Goal: Transaction & Acquisition: Purchase product/service

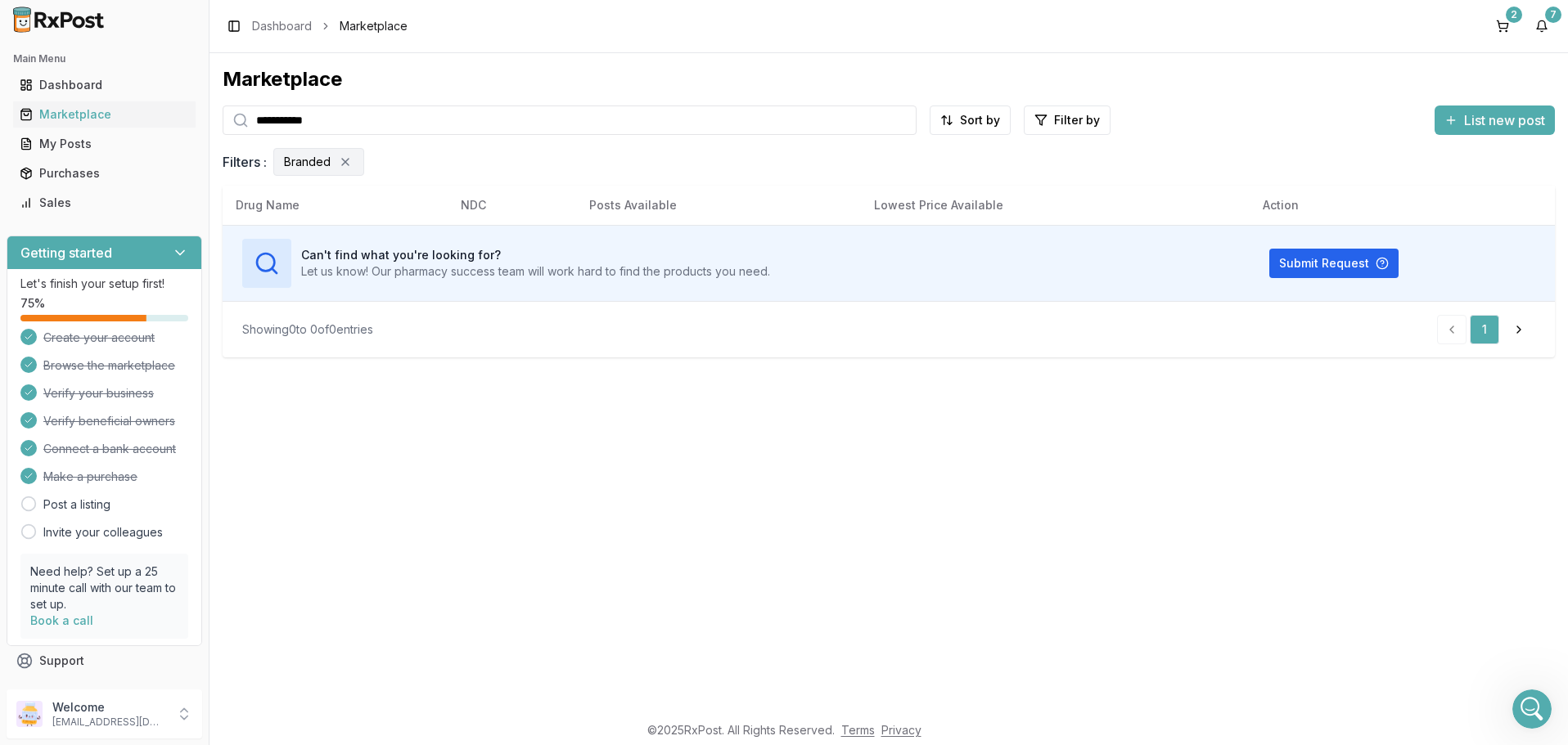
drag, startPoint x: 363, startPoint y: 121, endPoint x: 138, endPoint y: 111, distance: 225.2
click at [223, 111] on input "**********" at bounding box center [570, 120] width 694 height 30
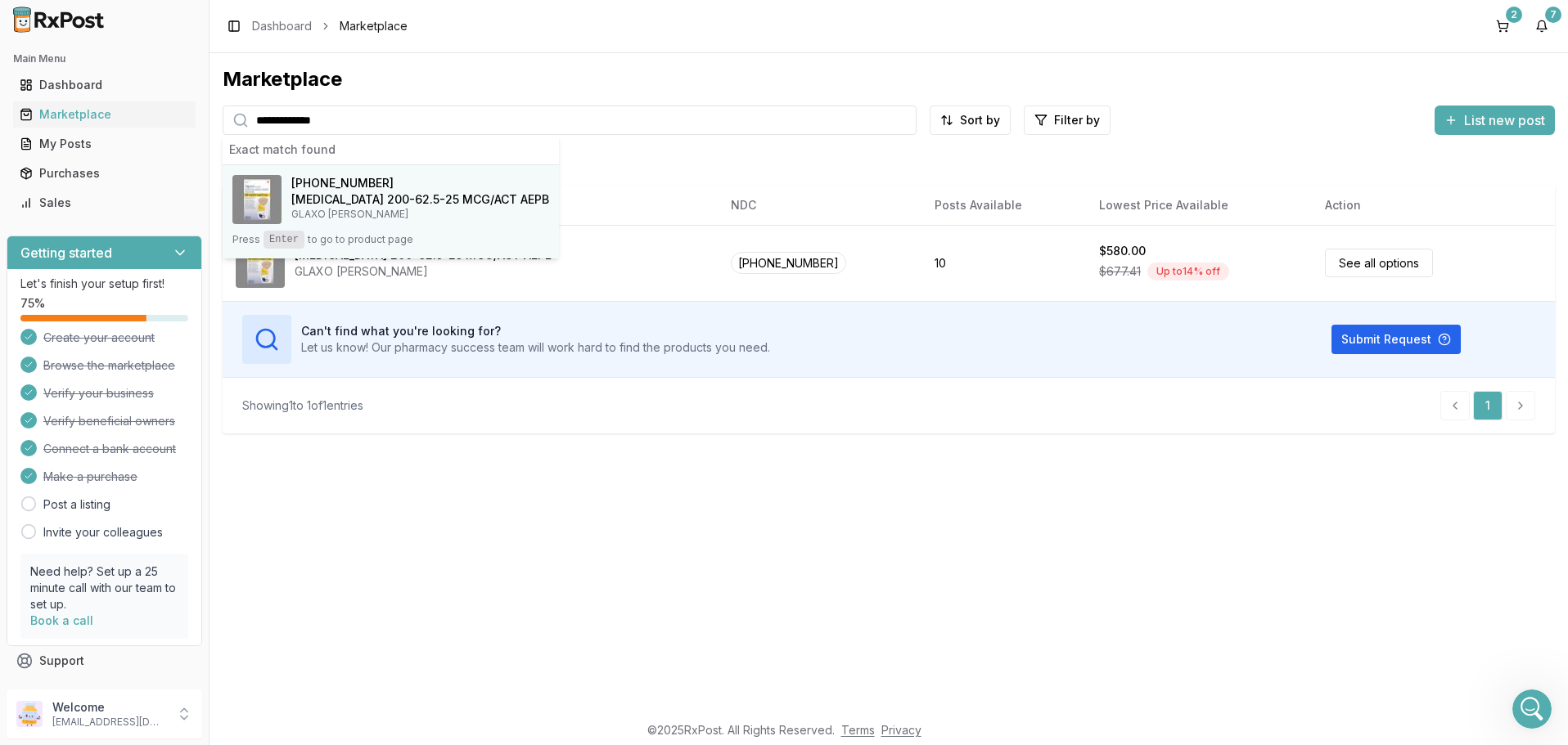
type input "**********"
click at [450, 209] on p "GLAXO [PERSON_NAME]" at bounding box center [420, 214] width 258 height 13
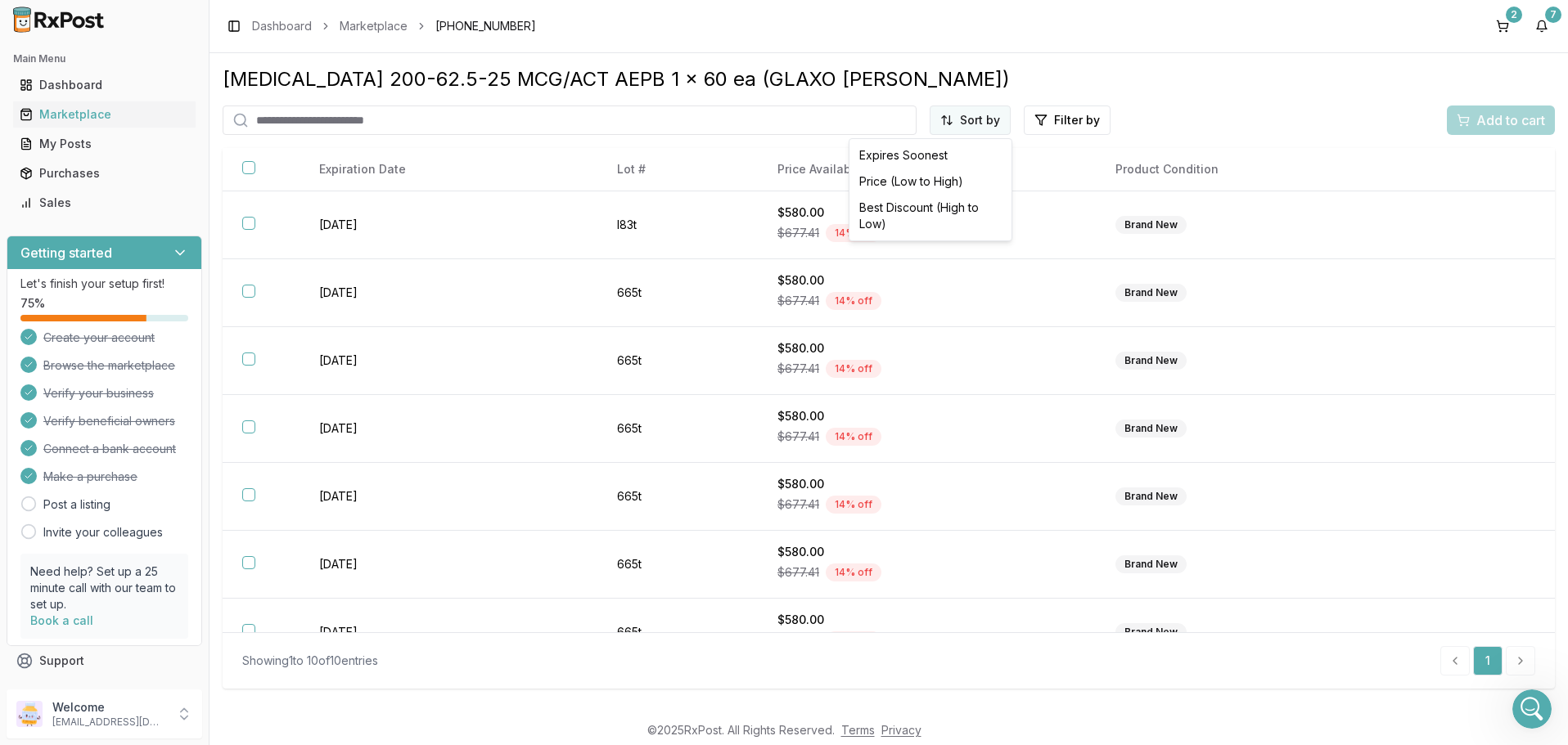
click at [980, 123] on html "Main Menu Dashboard Marketplace My Posts Purchases Sales Getting started Let's …" at bounding box center [784, 372] width 1568 height 745
click at [937, 182] on div "Price (Low to High)" at bounding box center [931, 182] width 156 height 26
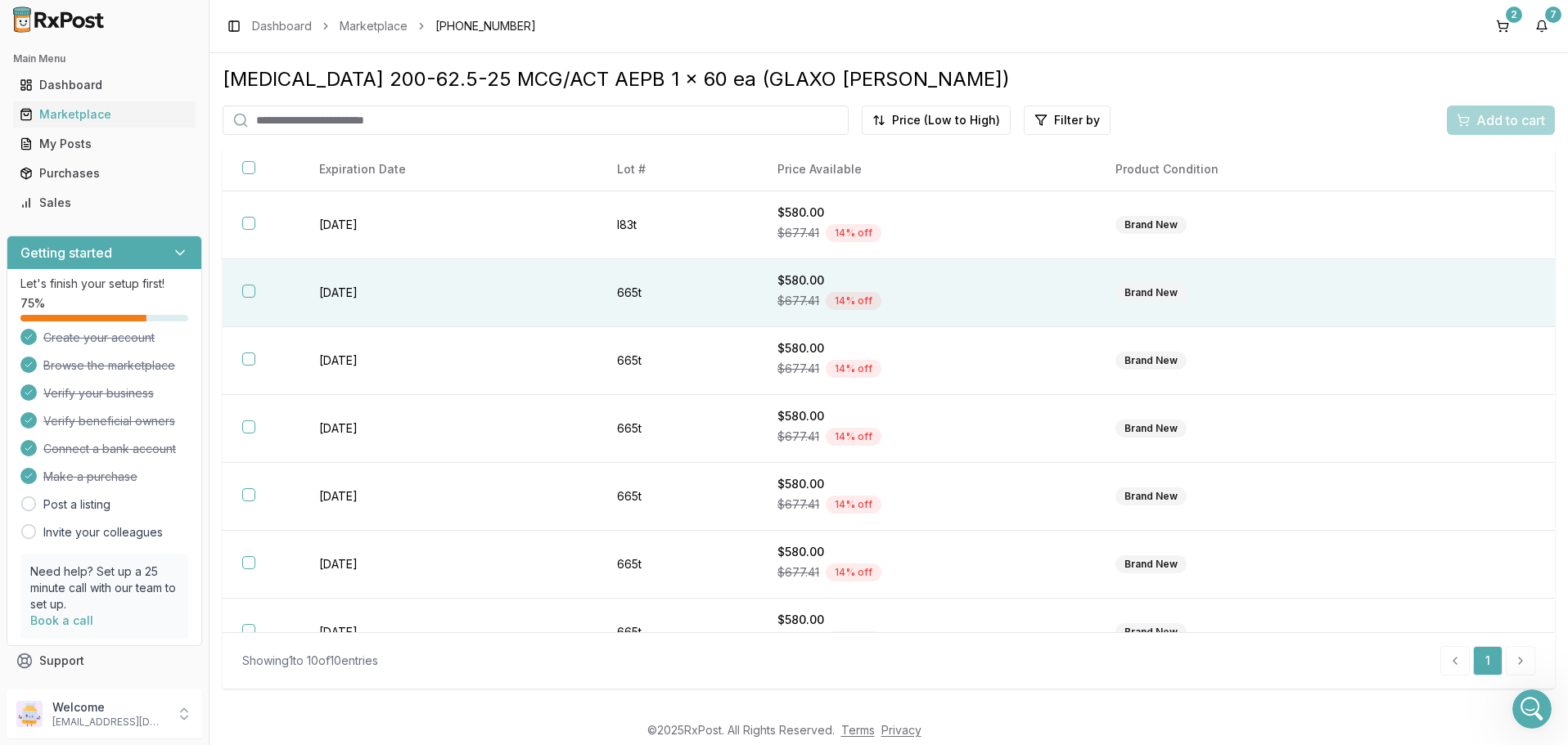
click at [240, 302] on th at bounding box center [261, 293] width 77 height 68
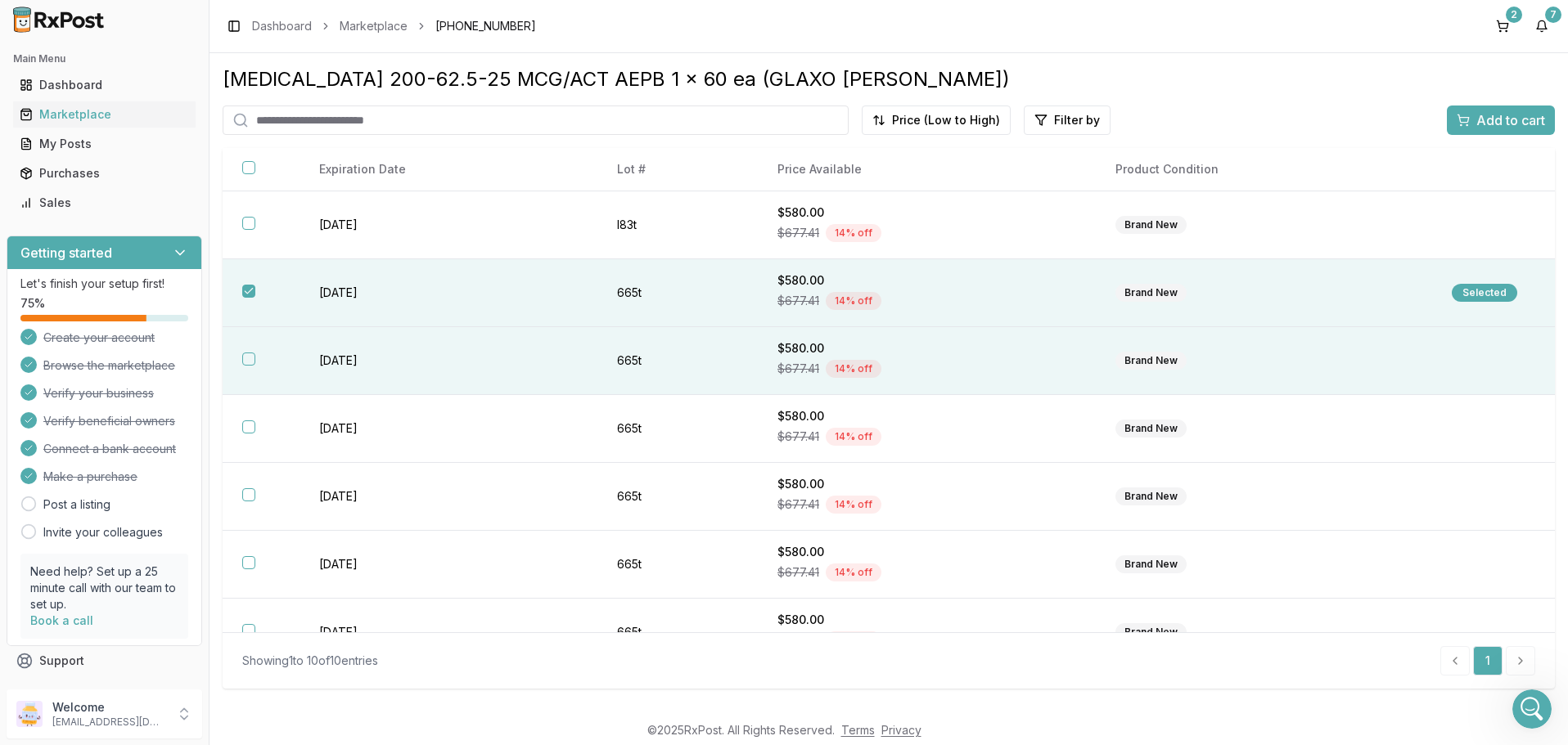
click at [247, 366] on button "button" at bounding box center [248, 359] width 13 height 13
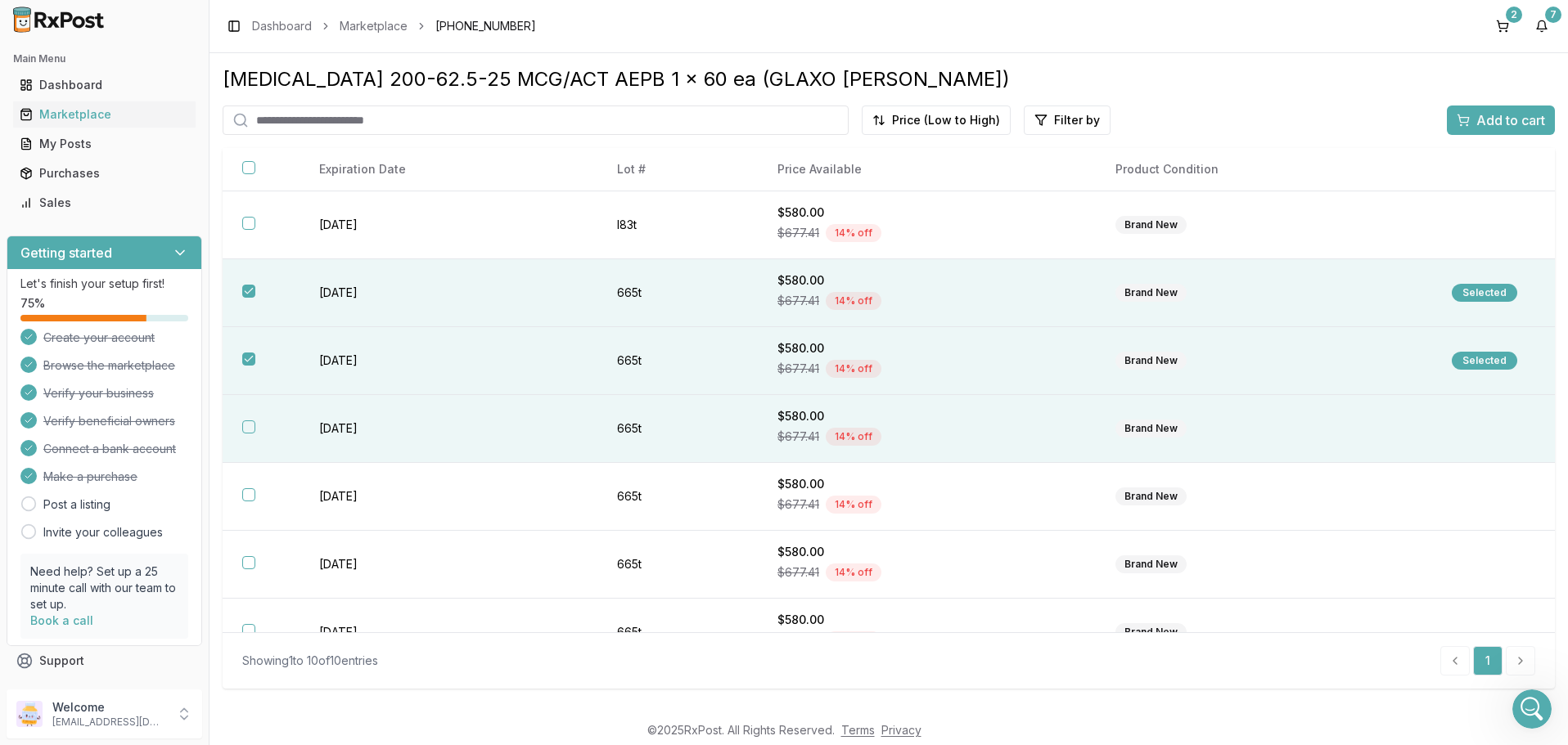
click at [251, 431] on button "button" at bounding box center [248, 427] width 13 height 13
click at [1510, 119] on span "Add to cart" at bounding box center [1510, 120] width 69 height 20
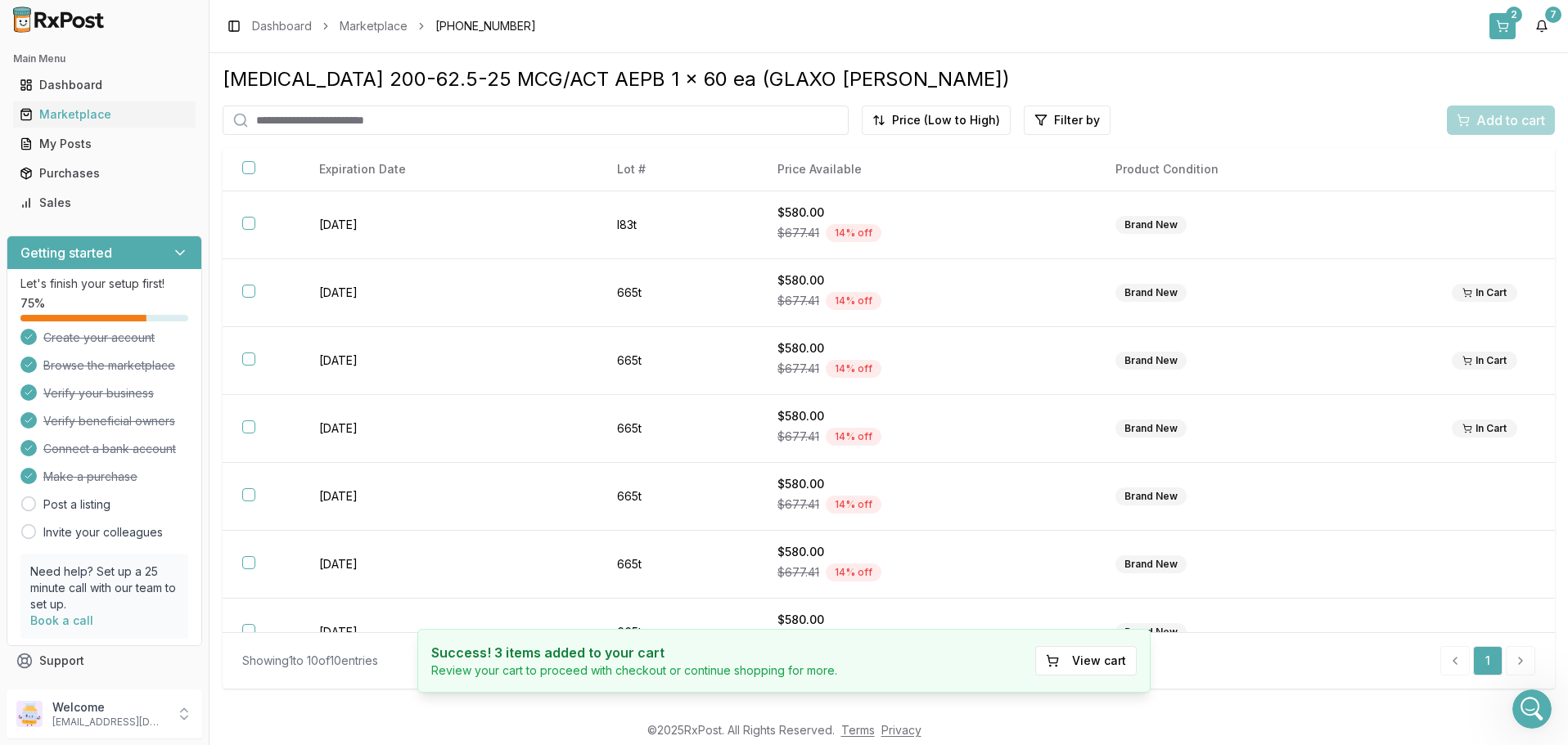
click at [1501, 29] on button "2" at bounding box center [1503, 26] width 27 height 26
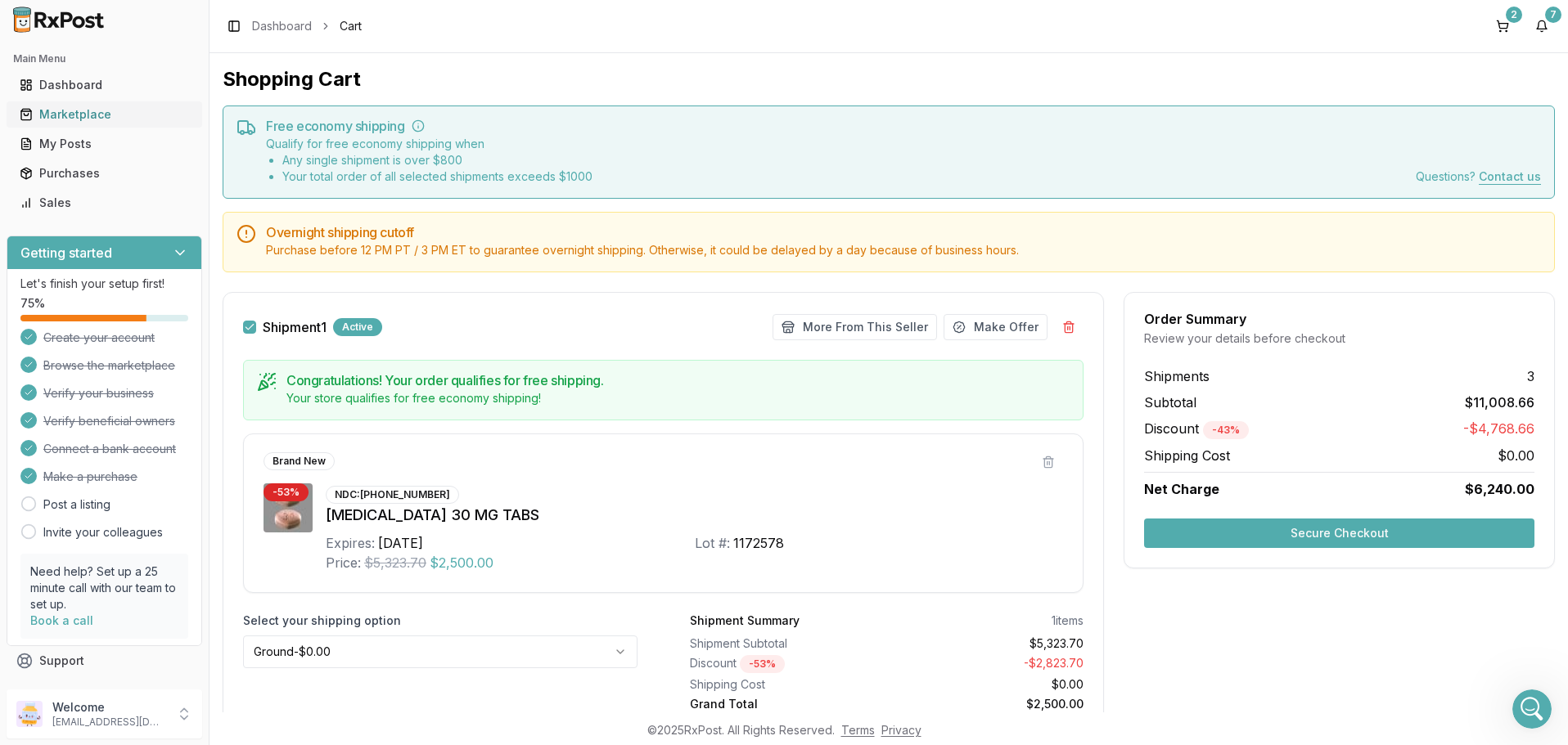
click at [82, 115] on div "Marketplace" at bounding box center [104, 114] width 170 height 17
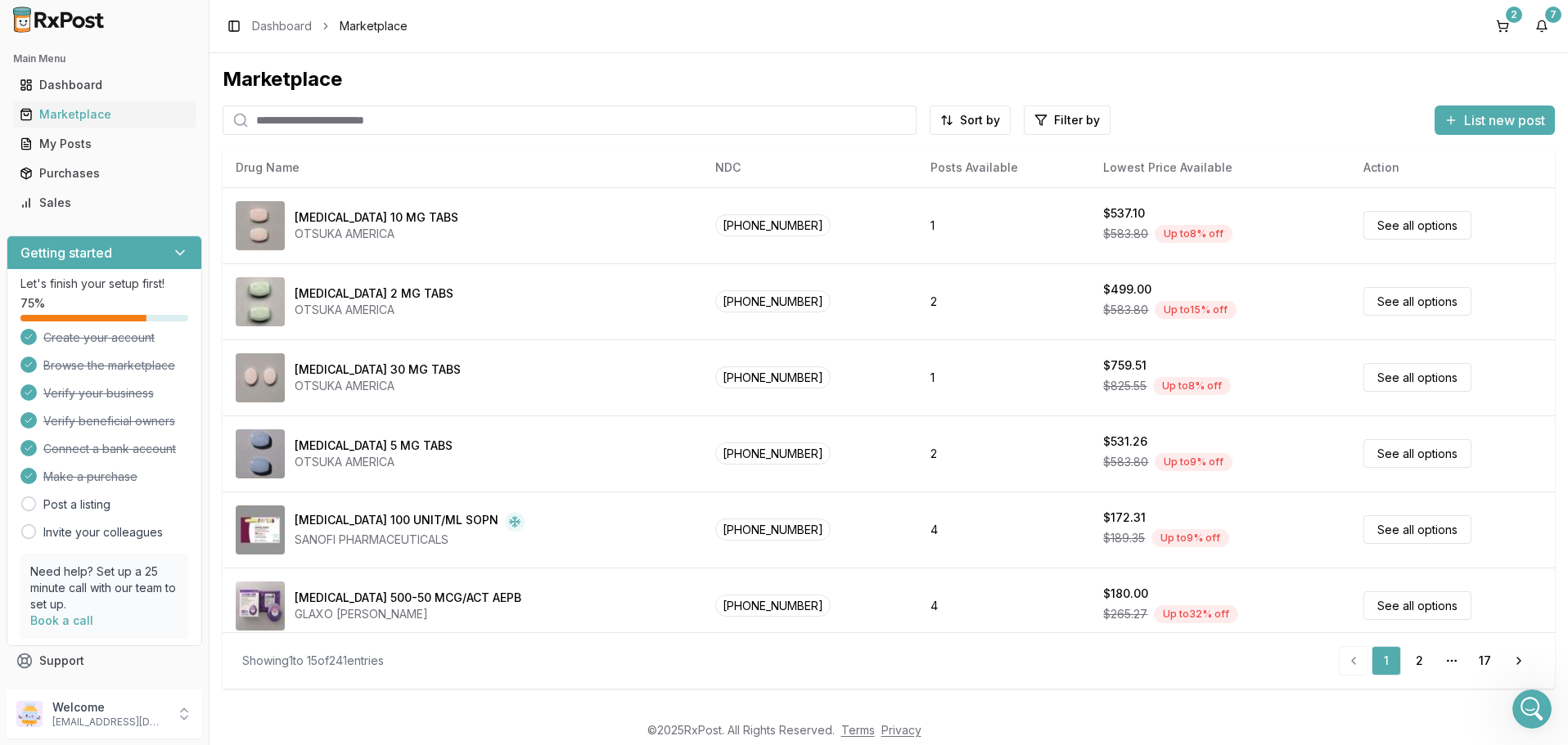
click at [387, 130] on input "search" at bounding box center [570, 120] width 694 height 30
paste input "**********"
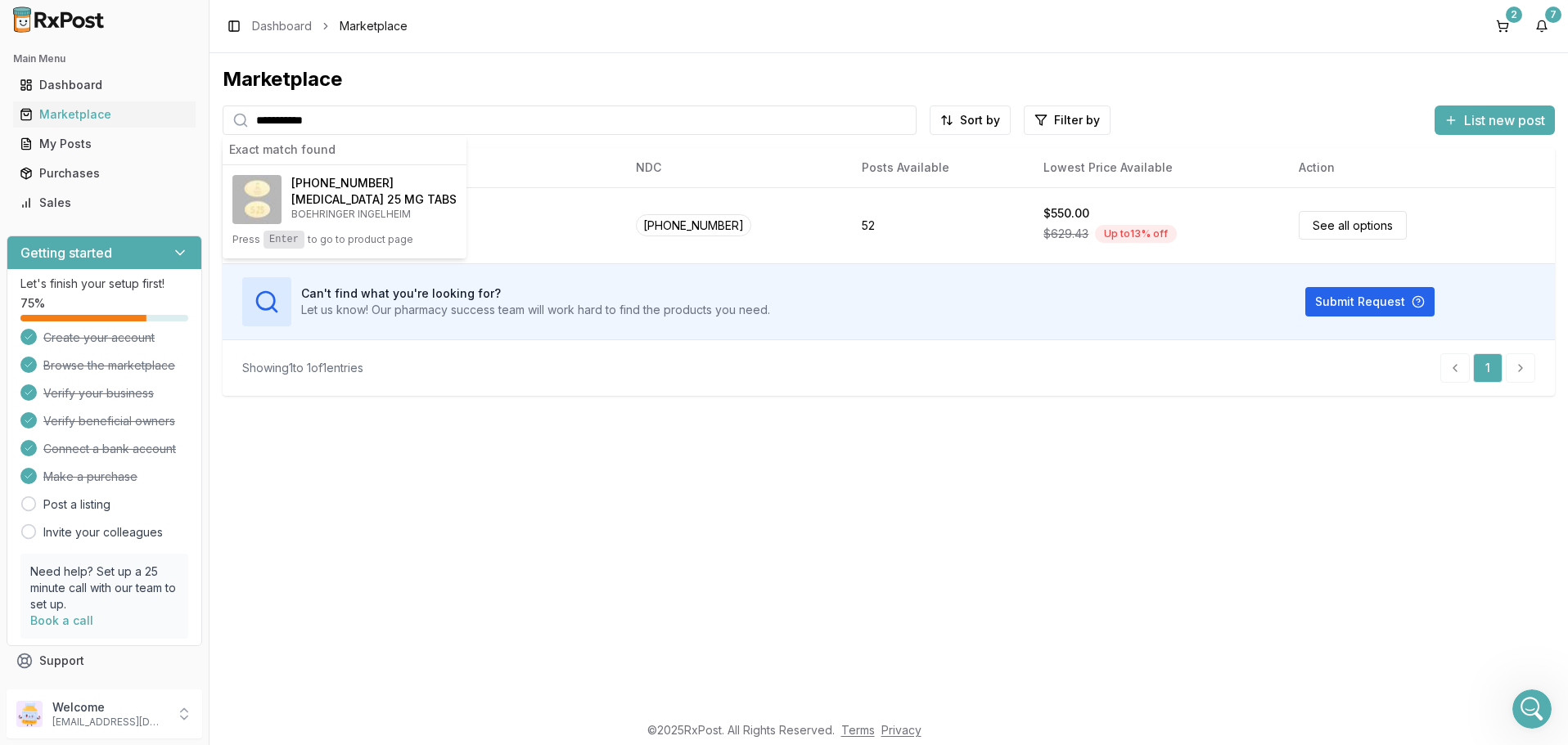
type input "**********"
click at [390, 196] on h4 "[MEDICAL_DATA] 25 MG TABS" at bounding box center [374, 199] width 166 height 17
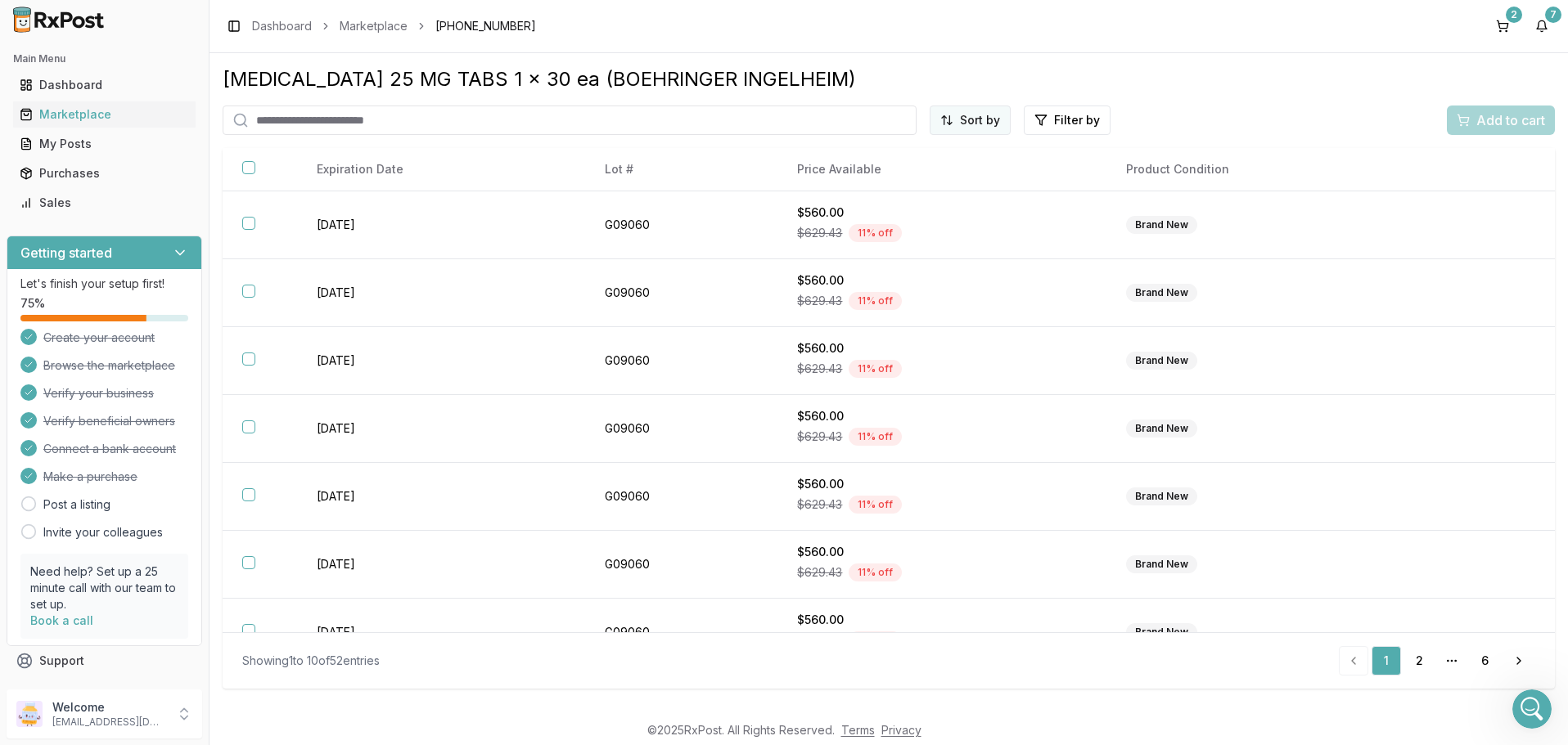
click at [979, 130] on html "Main Menu Dashboard Marketplace My Posts Purchases Sales Getting started Let's …" at bounding box center [784, 372] width 1568 height 745
click at [933, 178] on div "Price (Low to High)" at bounding box center [931, 182] width 156 height 26
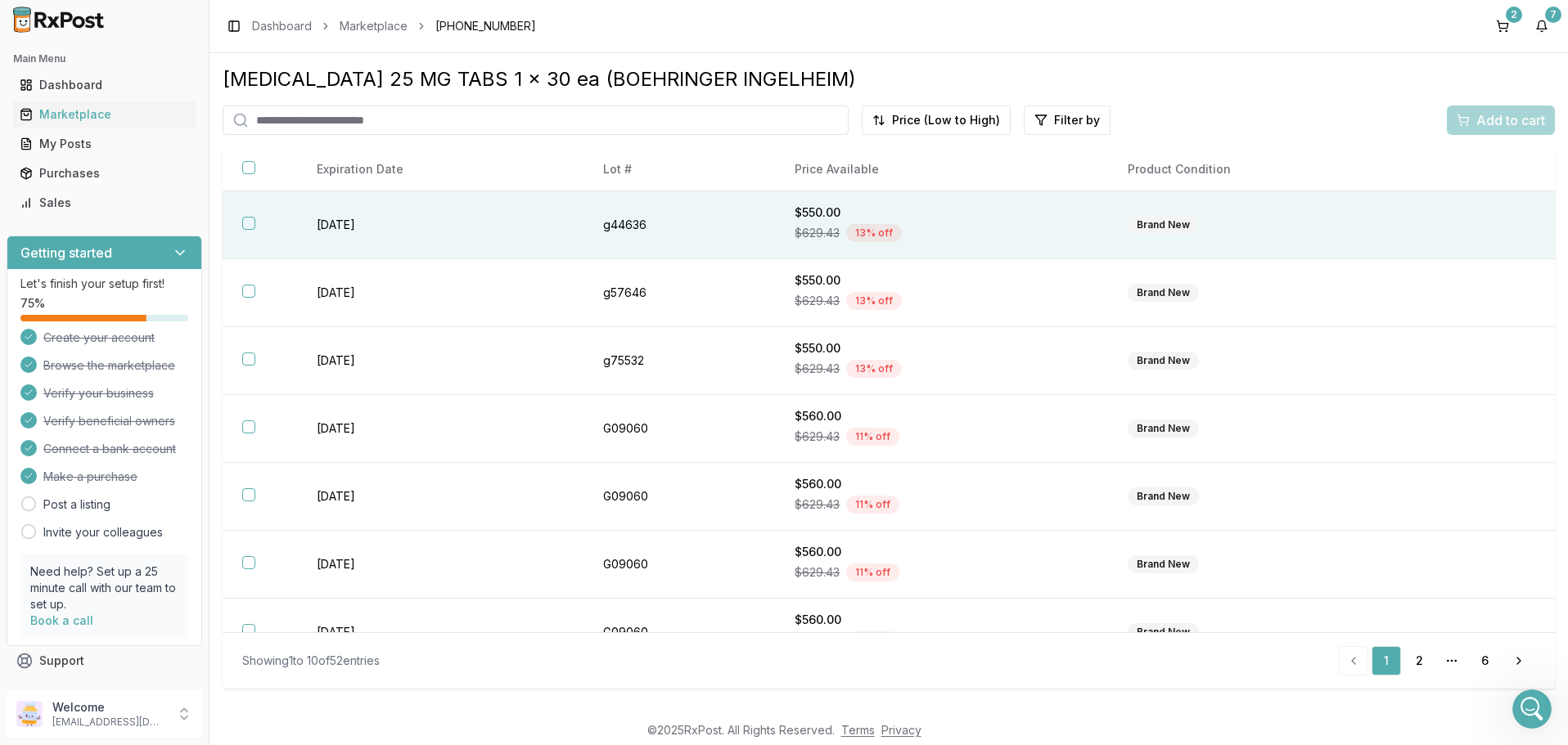
click at [247, 230] on button "button" at bounding box center [248, 223] width 13 height 13
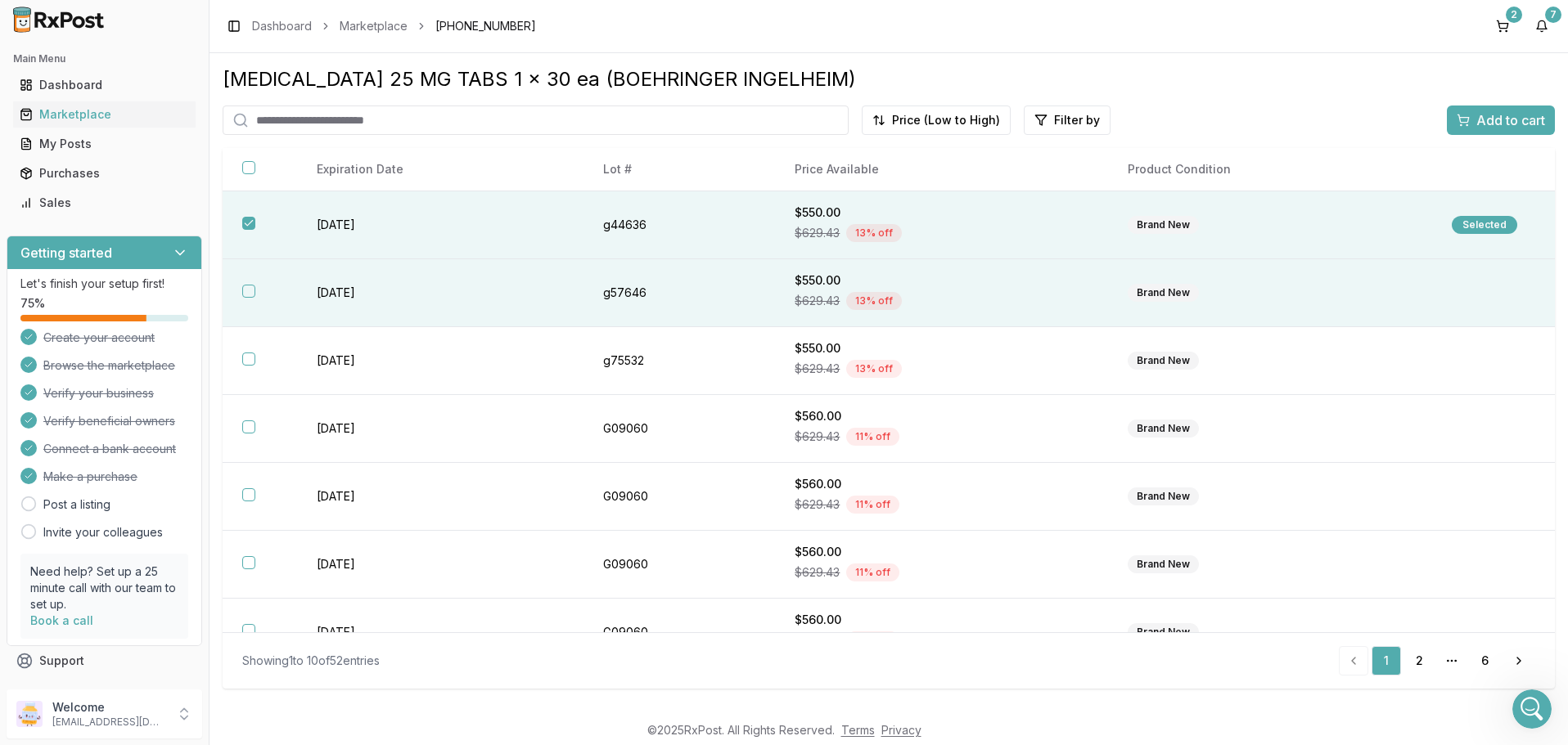
click at [252, 296] on button "button" at bounding box center [248, 291] width 13 height 13
click at [1517, 121] on span "Add to cart" at bounding box center [1510, 120] width 69 height 20
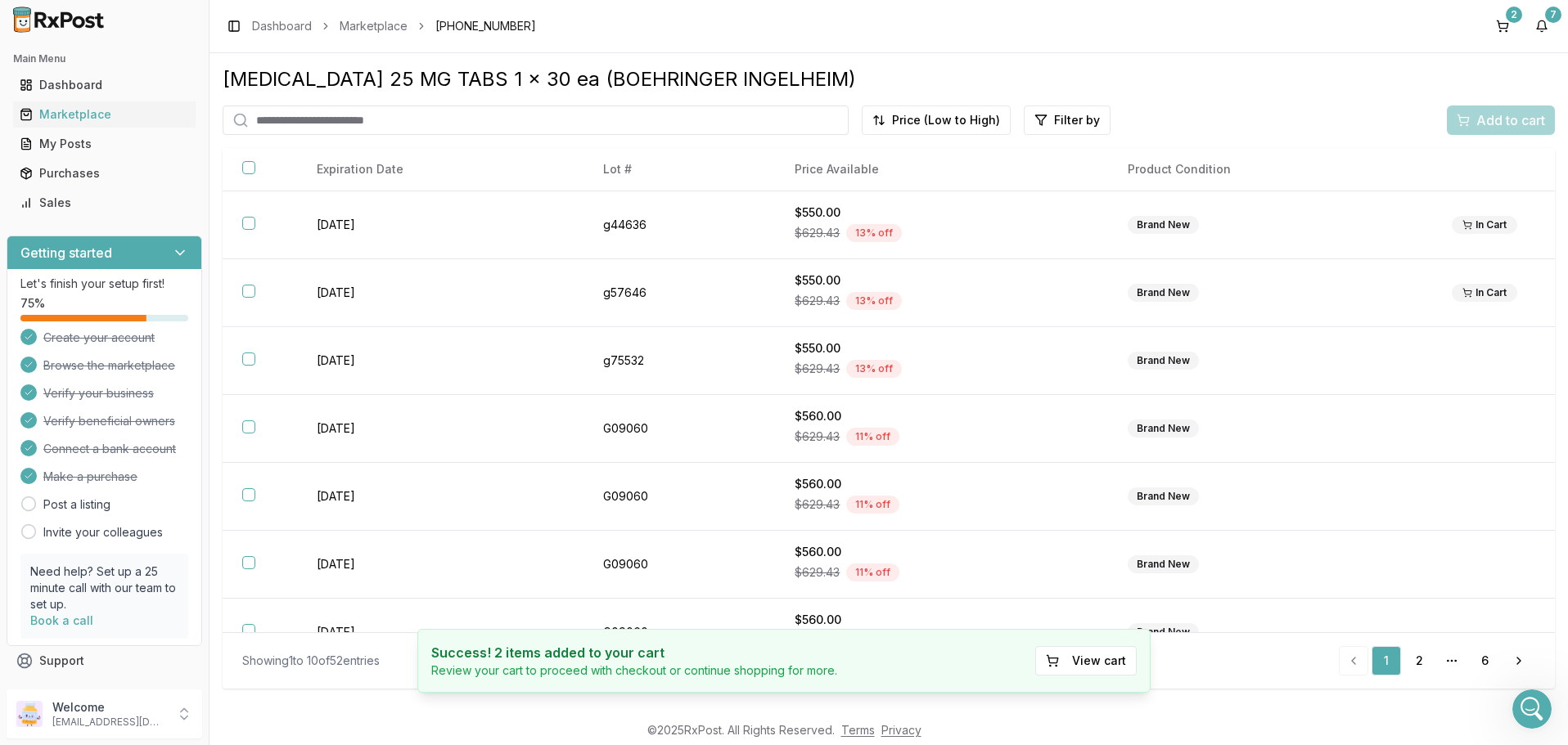
click at [403, 125] on input "search" at bounding box center [536, 120] width 626 height 30
type input "*******"
click at [432, 120] on input "*******" at bounding box center [536, 120] width 626 height 30
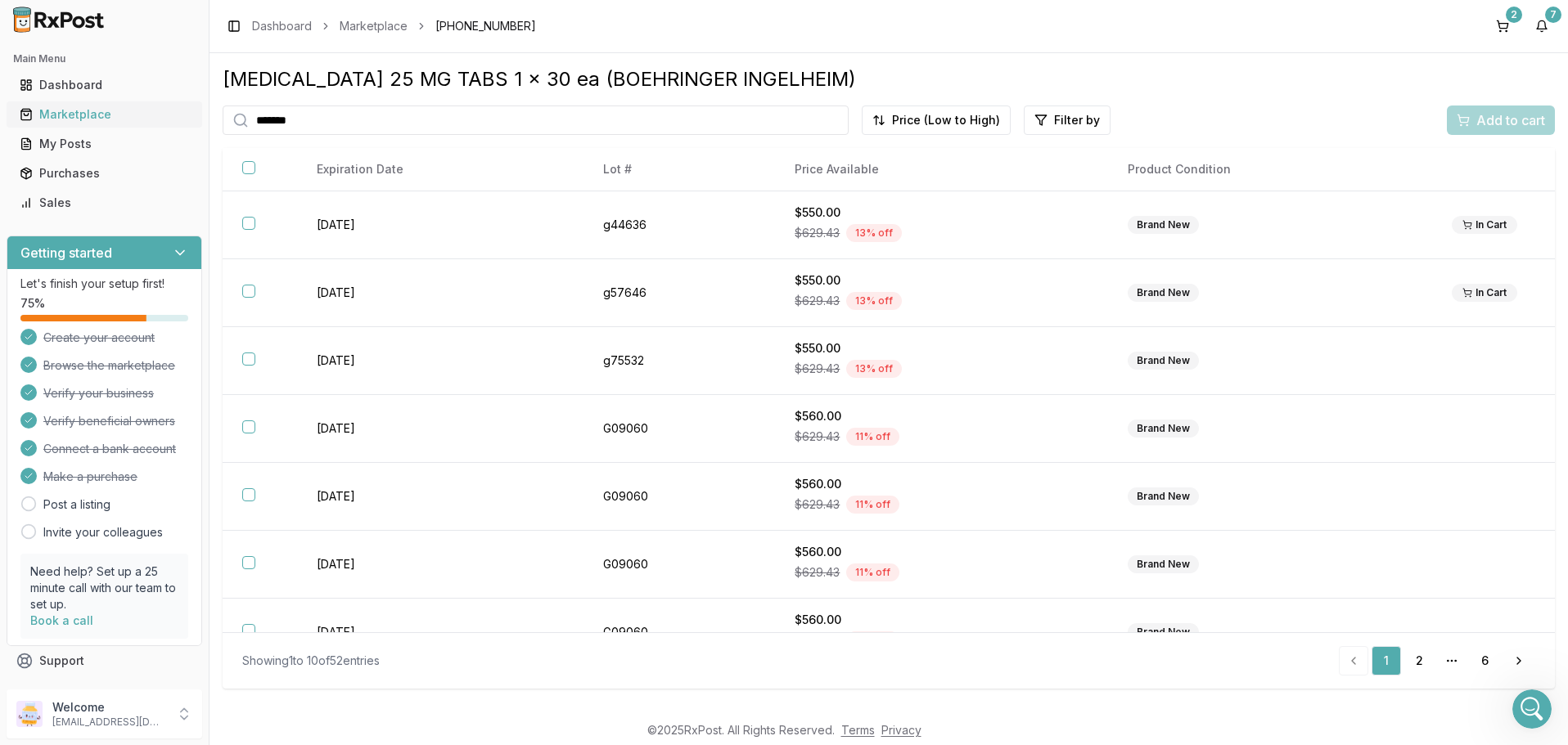
click at [86, 111] on div "Marketplace" at bounding box center [104, 114] width 170 height 17
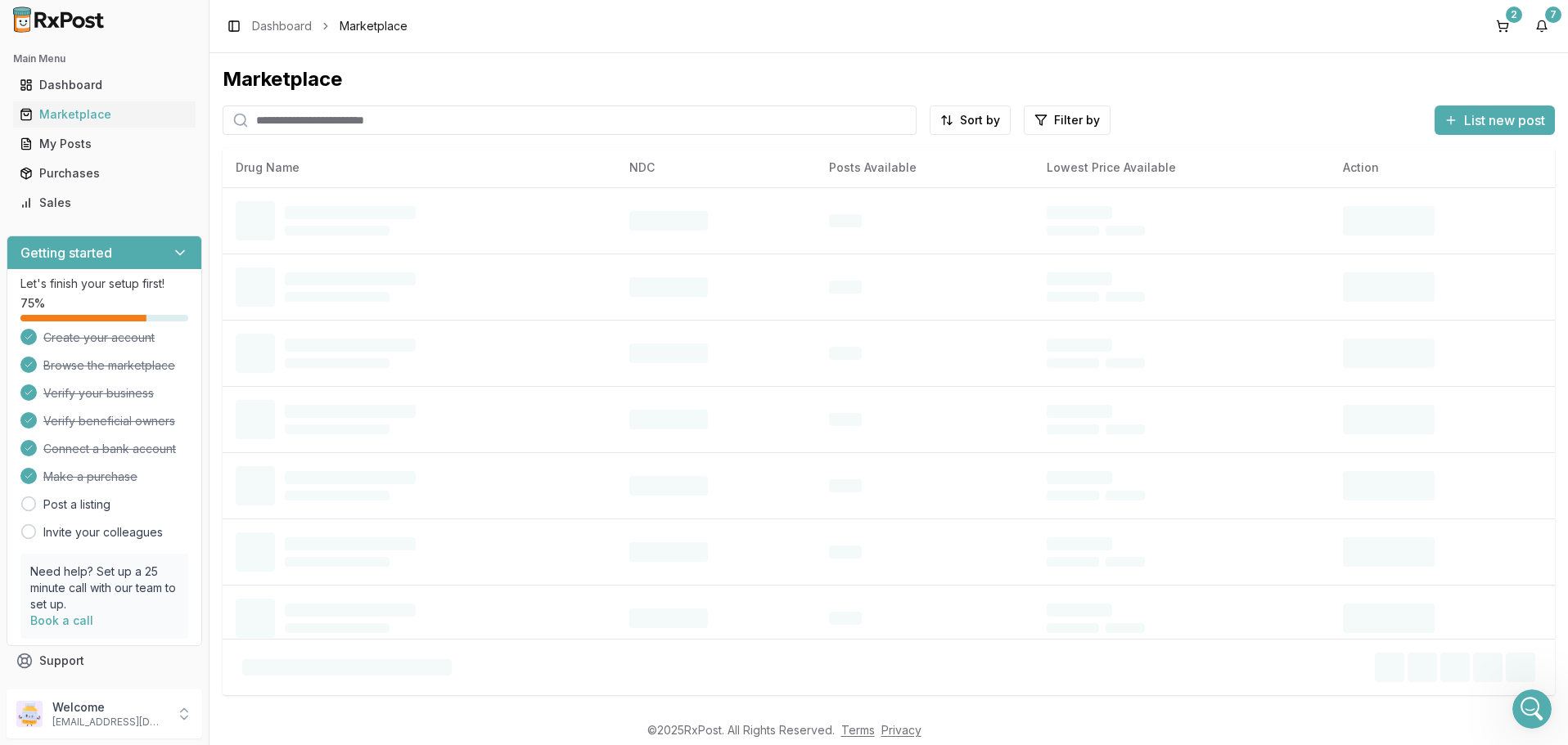
click at [446, 121] on input "search" at bounding box center [570, 120] width 694 height 30
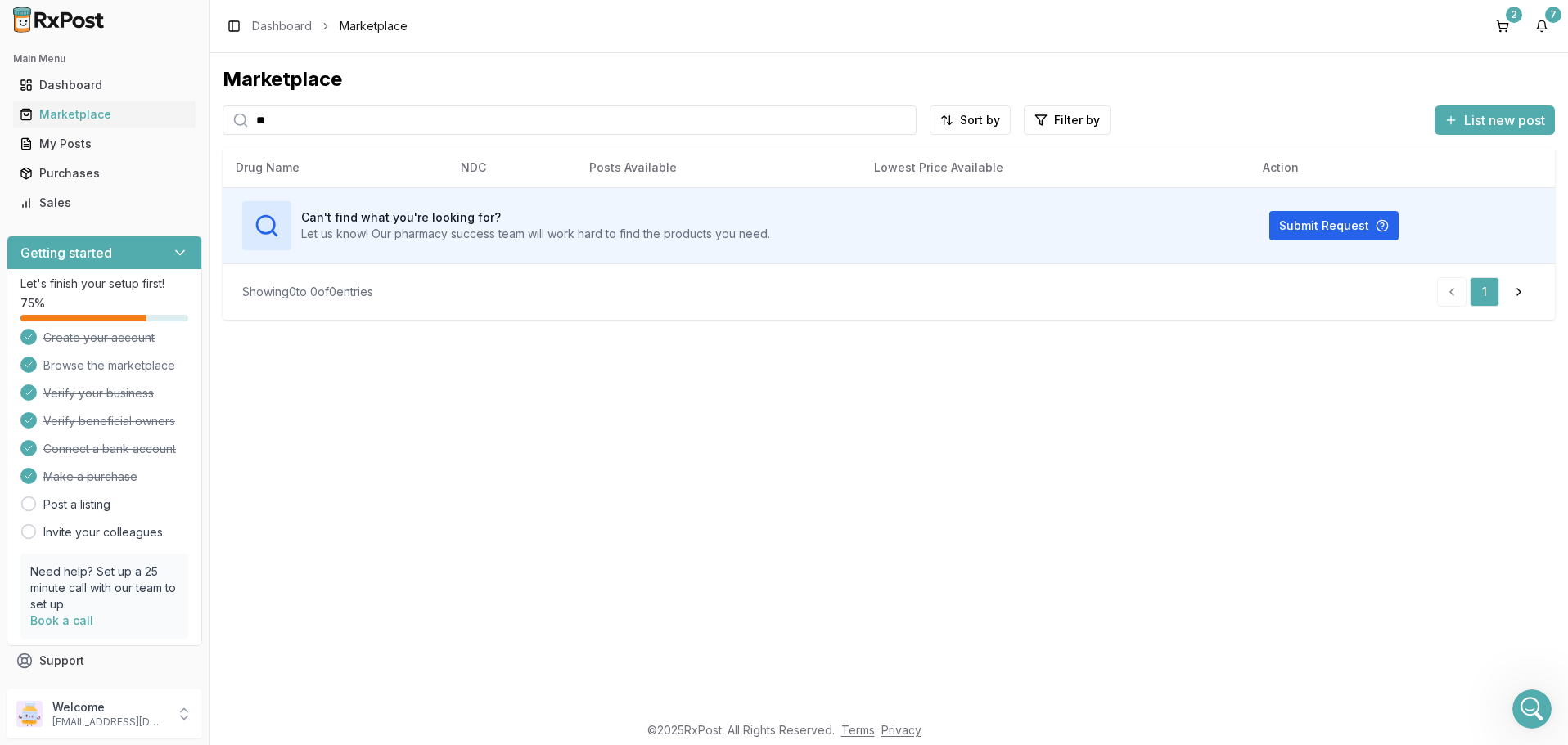
type input "*"
type input "*******"
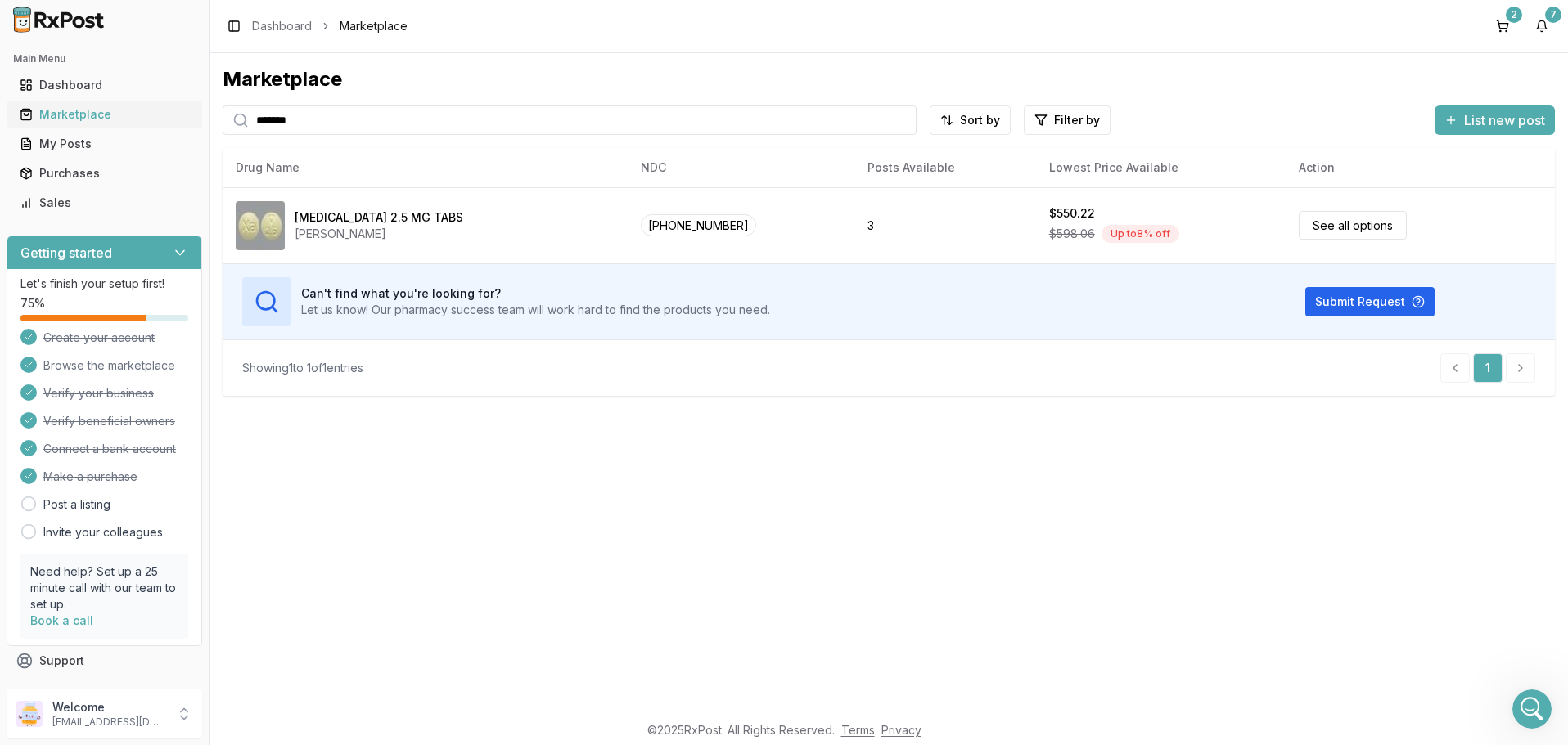
click at [73, 113] on div "Marketplace" at bounding box center [104, 114] width 170 height 17
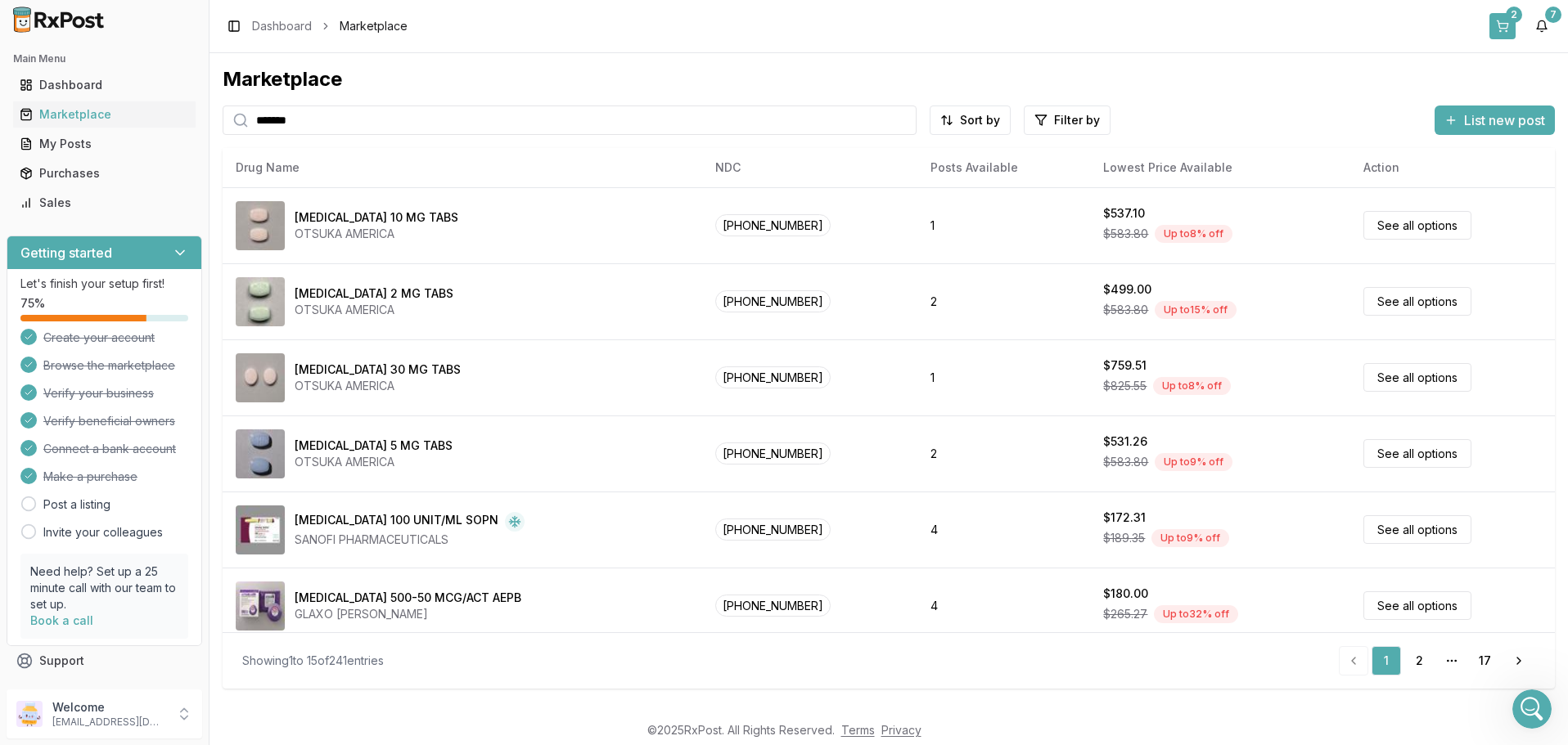
click at [1507, 23] on button "2" at bounding box center [1503, 26] width 27 height 26
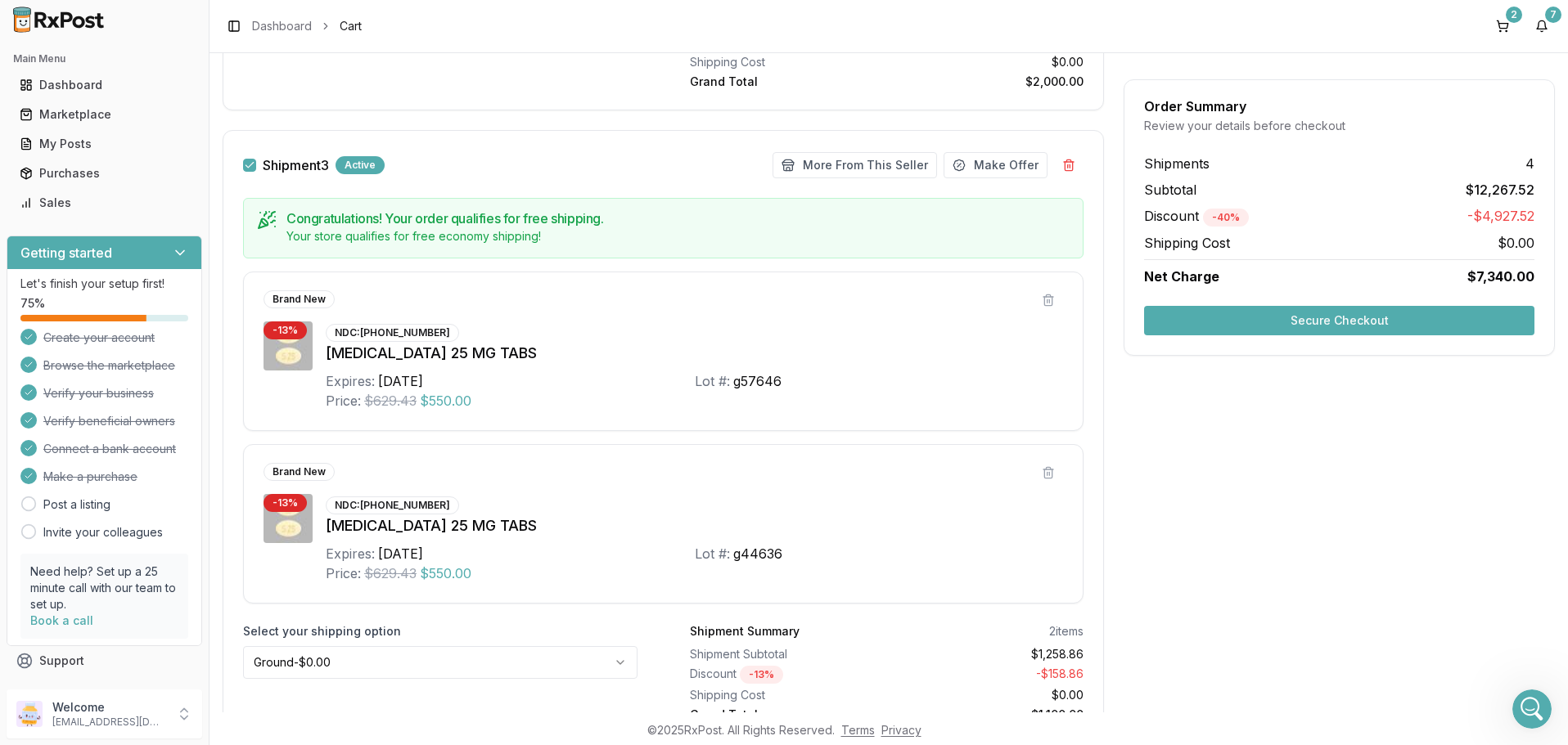
scroll to position [1079, 0]
click at [888, 167] on button "More From This Seller" at bounding box center [855, 169] width 165 height 26
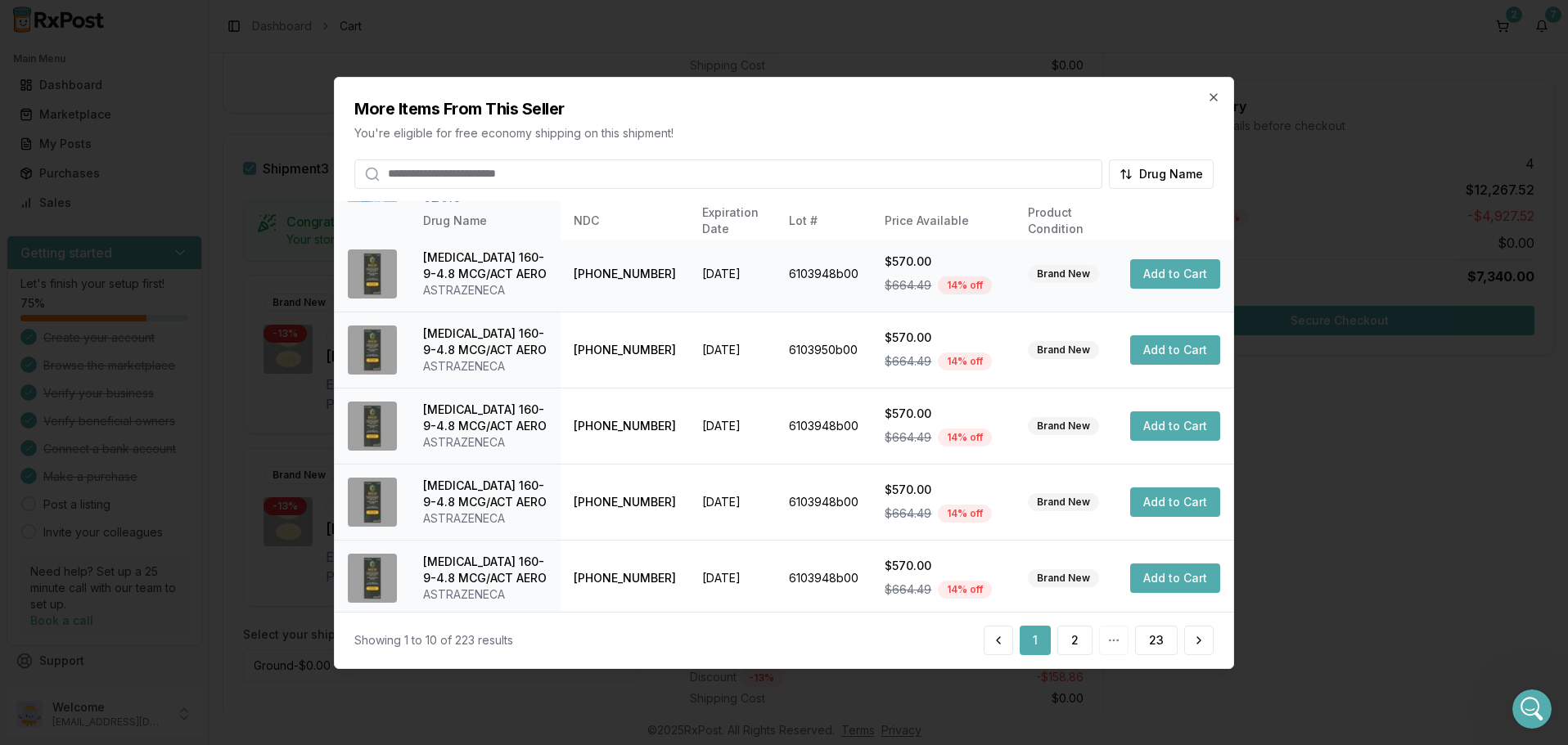
scroll to position [390, 0]
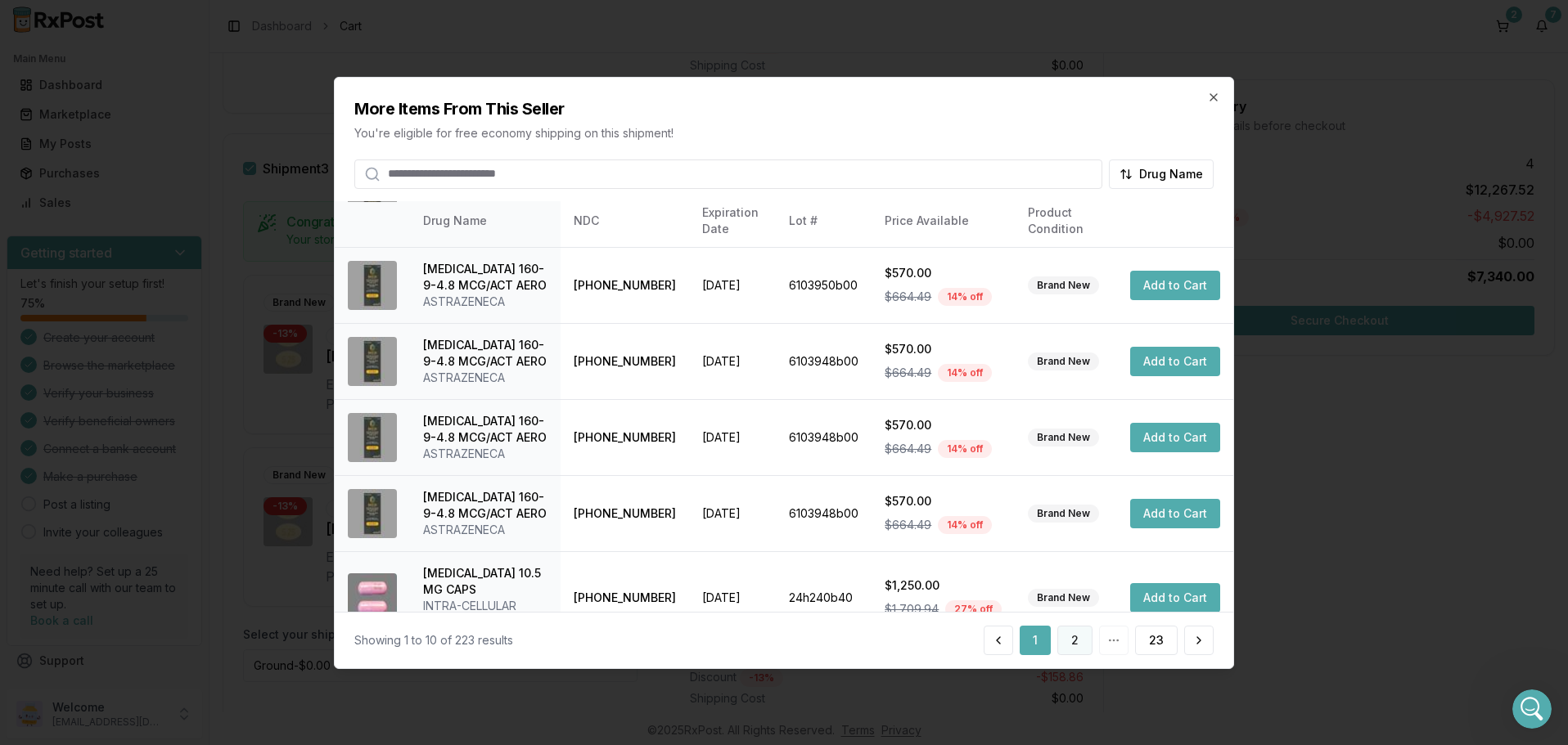
click at [1079, 638] on button "2" at bounding box center [1075, 641] width 35 height 30
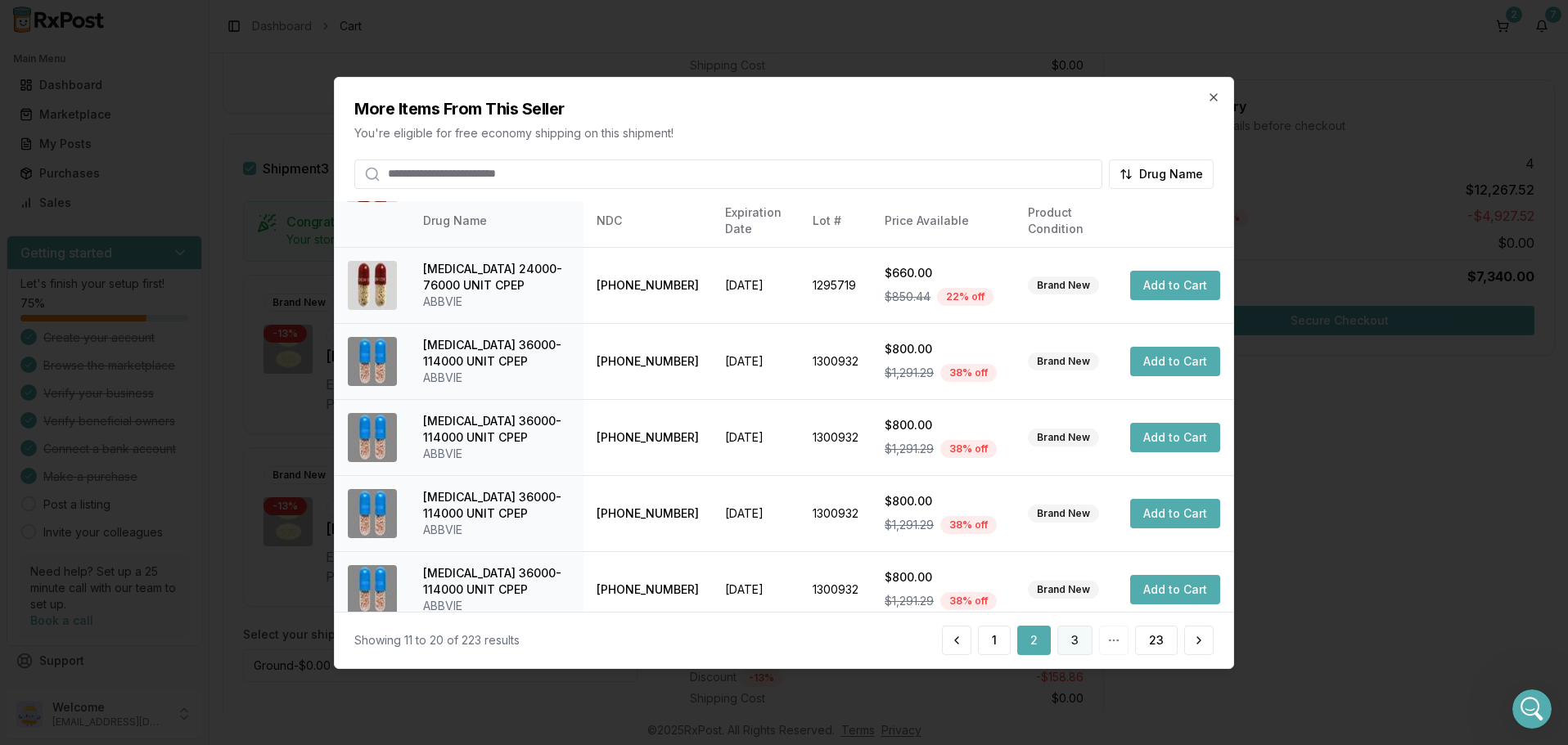
click at [1073, 639] on button "3" at bounding box center [1075, 641] width 35 height 30
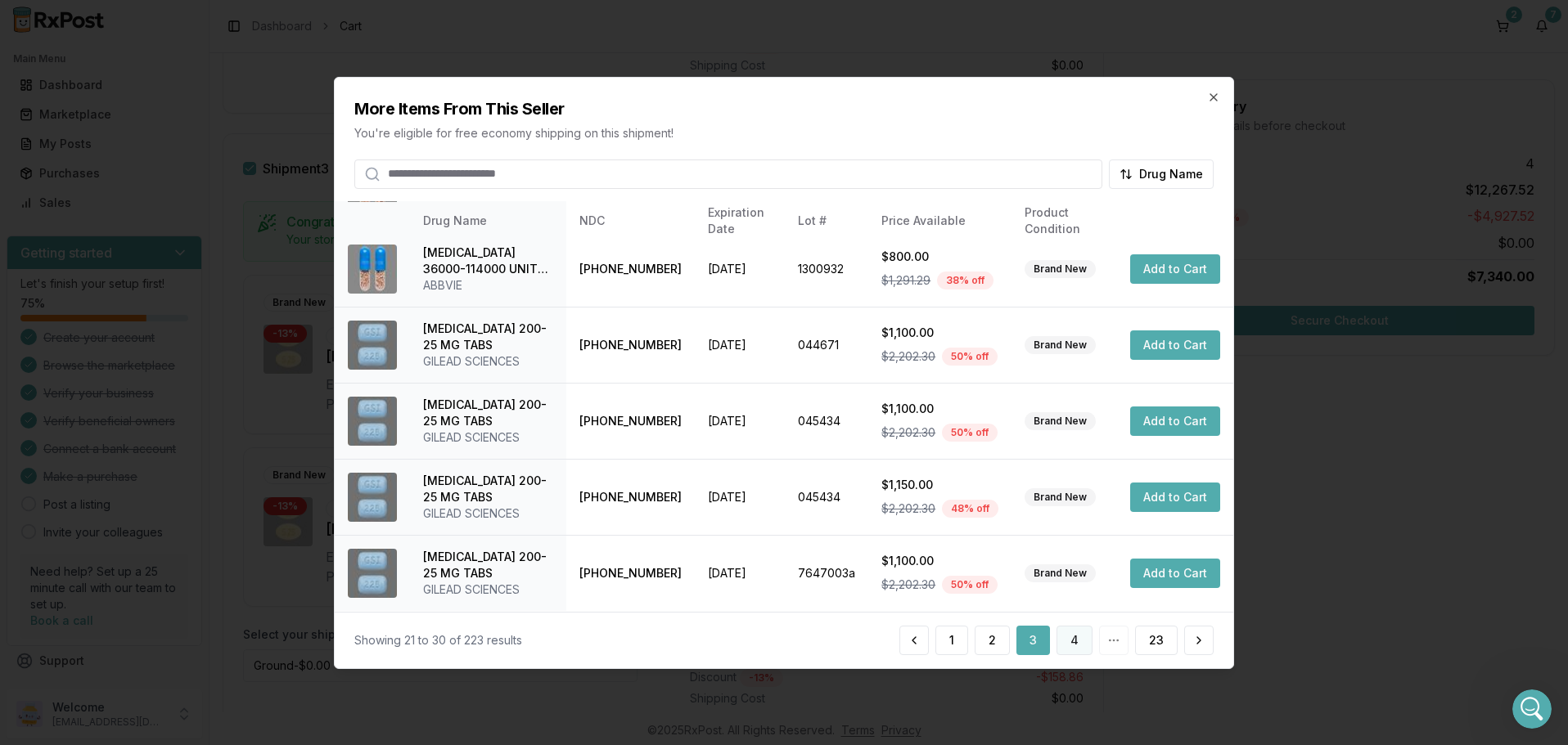
click at [1072, 638] on button "4" at bounding box center [1074, 641] width 36 height 30
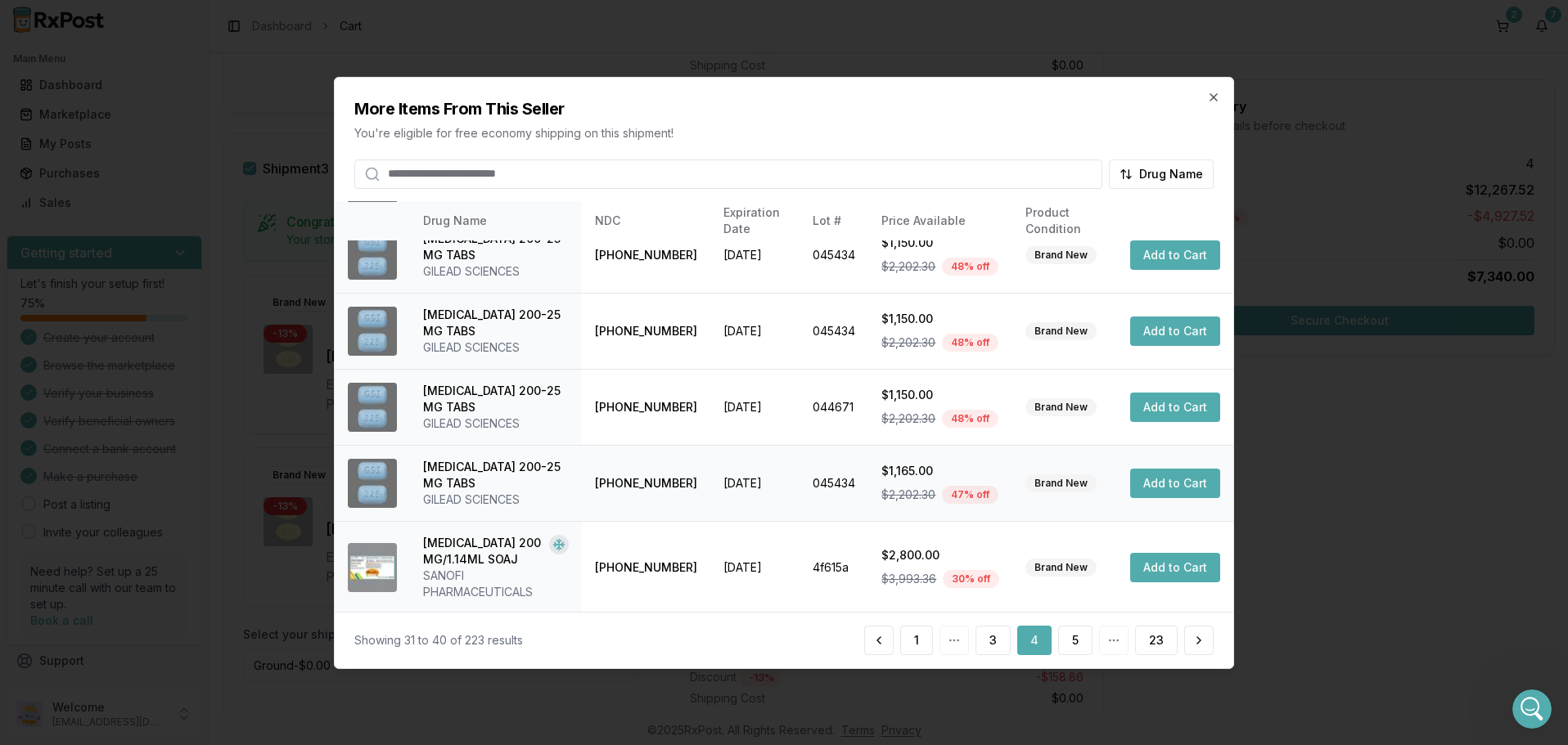
scroll to position [406, 0]
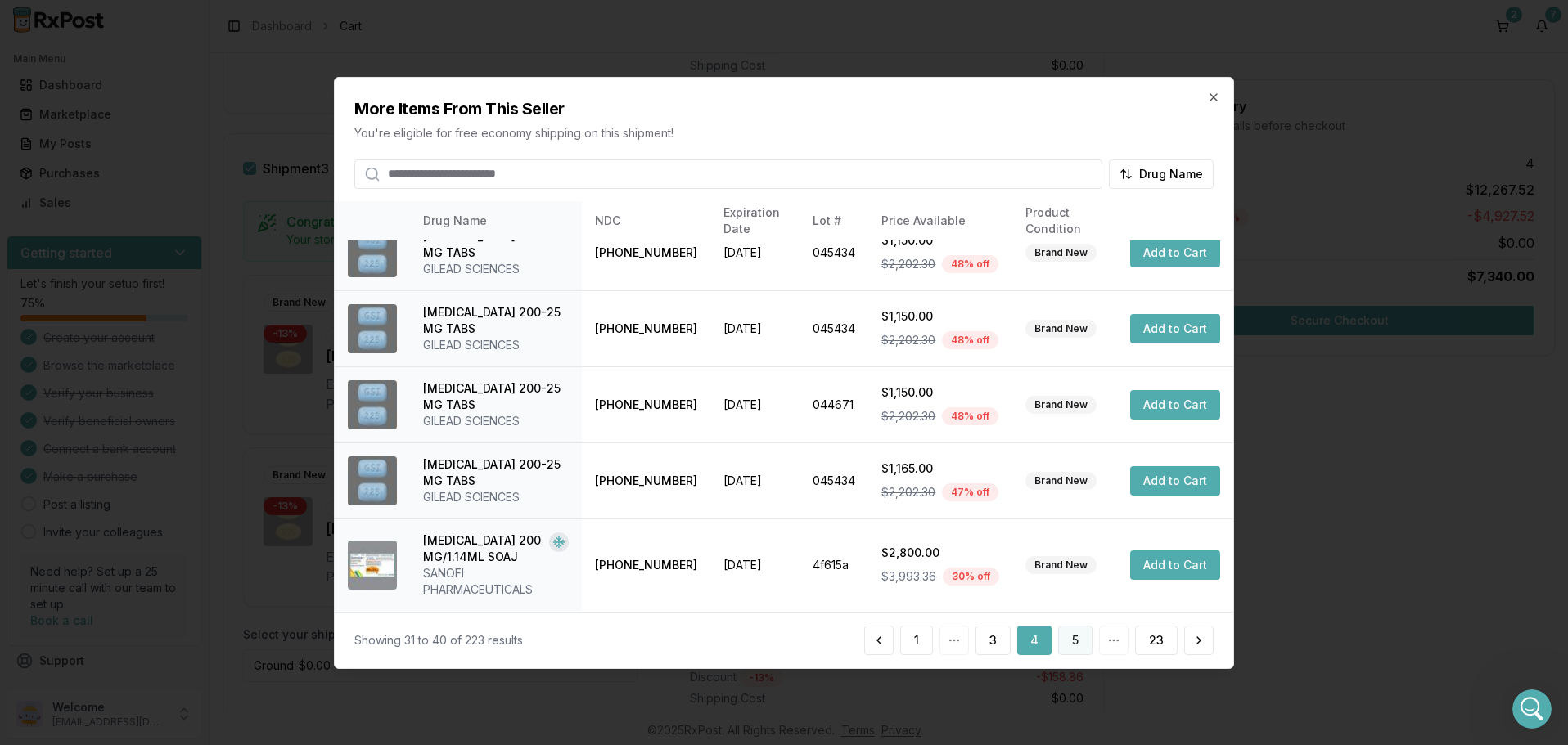
click at [1073, 638] on button "5" at bounding box center [1075, 641] width 34 height 30
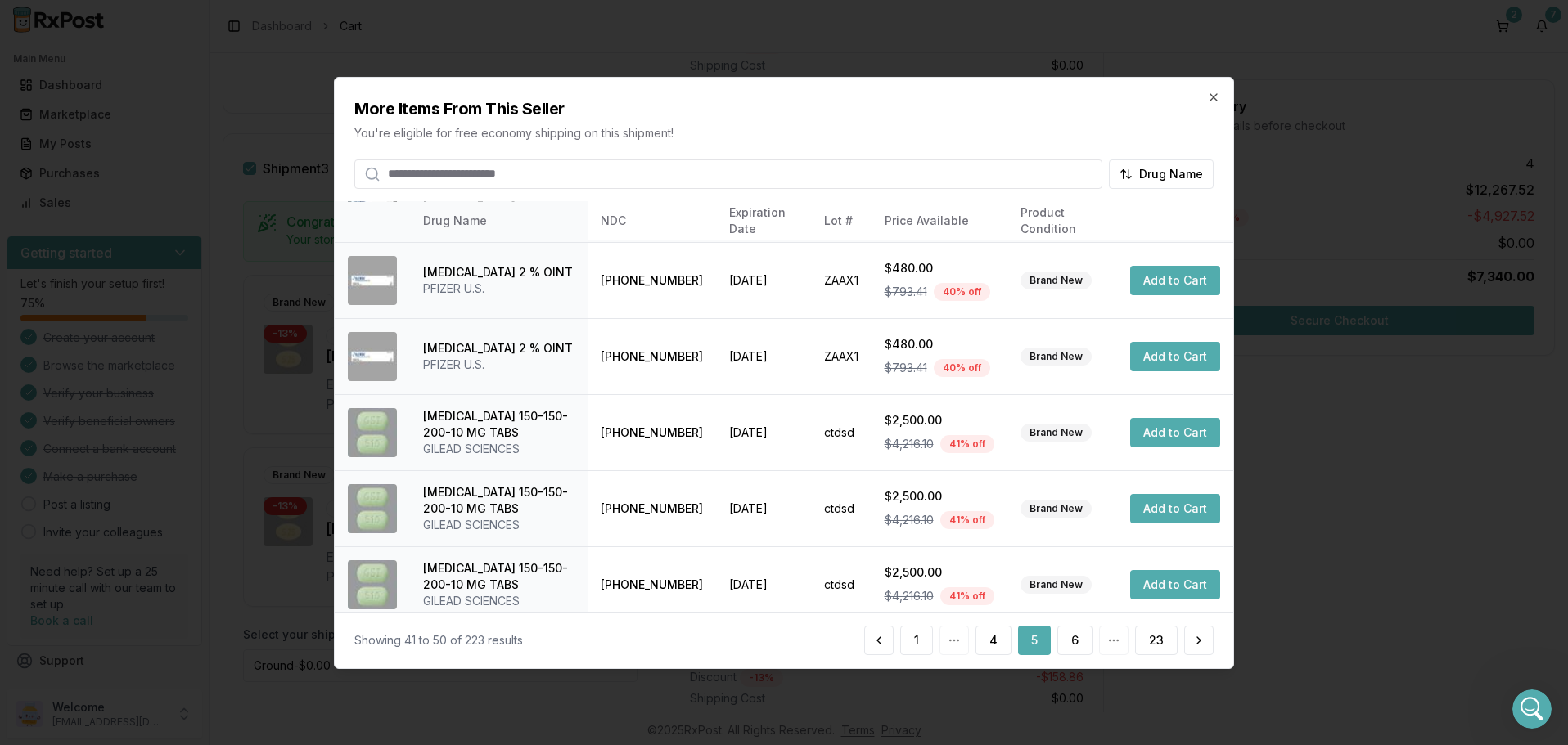
scroll to position [390, 0]
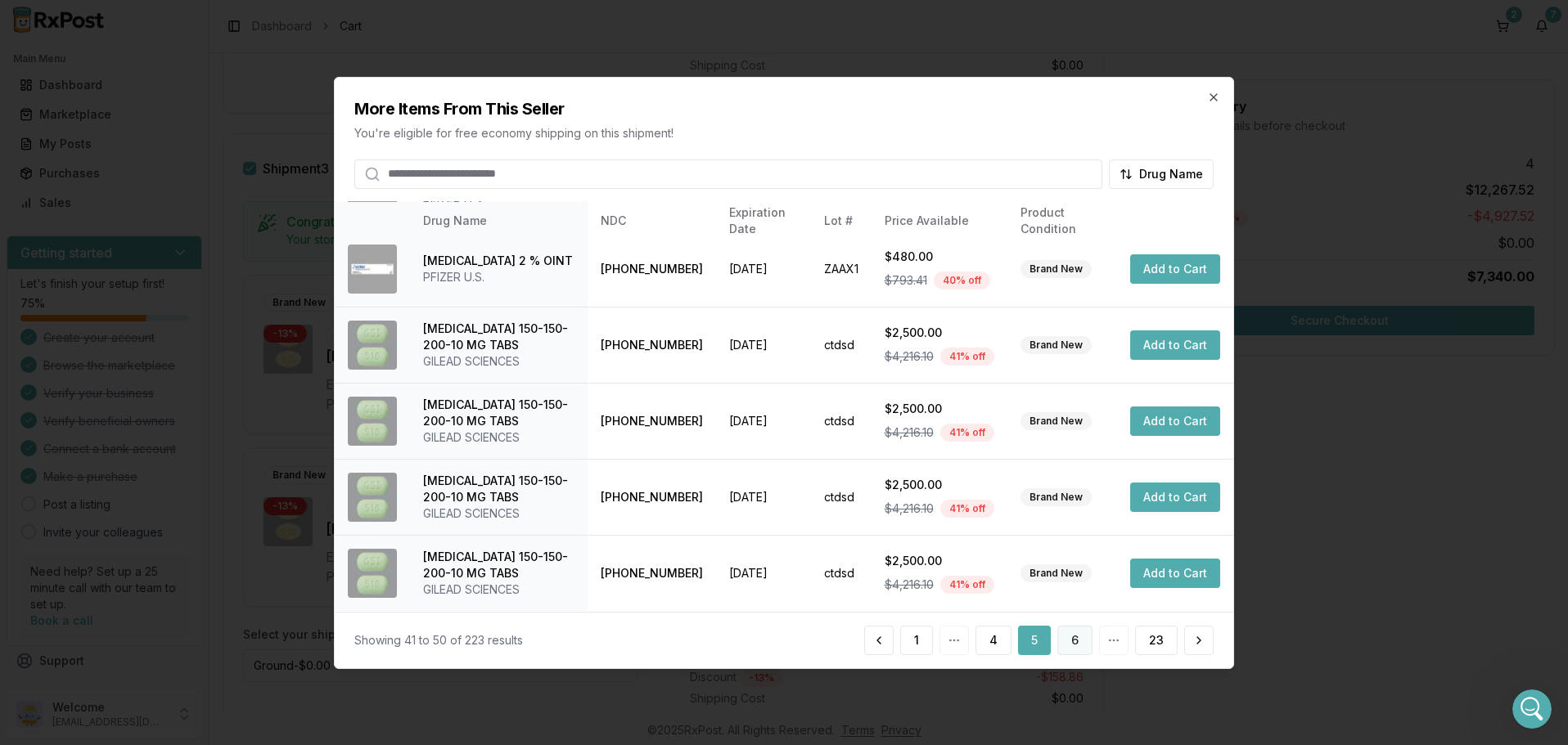
click at [1073, 635] on button "6" at bounding box center [1075, 641] width 35 height 30
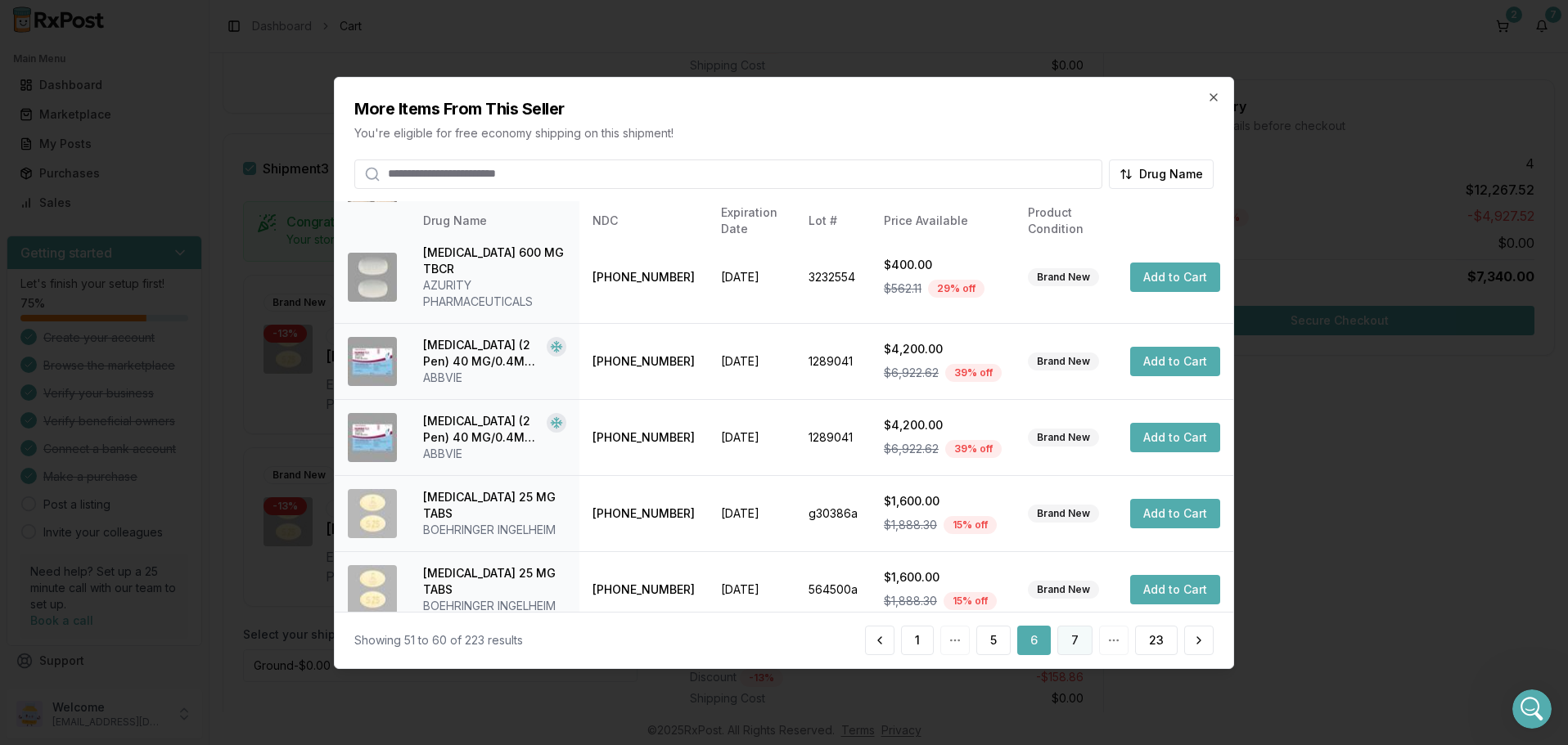
click at [1073, 640] on button "7" at bounding box center [1075, 641] width 35 height 30
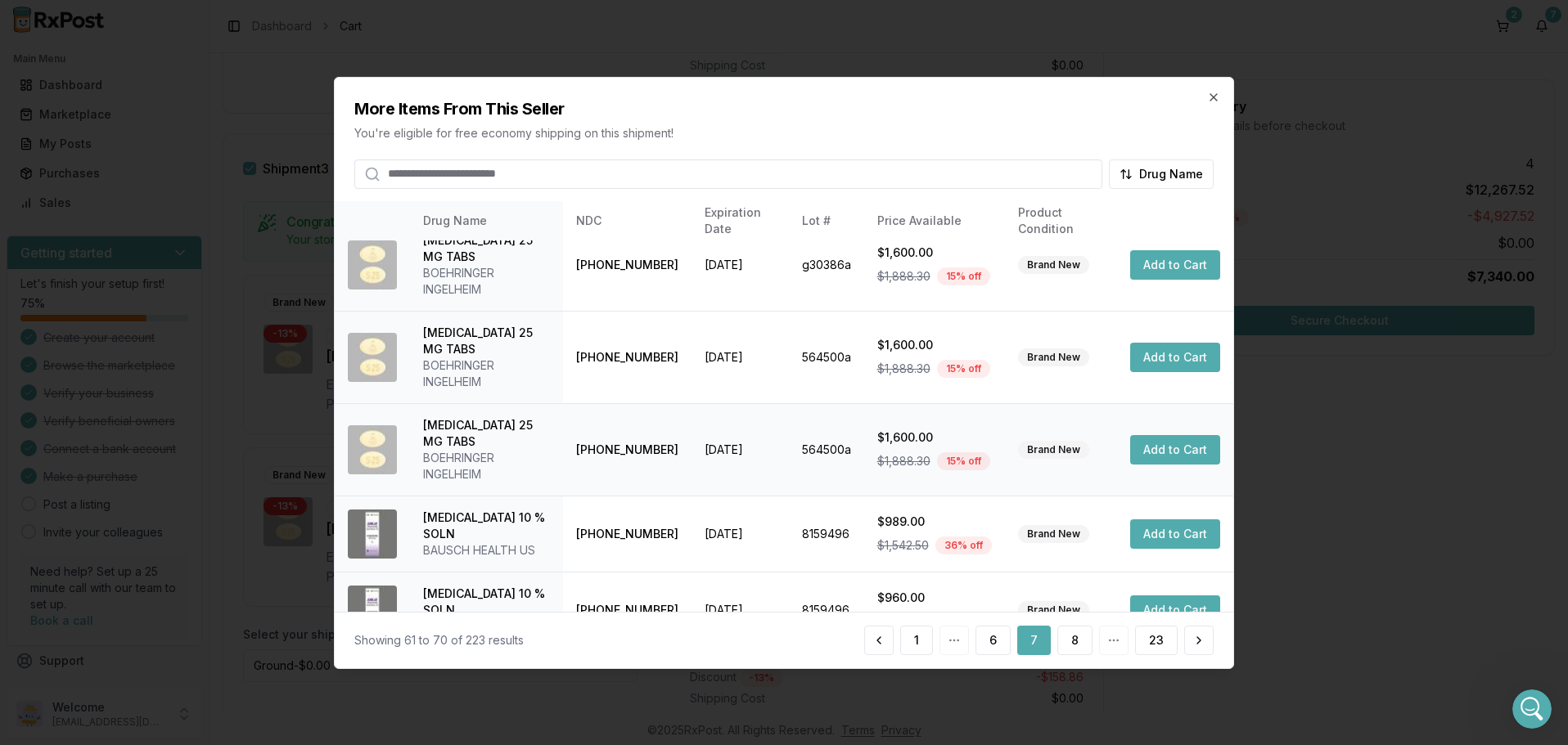
scroll to position [0, 0]
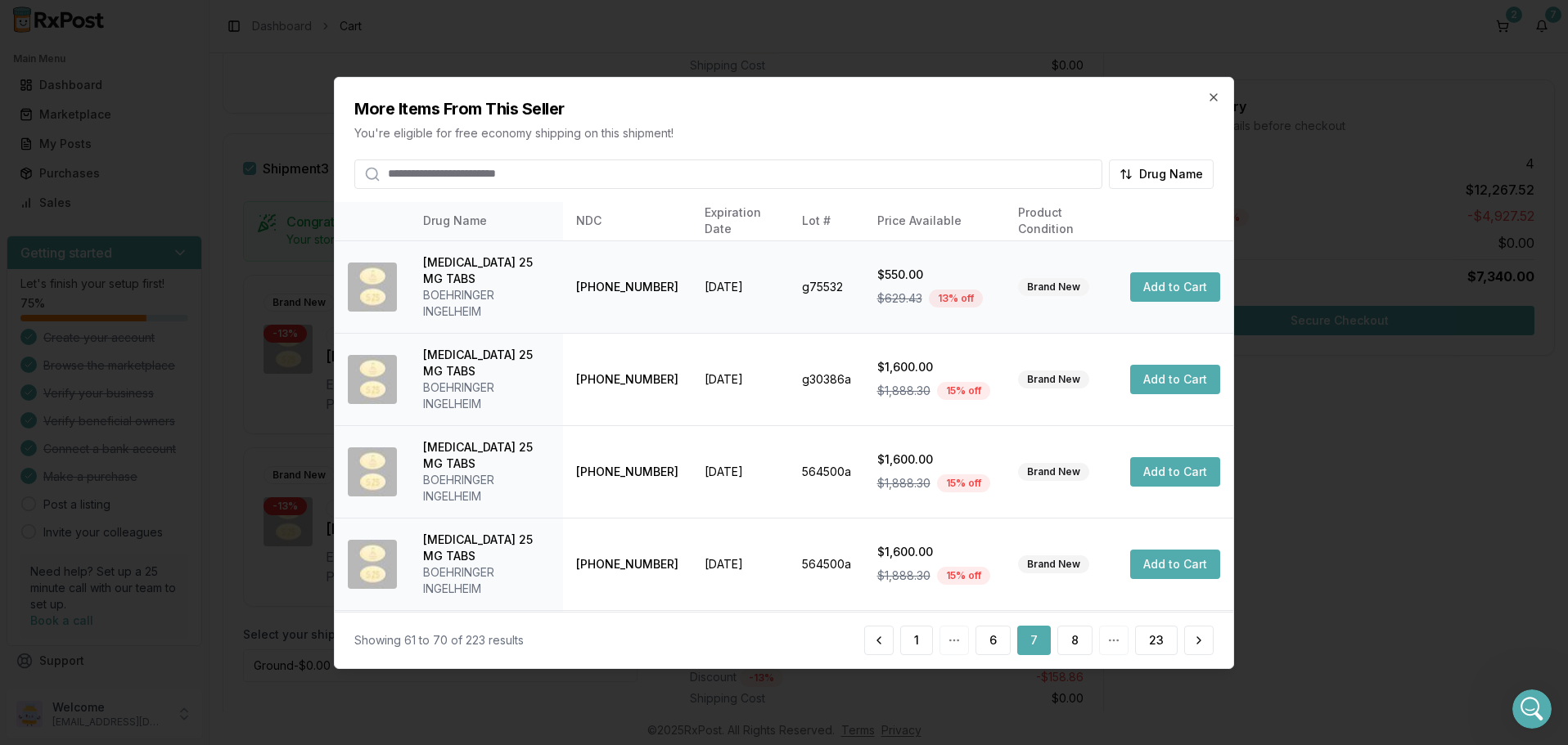
click at [1166, 276] on button "Add to Cart" at bounding box center [1175, 287] width 90 height 30
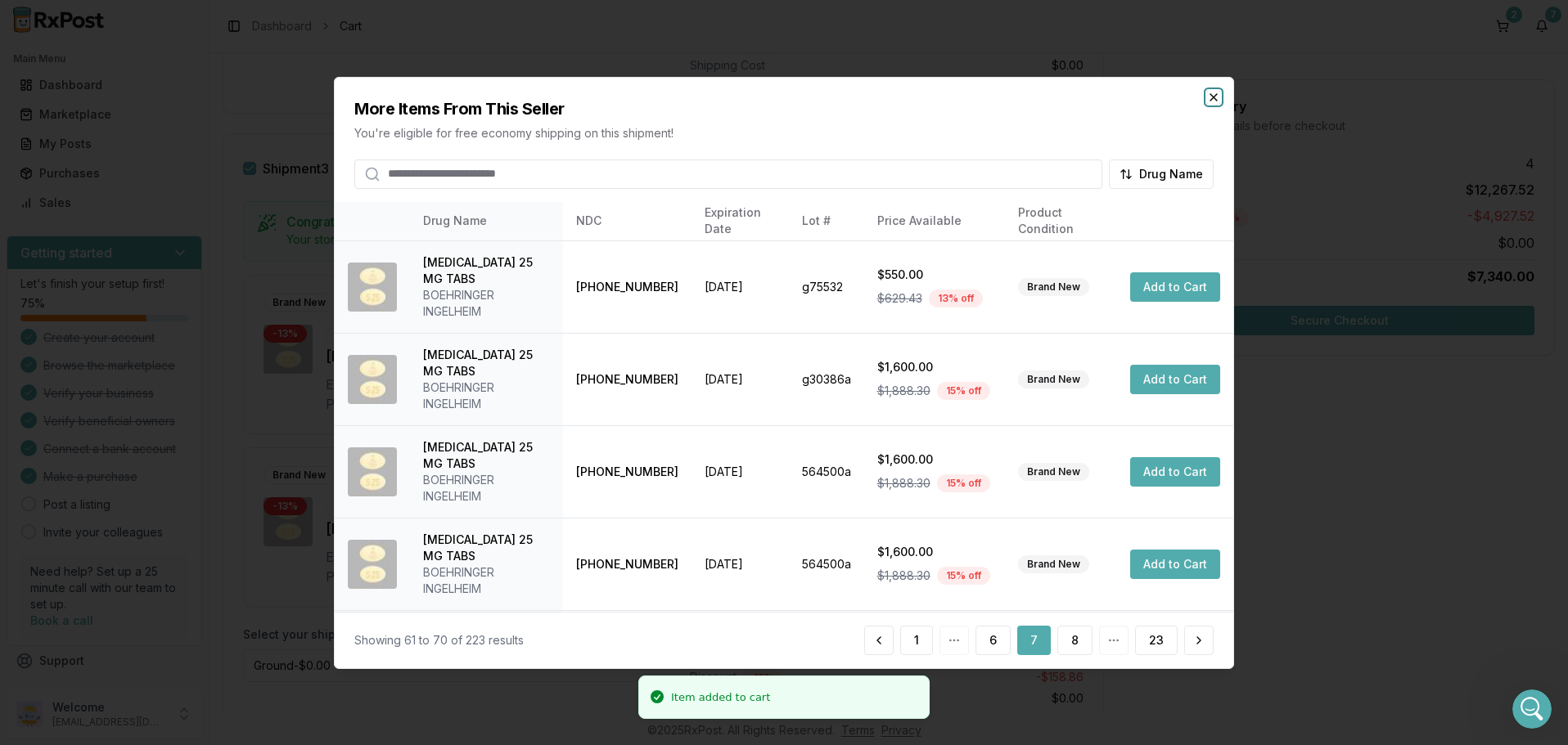
click at [1212, 97] on icon "button" at bounding box center [1213, 97] width 13 height 13
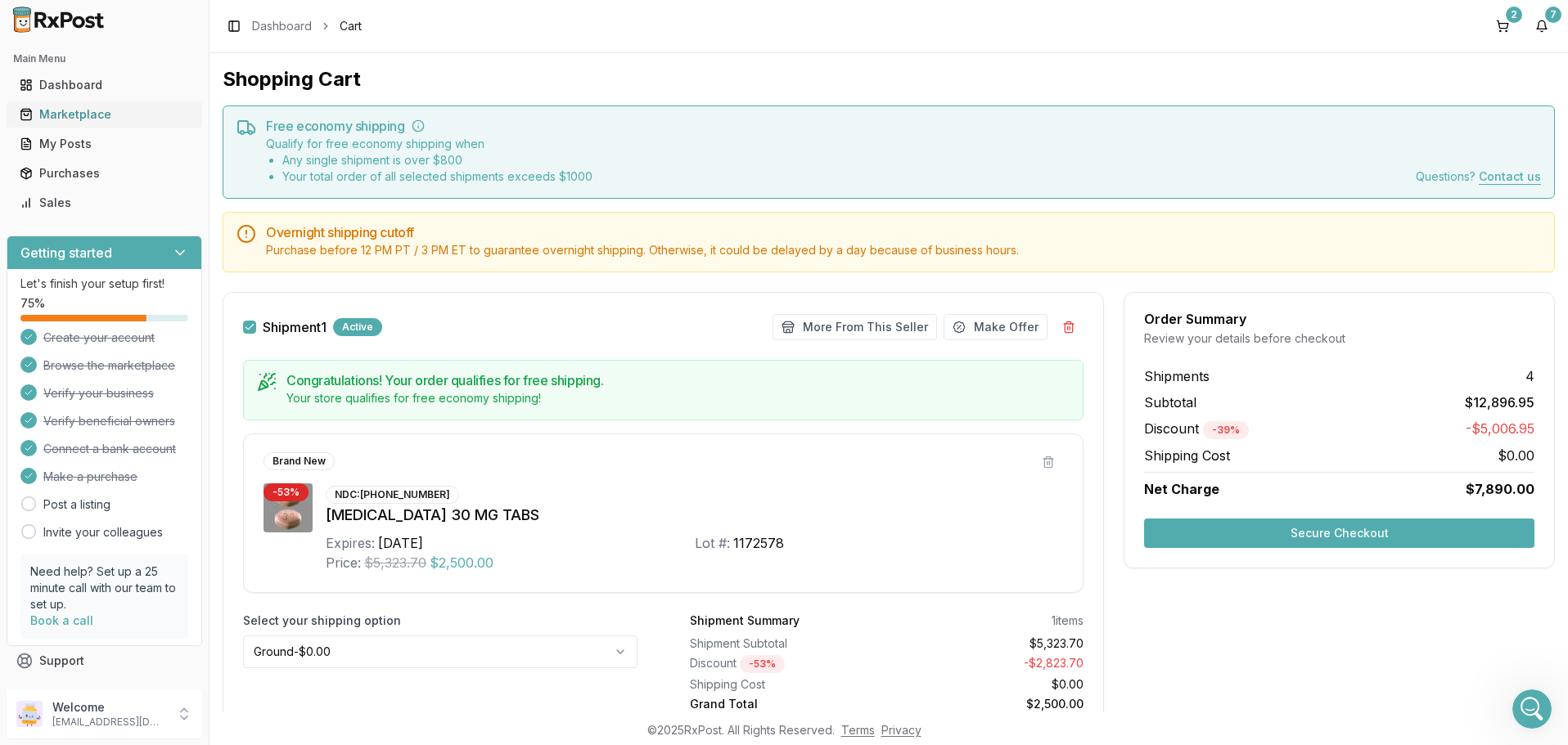
click at [63, 111] on div "Marketplace" at bounding box center [104, 114] width 170 height 17
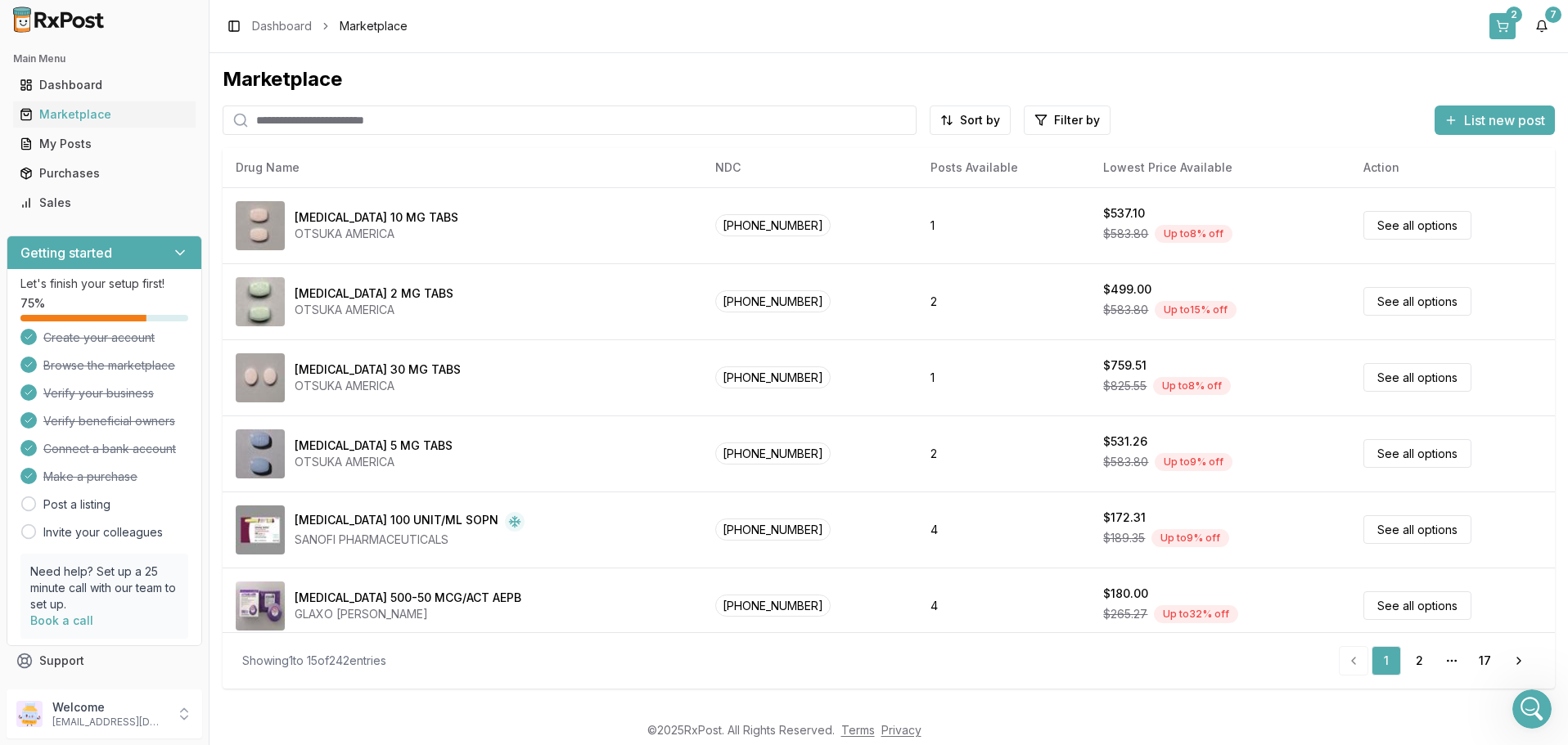
click at [1503, 20] on button "2" at bounding box center [1503, 26] width 27 height 26
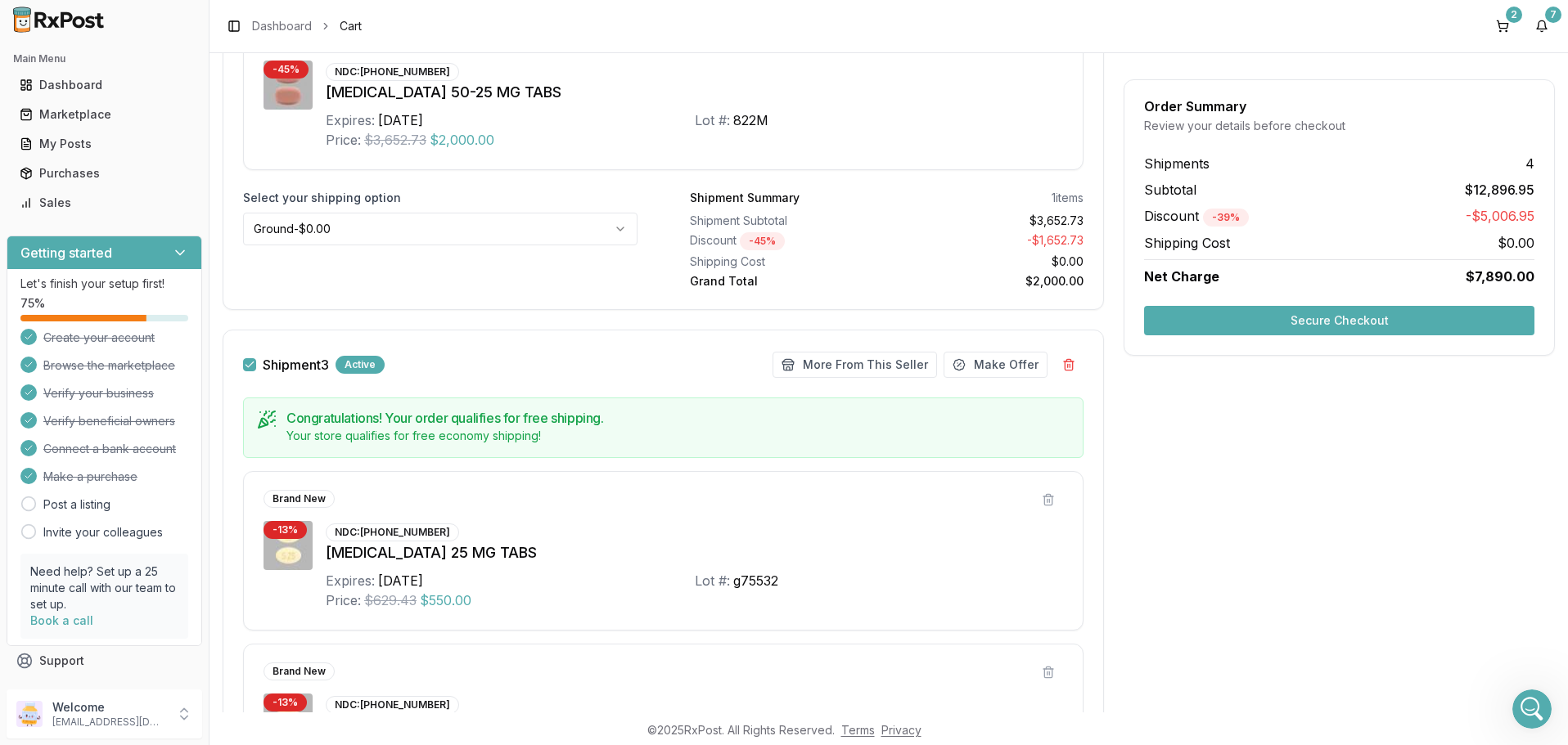
scroll to position [392, 0]
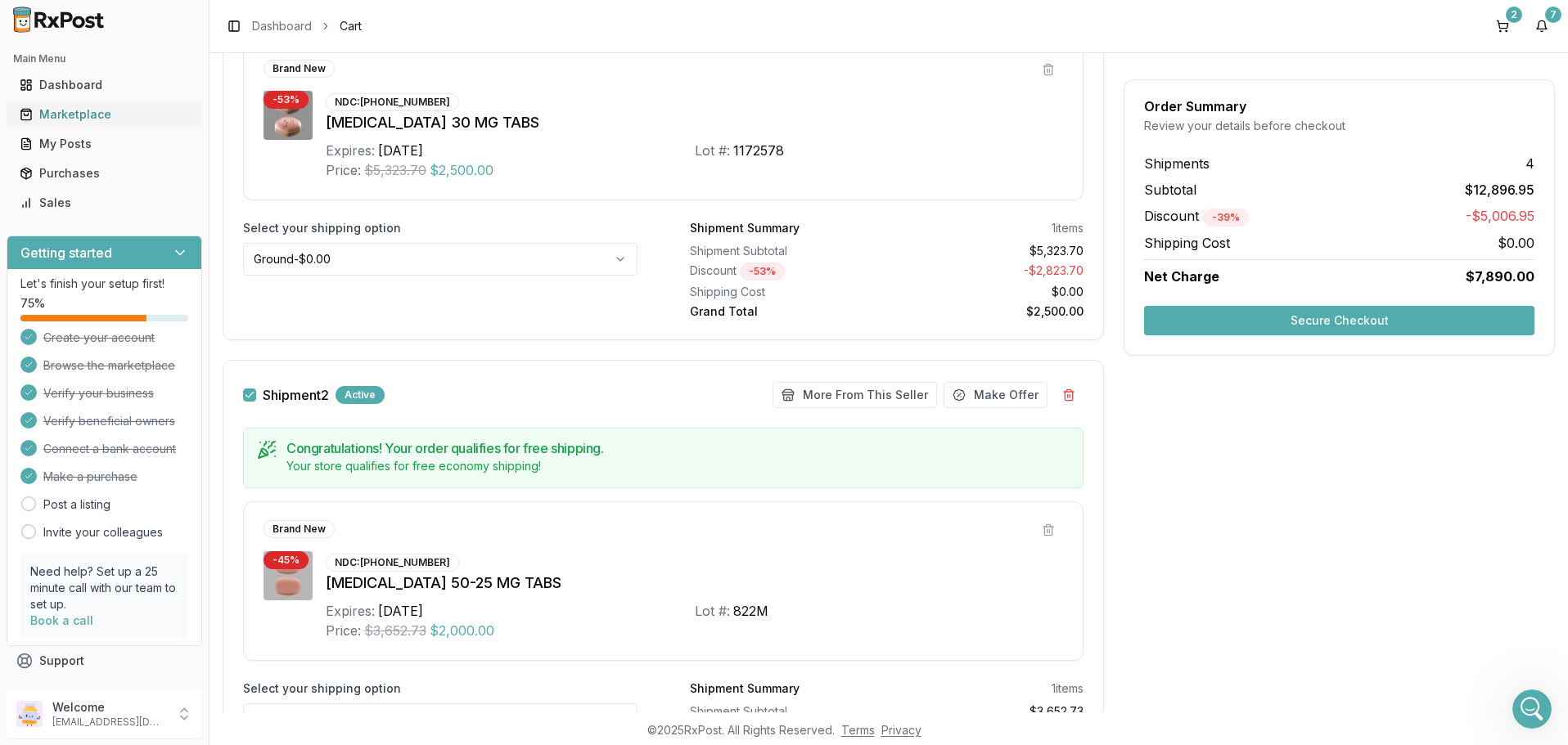
click at [60, 116] on div "Marketplace" at bounding box center [104, 114] width 170 height 17
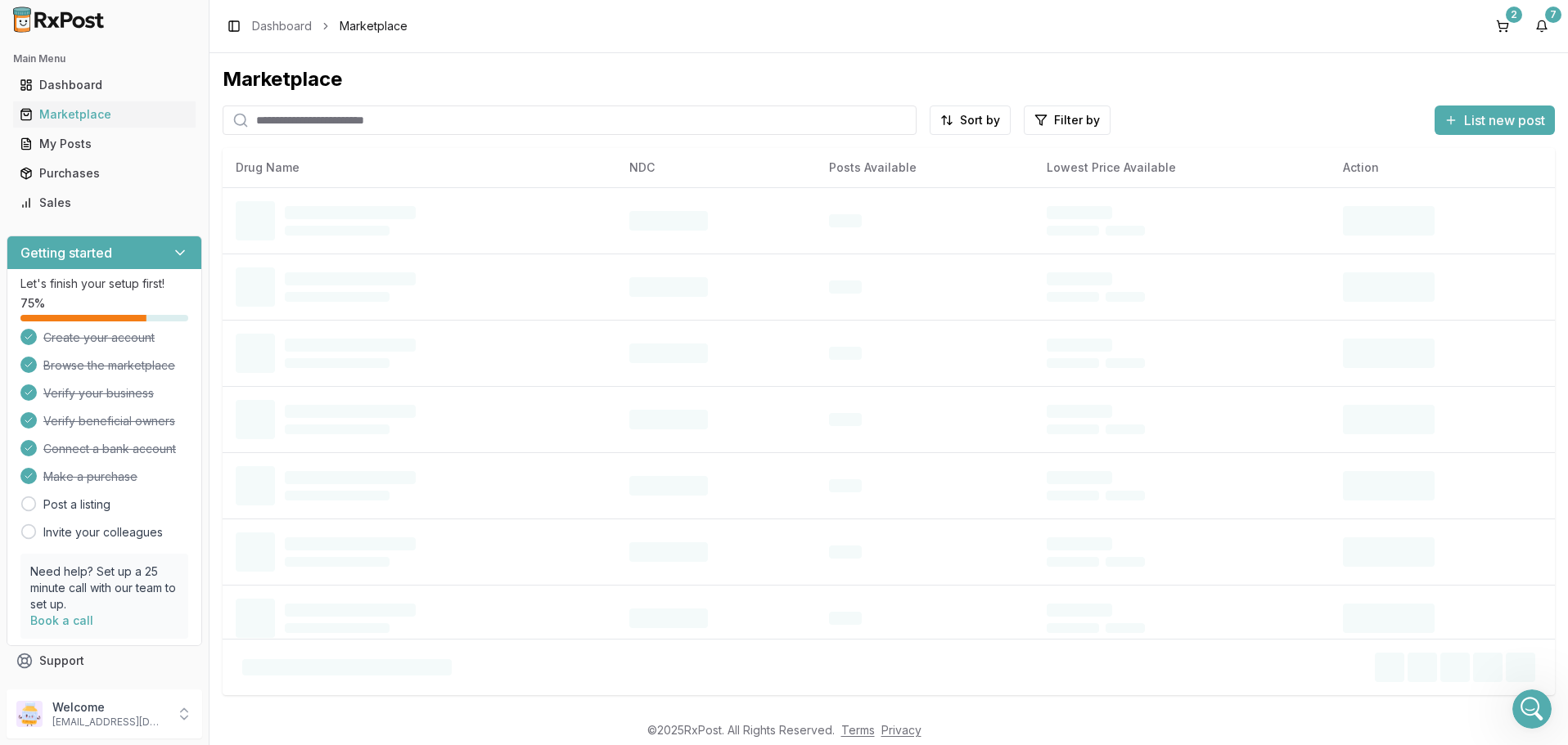
click at [377, 115] on input "search" at bounding box center [570, 120] width 694 height 30
paste input "**********"
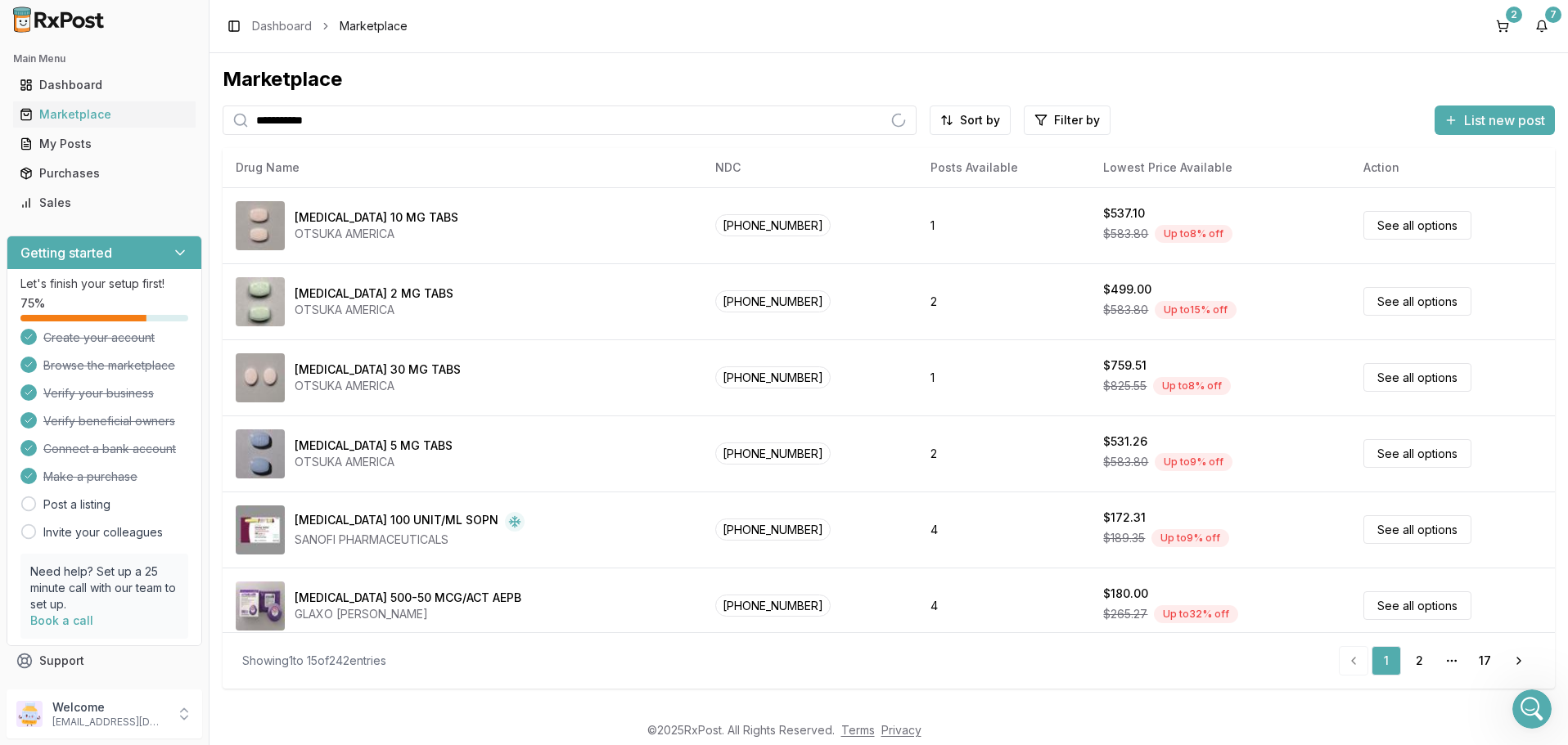
type input "**********"
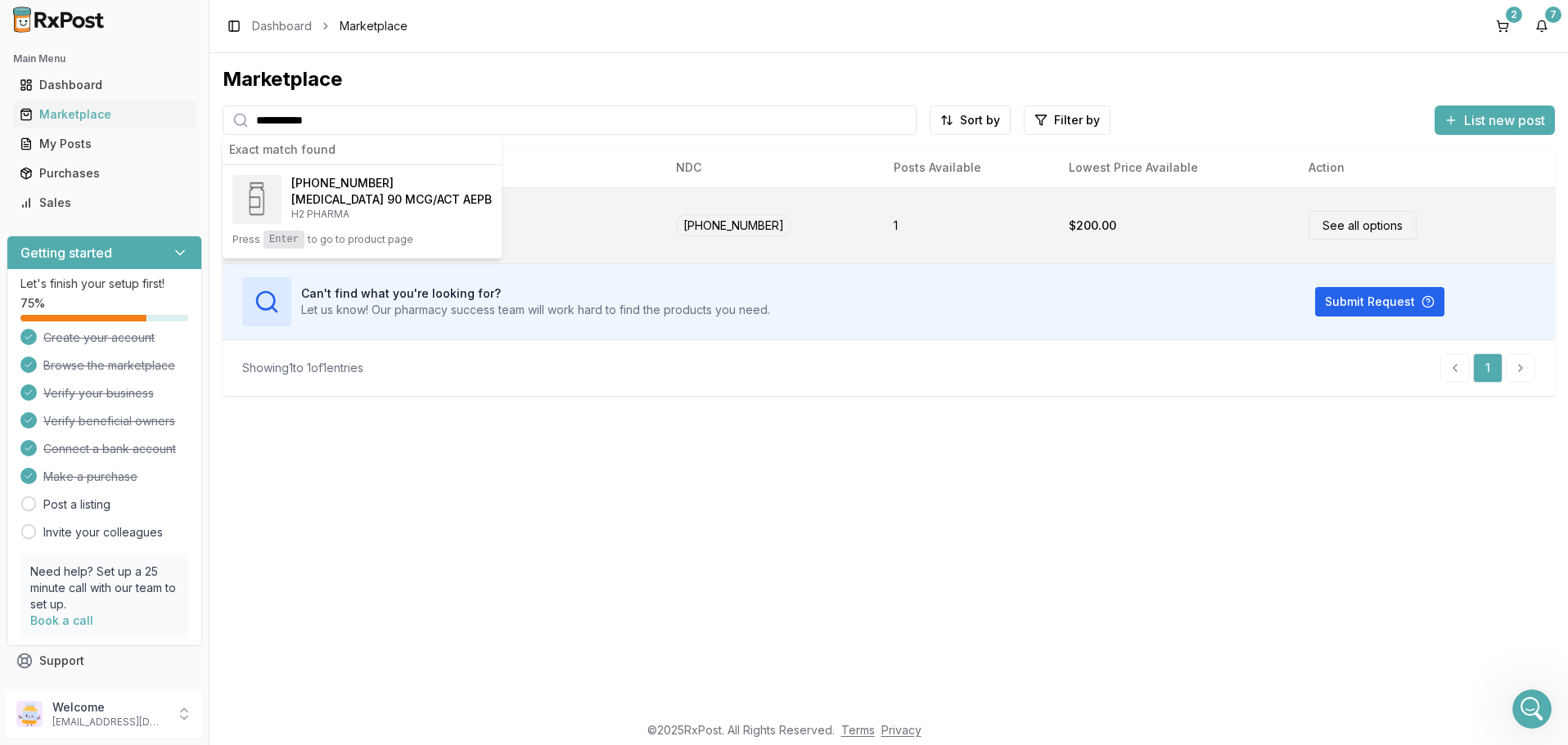
click at [1334, 215] on link "See all options" at bounding box center [1363, 225] width 108 height 29
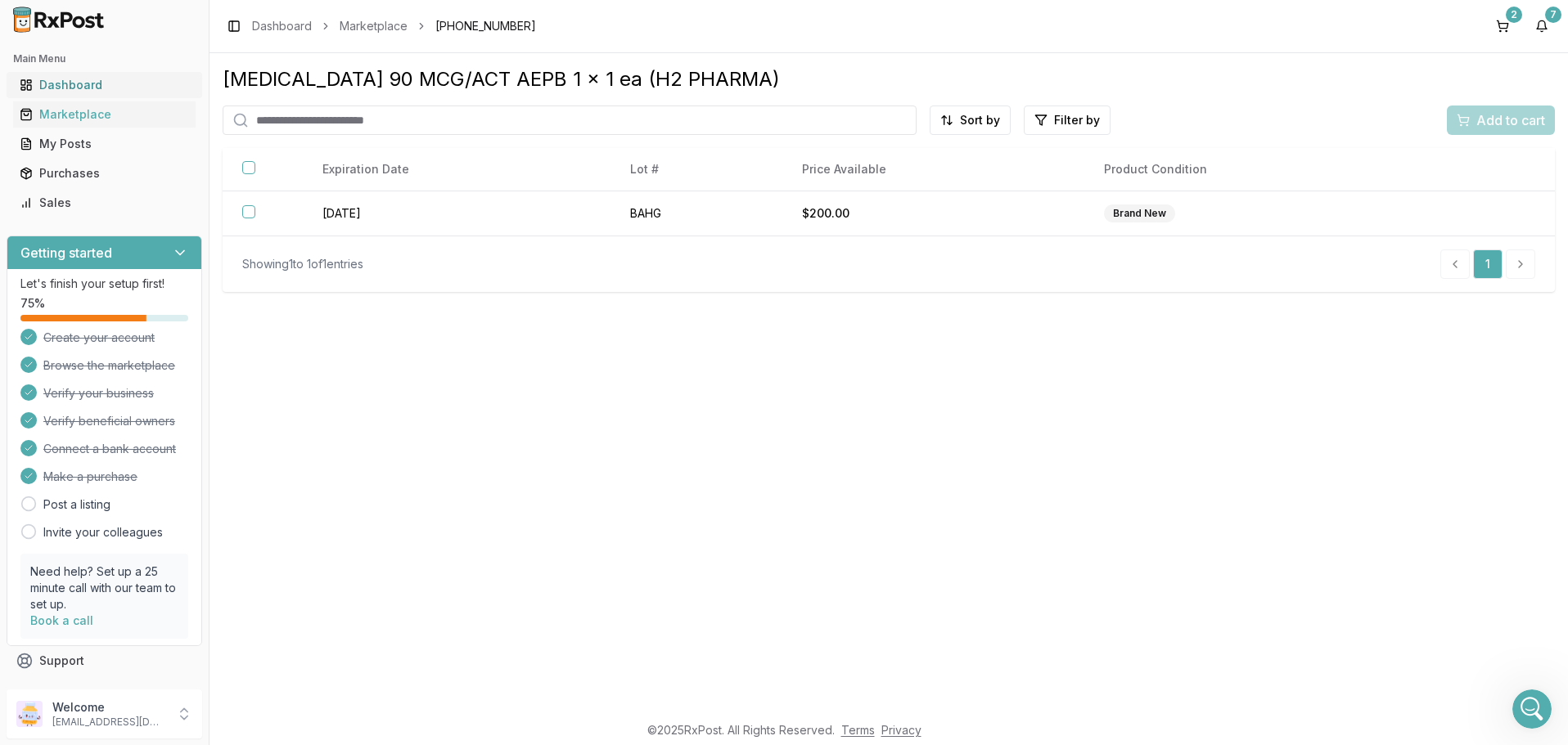
click at [68, 89] on div "Dashboard" at bounding box center [104, 85] width 170 height 17
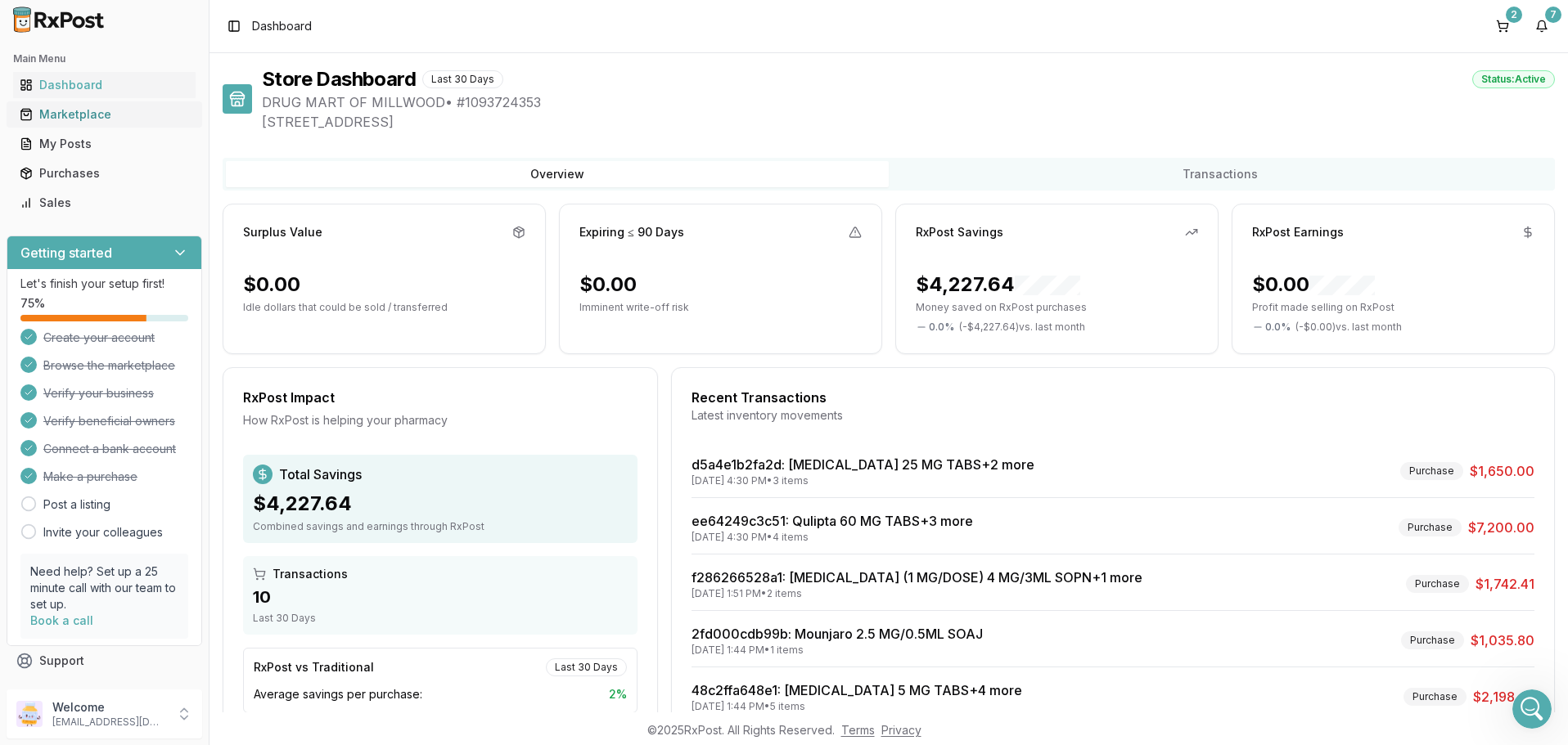
click at [89, 122] on div "Marketplace" at bounding box center [104, 114] width 170 height 17
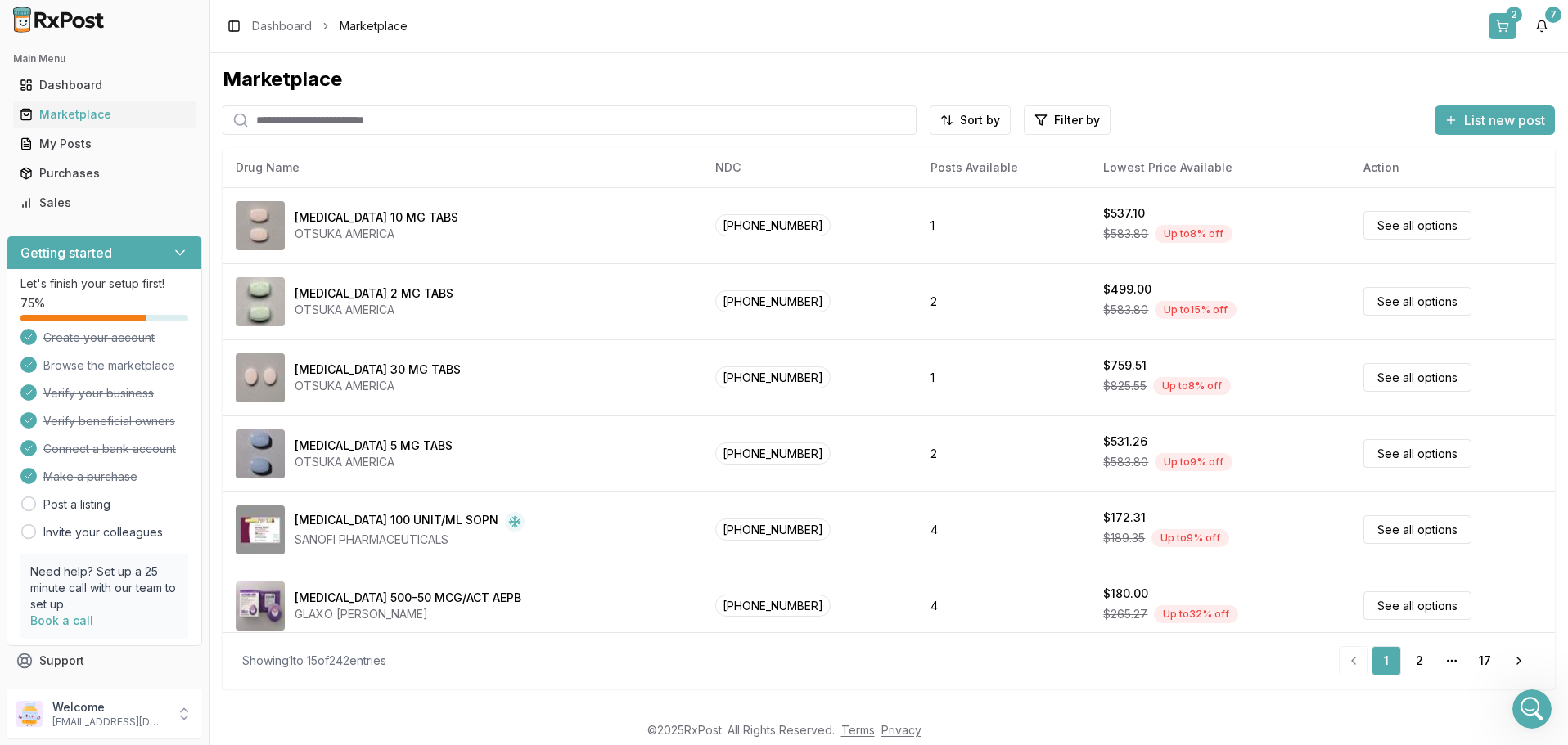
click at [1510, 18] on div "2" at bounding box center [1514, 15] width 17 height 17
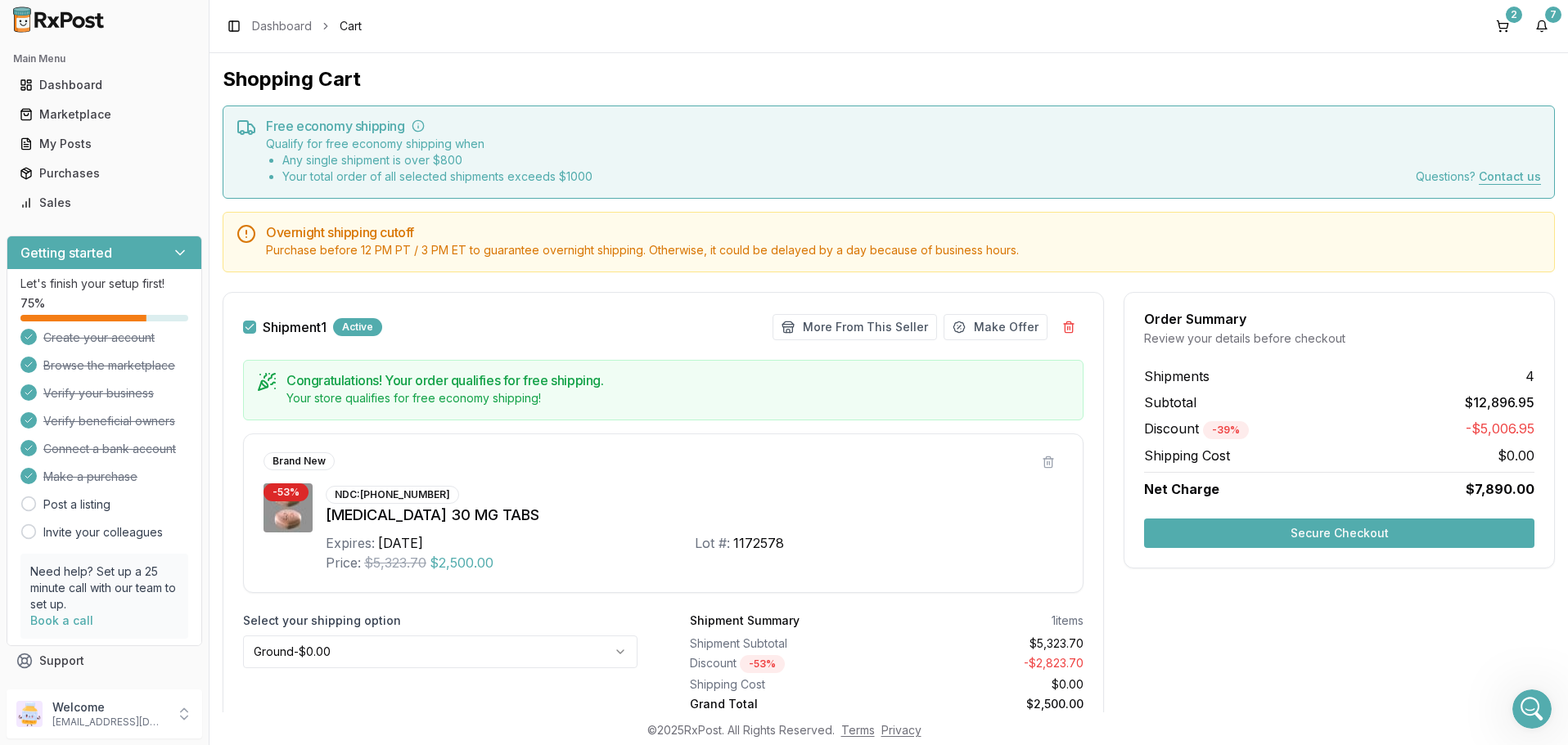
click at [1358, 531] on button "Secure Checkout" at bounding box center [1339, 533] width 390 height 30
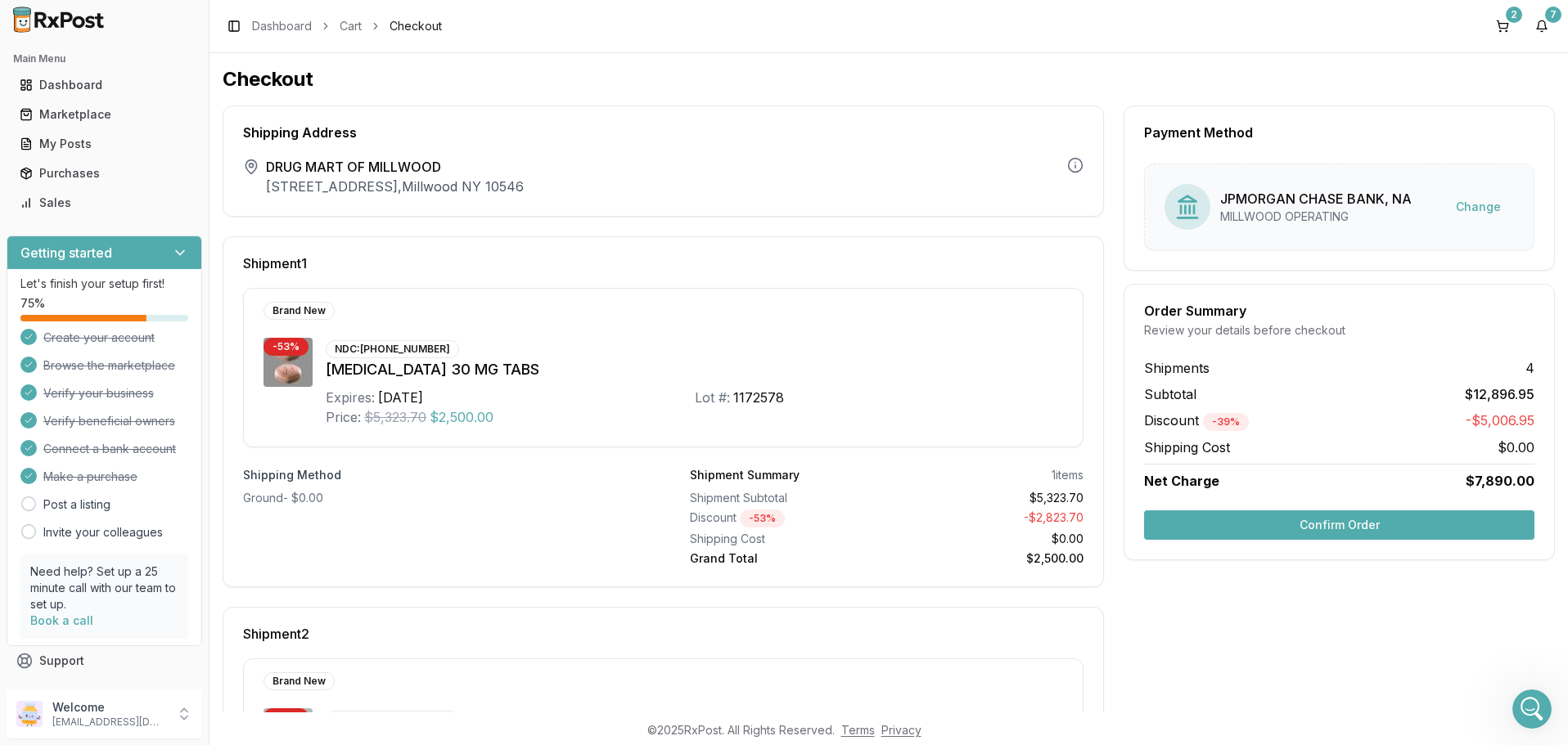
click at [1330, 520] on button "Confirm Order" at bounding box center [1339, 526] width 390 height 30
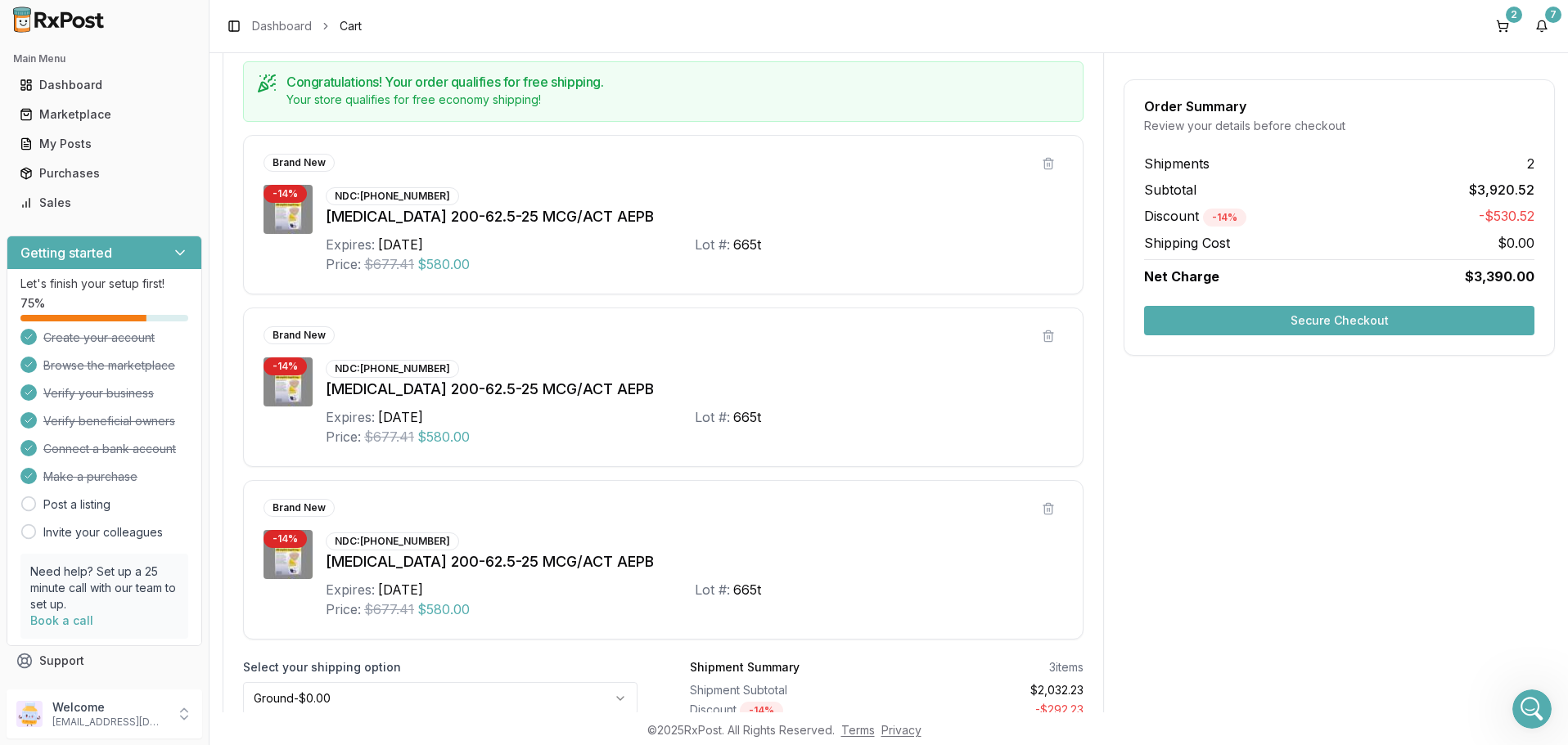
scroll to position [1289, 0]
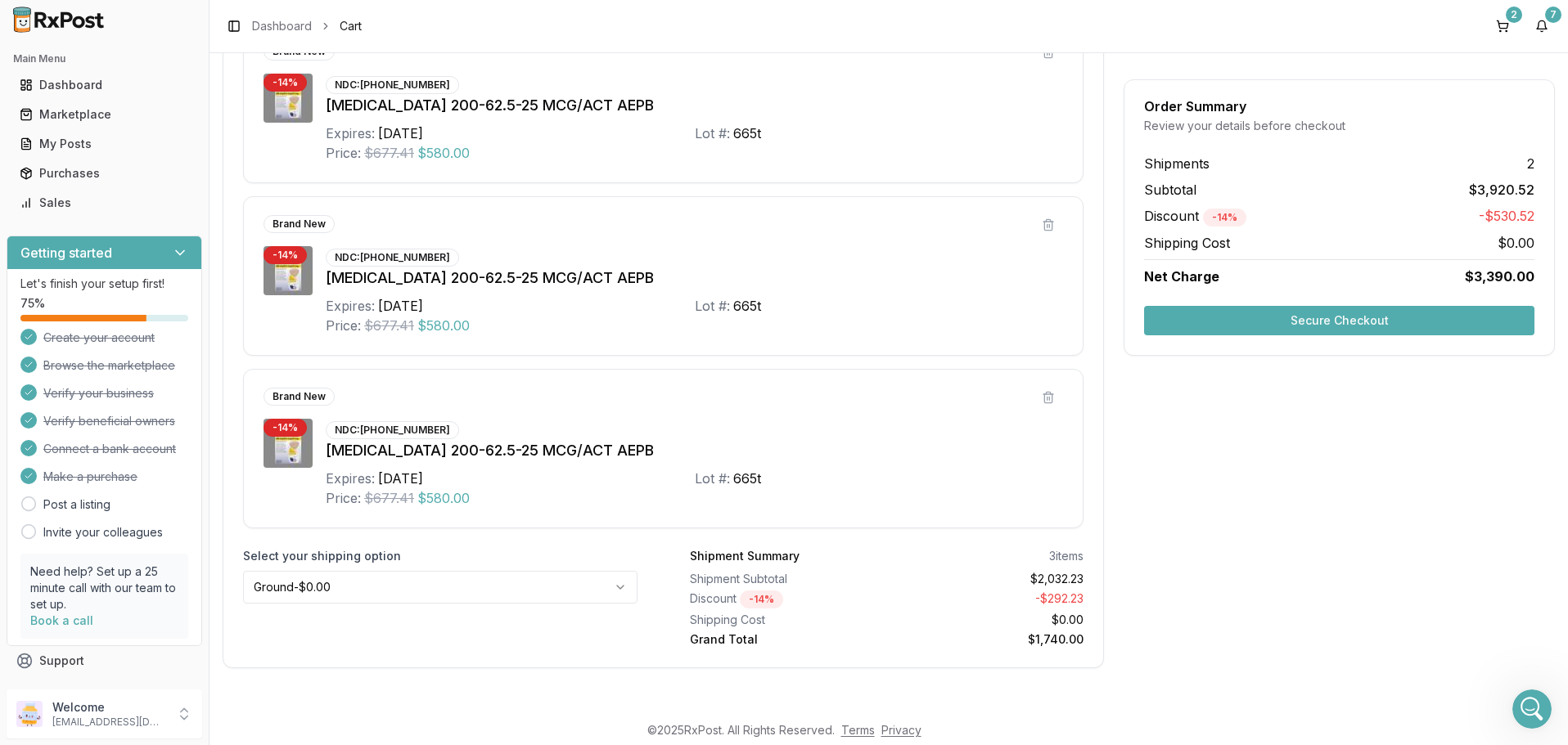
click at [1350, 320] on button "Secure Checkout" at bounding box center [1339, 321] width 390 height 30
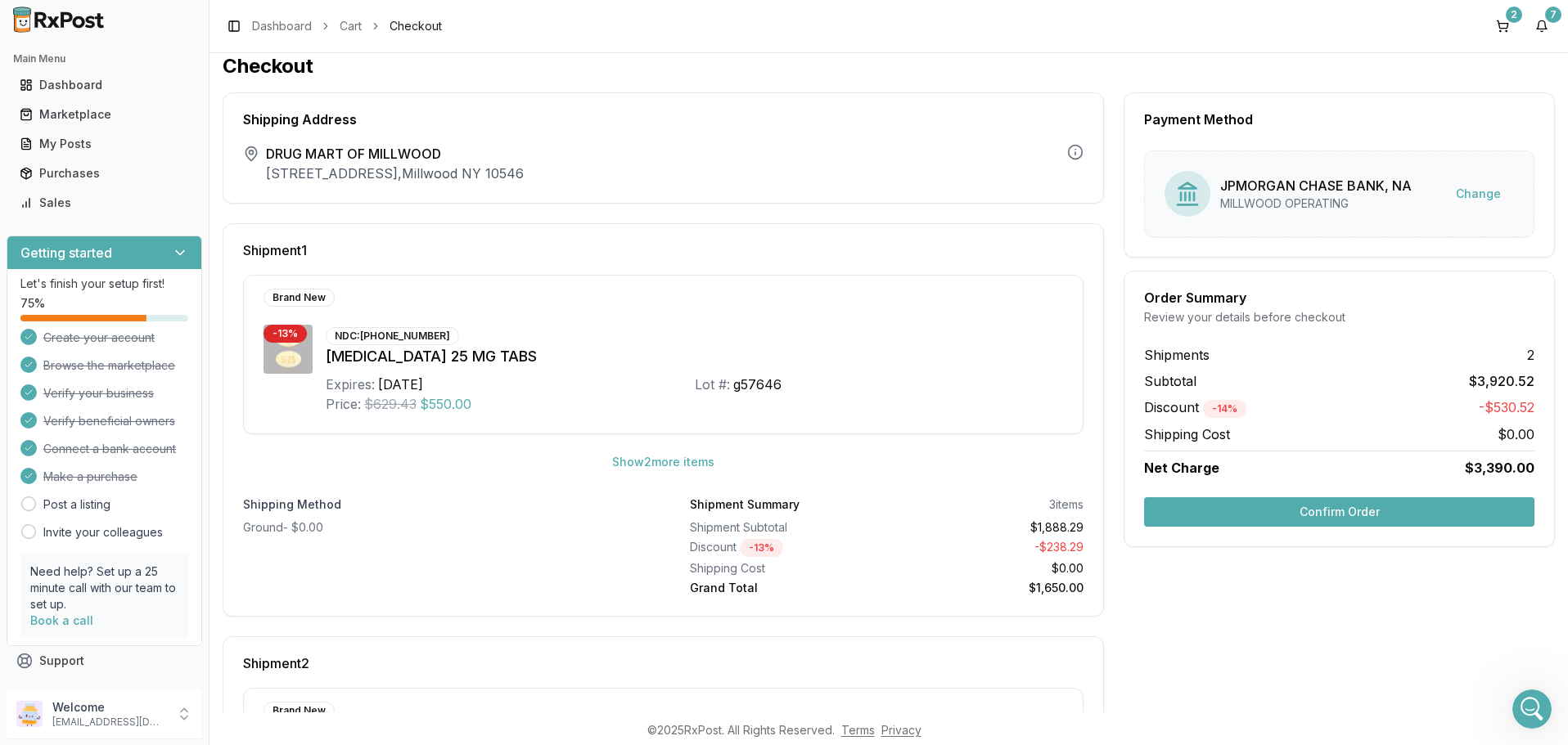
scroll to position [308, 0]
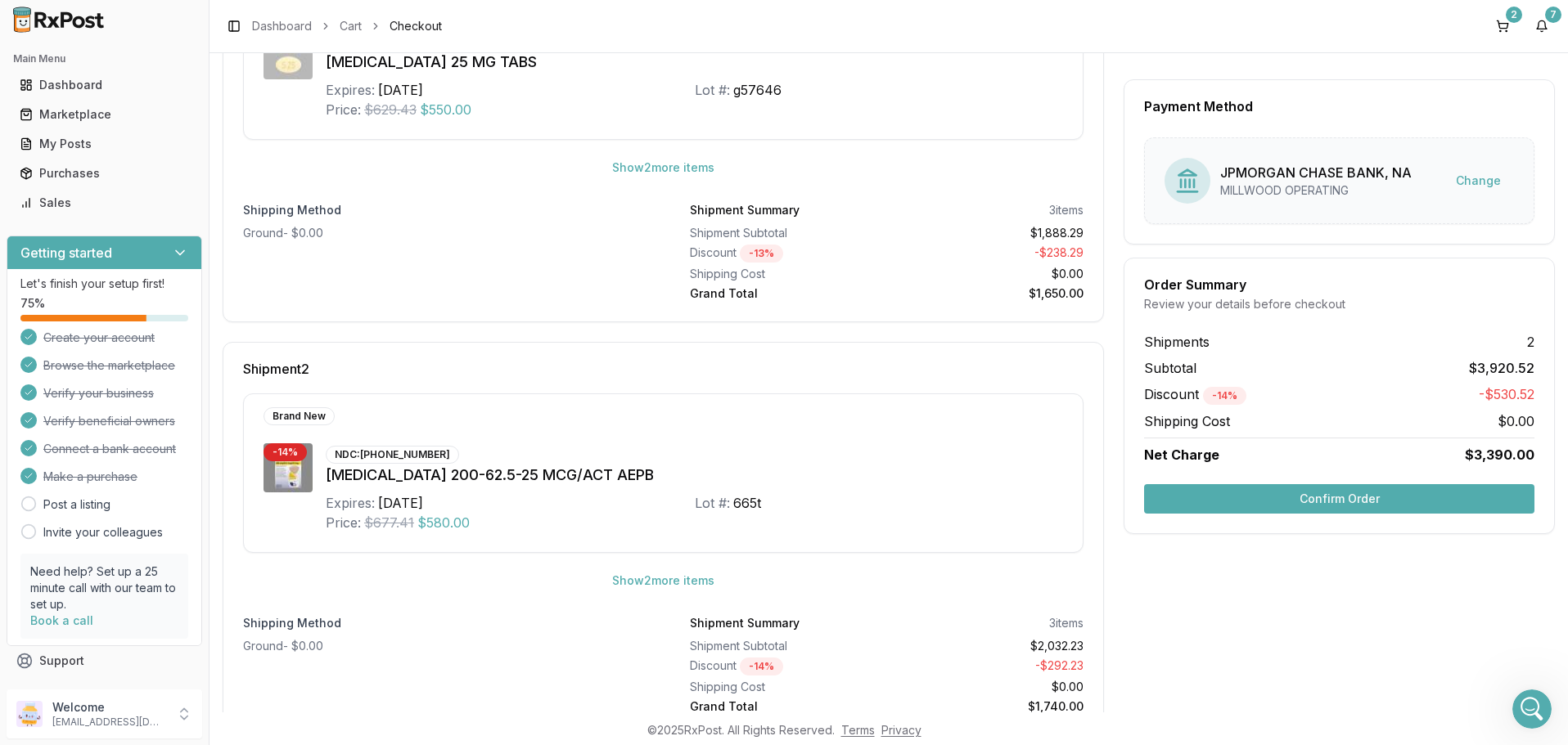
click at [1345, 498] on button "Confirm Order" at bounding box center [1339, 499] width 390 height 30
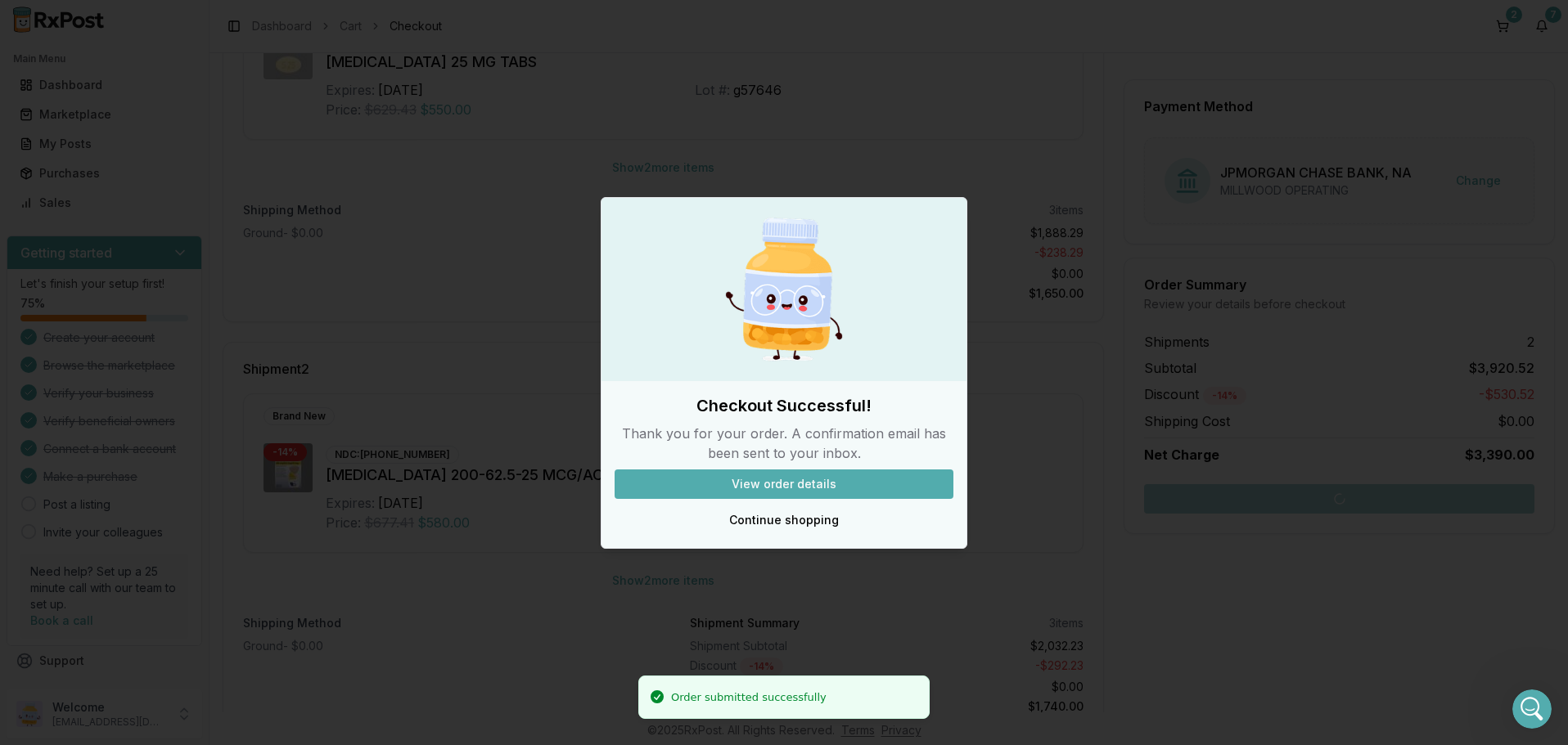
click at [801, 485] on button "View order details" at bounding box center [784, 484] width 339 height 30
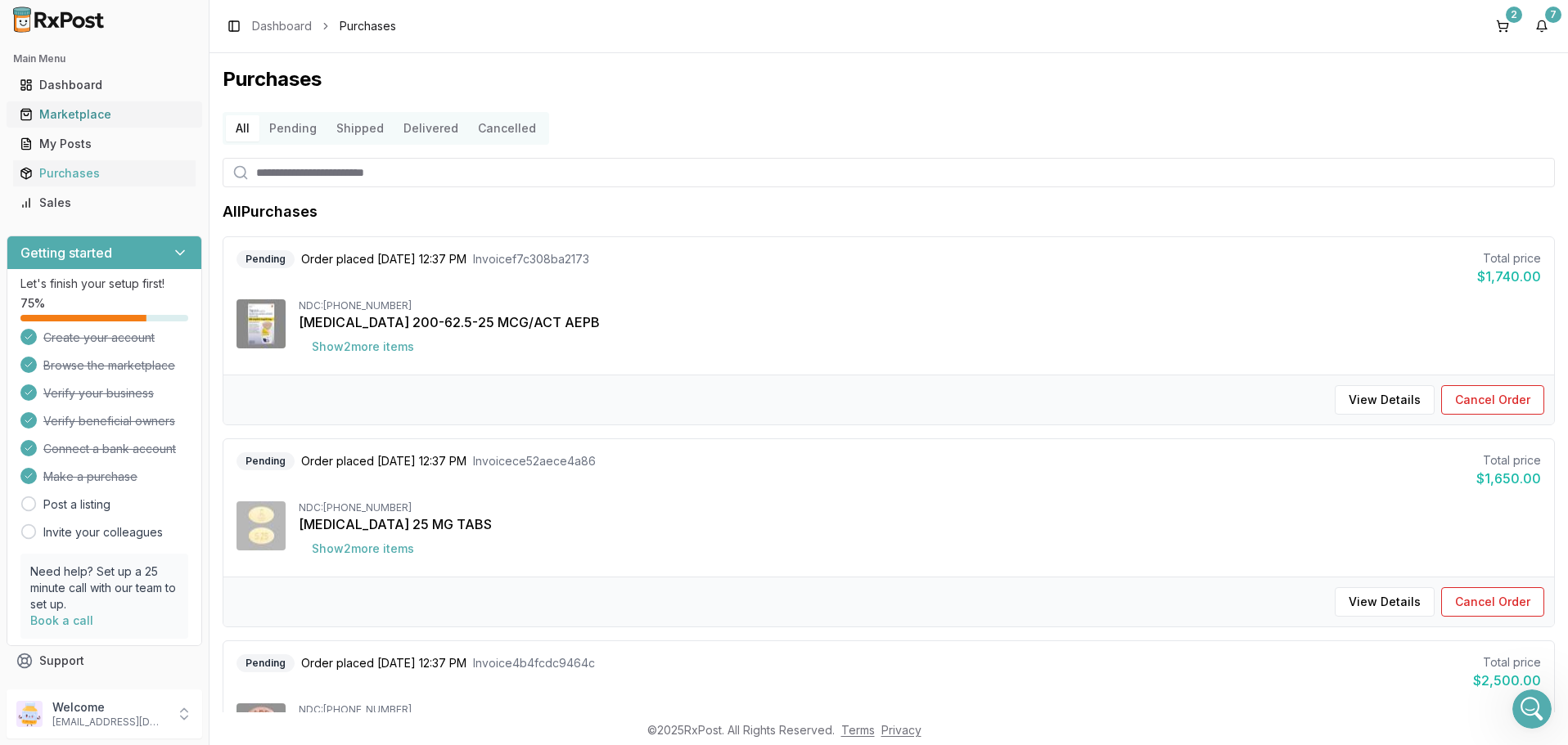
click at [78, 111] on div "Marketplace" at bounding box center [104, 114] width 170 height 17
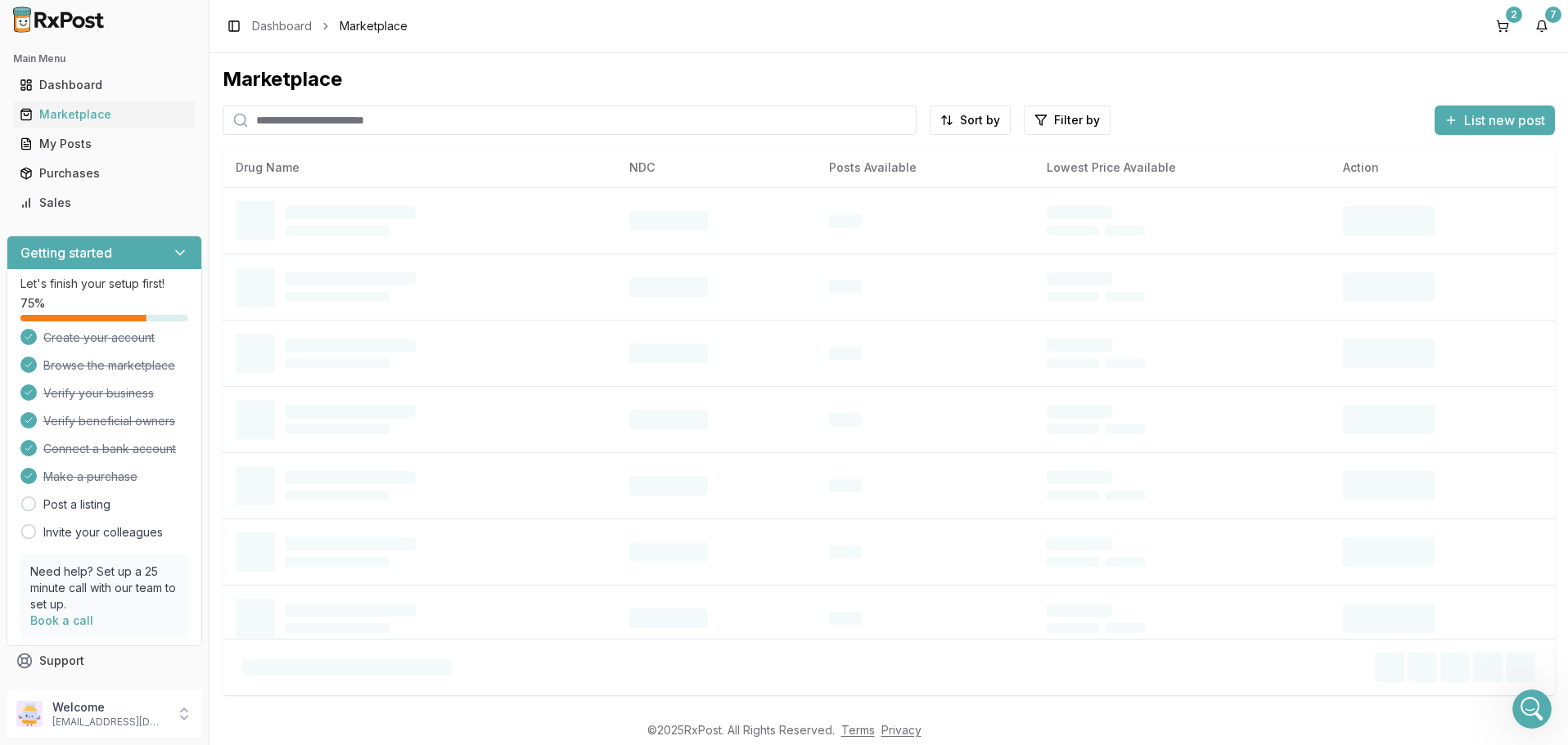
click at [439, 121] on input "search" at bounding box center [570, 120] width 694 height 30
type input "******"
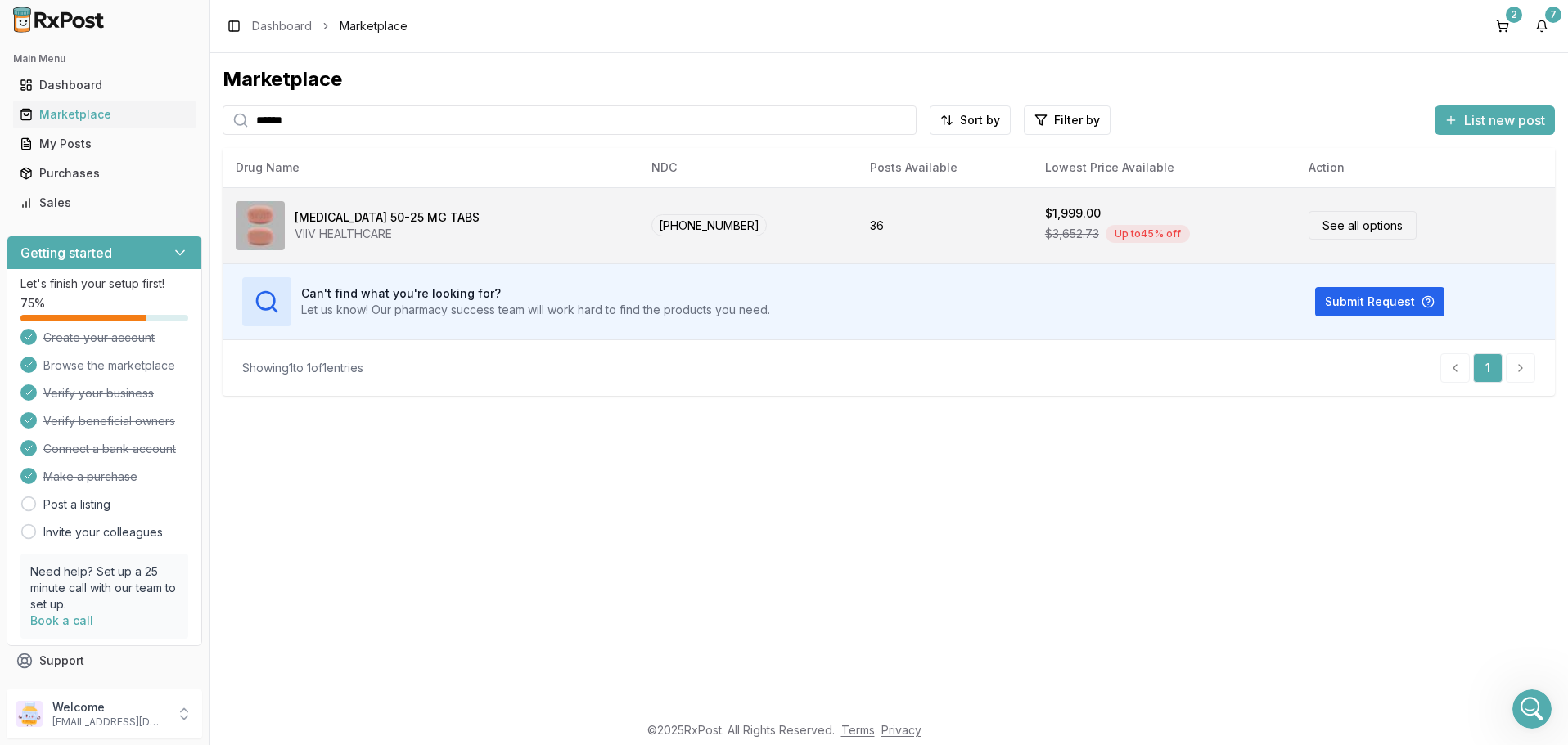
click at [1315, 222] on link "See all options" at bounding box center [1363, 225] width 108 height 29
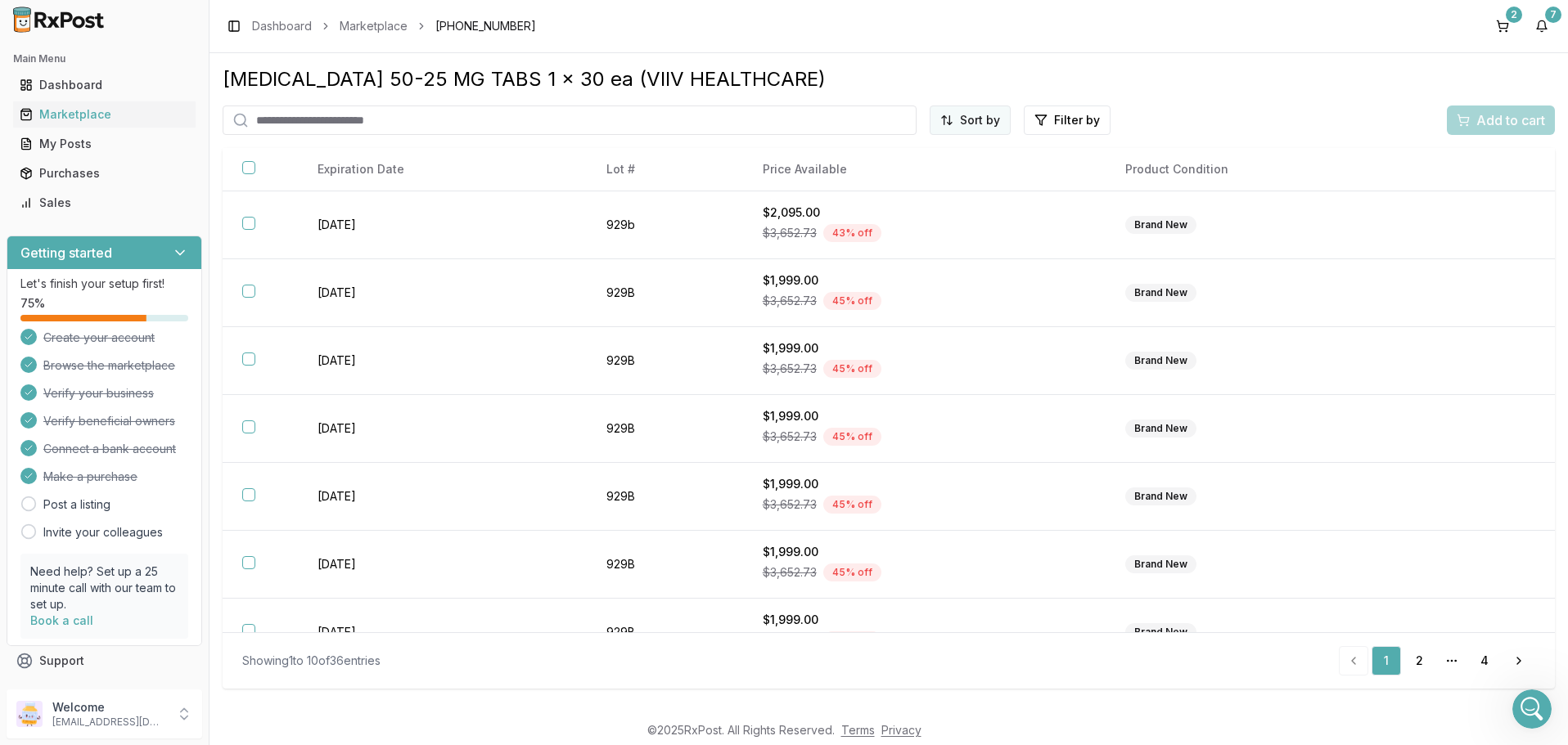
click at [984, 120] on html "Main Menu Dashboard Marketplace My Posts Purchases Sales Getting started Let's …" at bounding box center [784, 372] width 1568 height 745
click at [904, 180] on div "Price (Low to High)" at bounding box center [931, 182] width 156 height 26
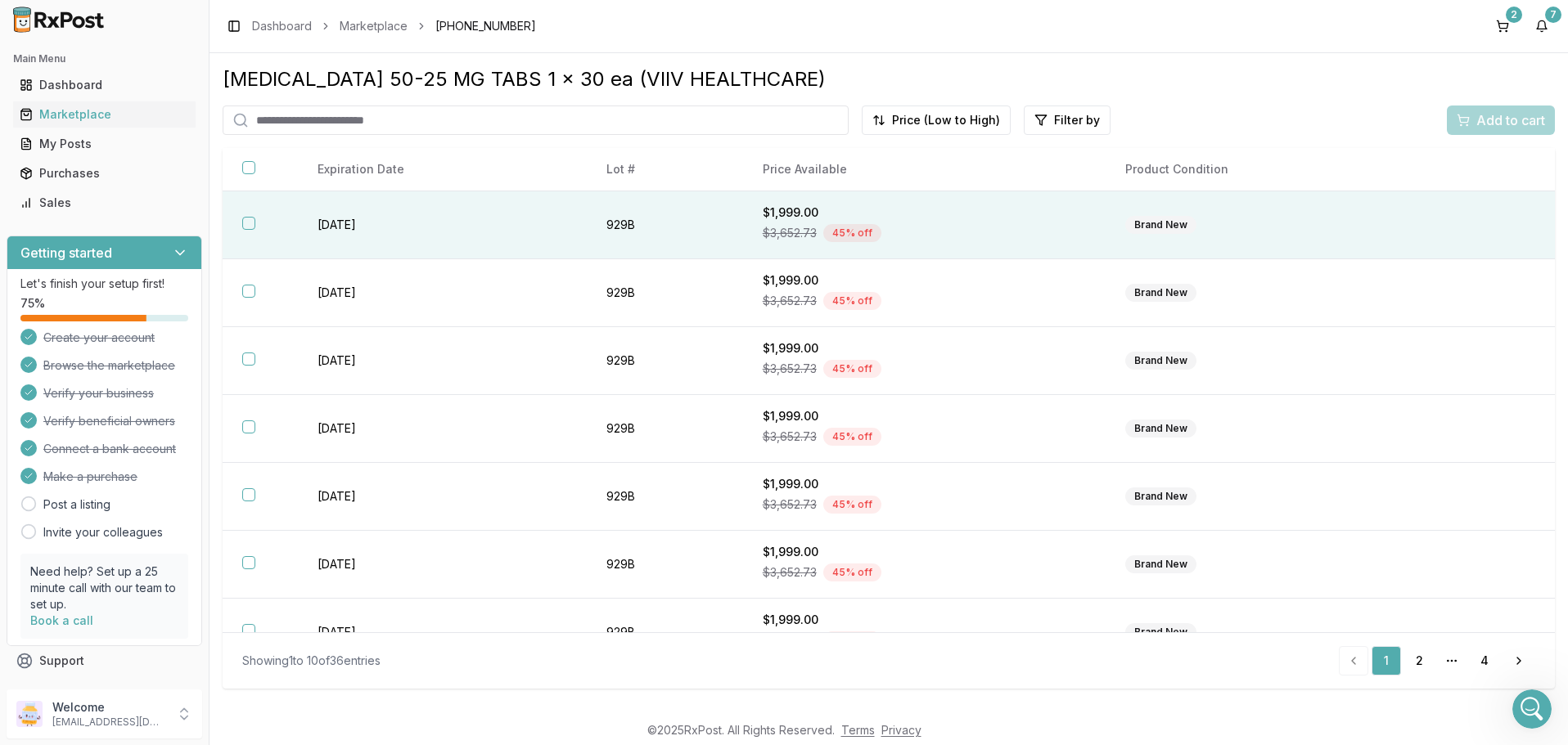
click at [248, 230] on button "button" at bounding box center [248, 223] width 13 height 13
click at [1498, 111] on span "Add to cart" at bounding box center [1510, 120] width 69 height 20
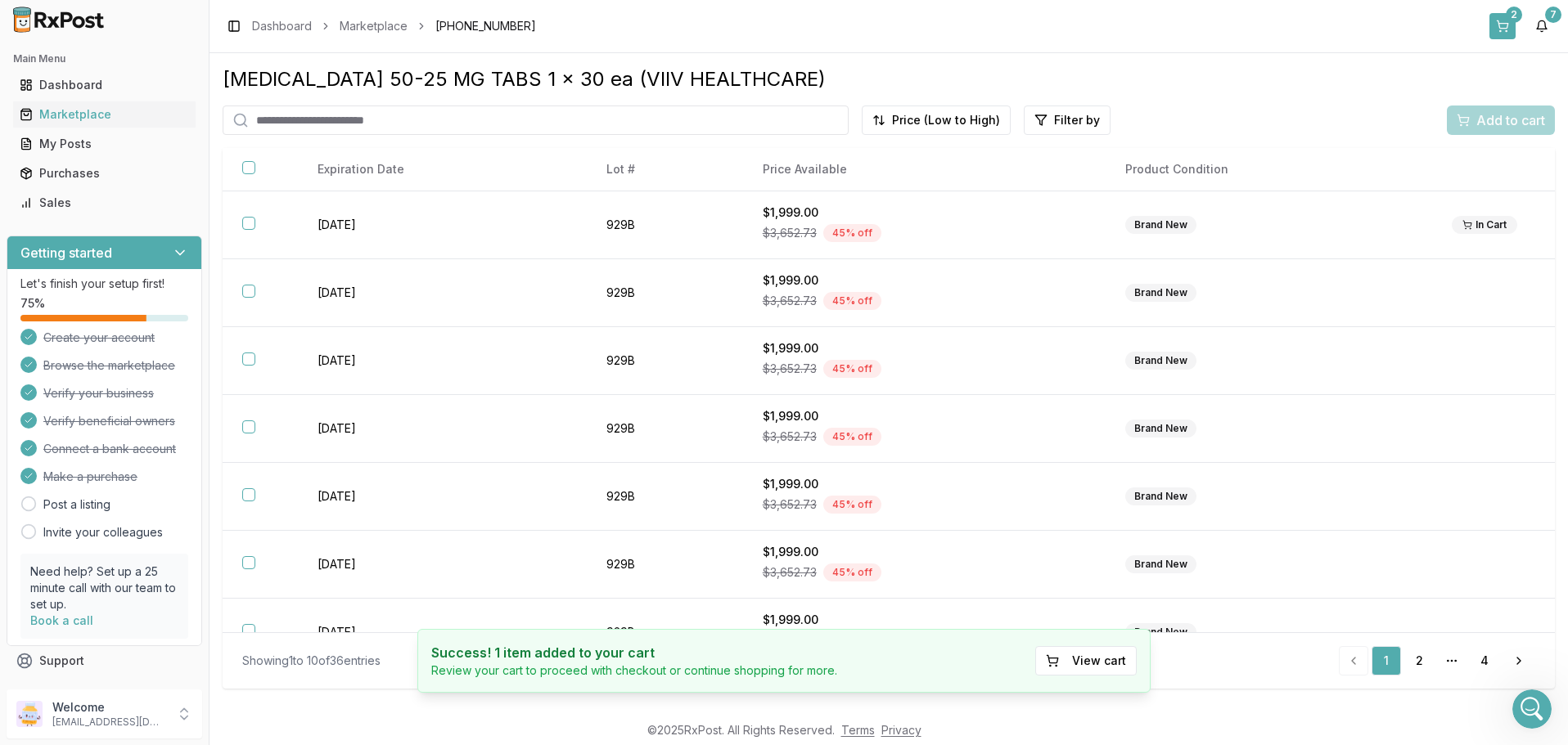
click at [1505, 20] on button "2" at bounding box center [1503, 26] width 27 height 26
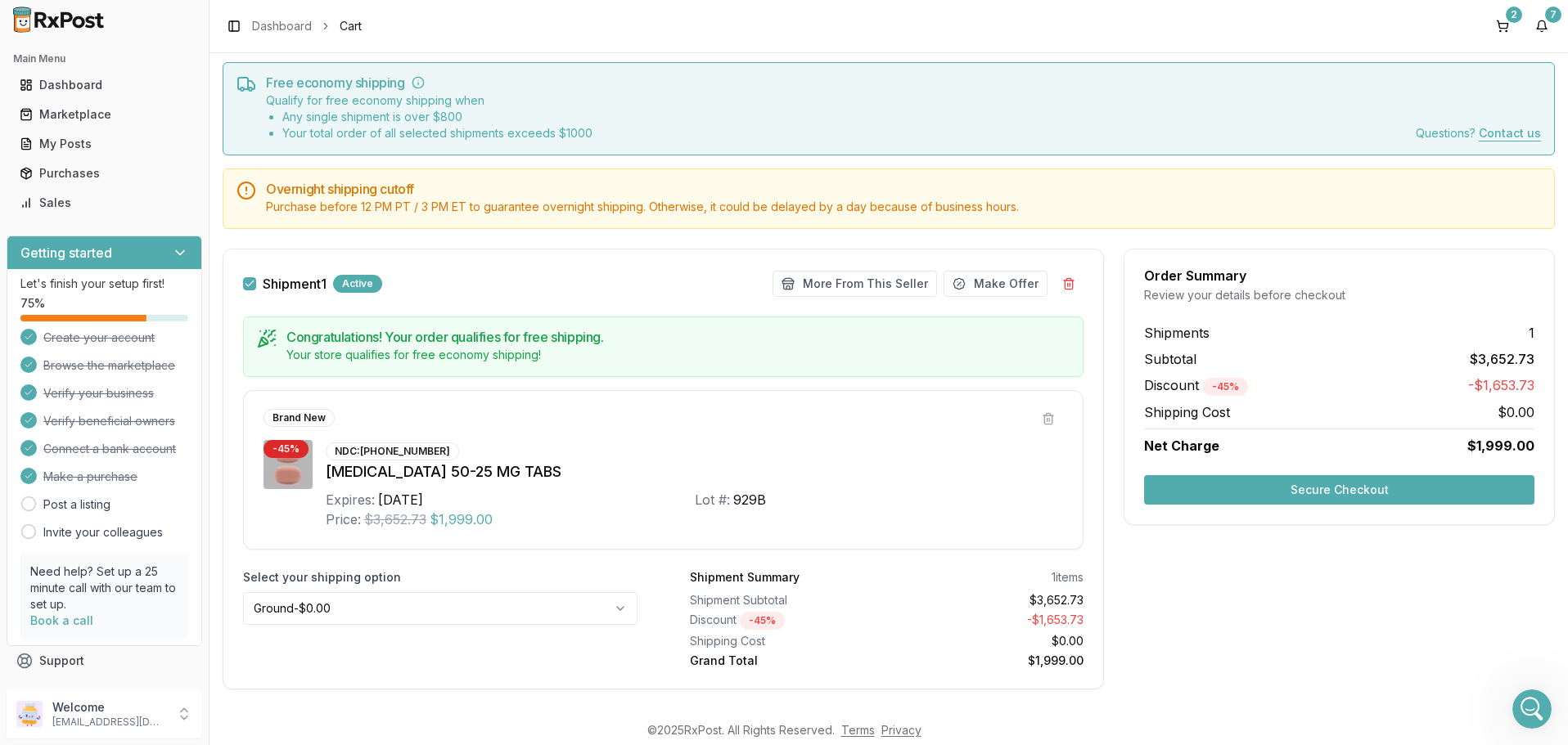
scroll to position [67, 0]
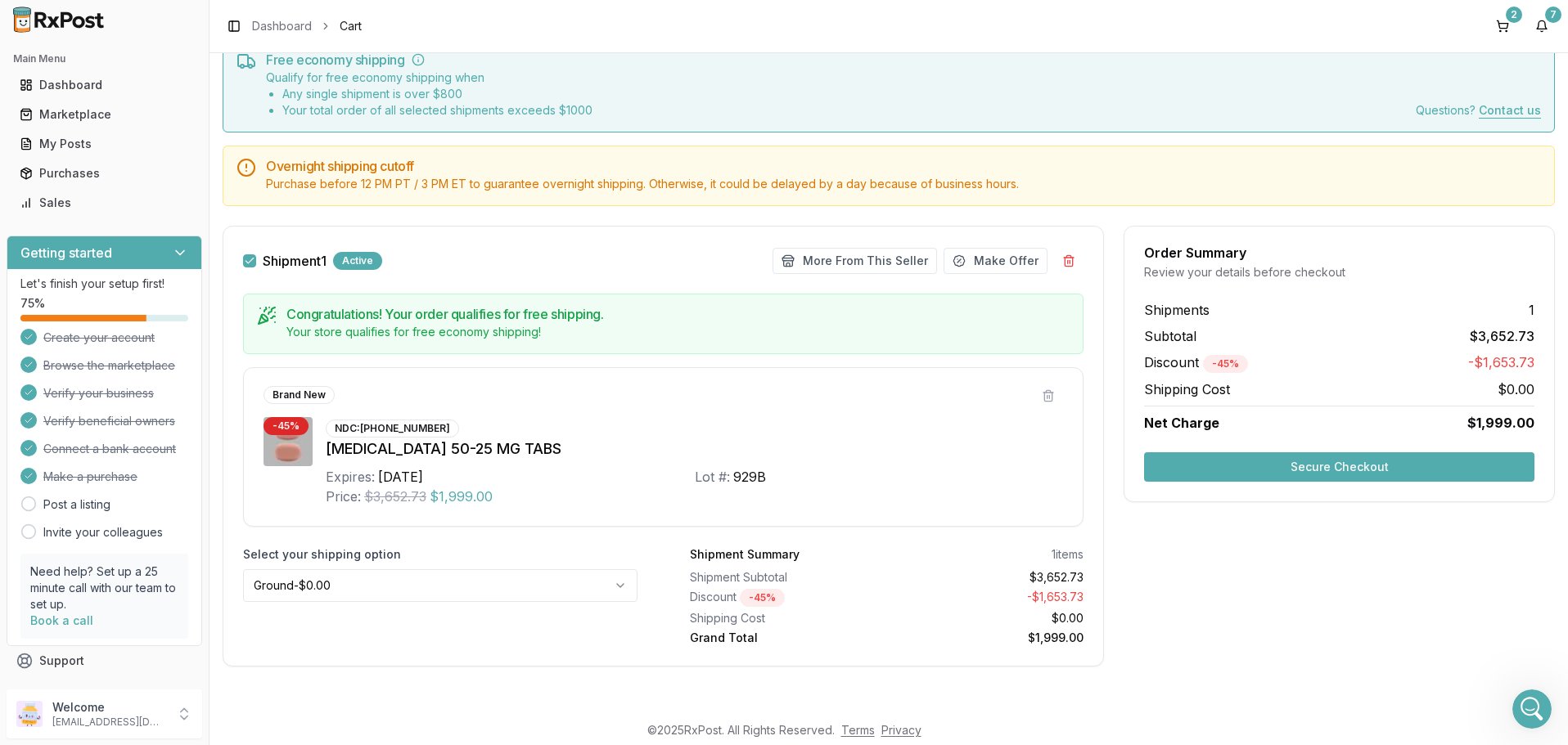
click at [1344, 464] on button "Secure Checkout" at bounding box center [1339, 467] width 390 height 30
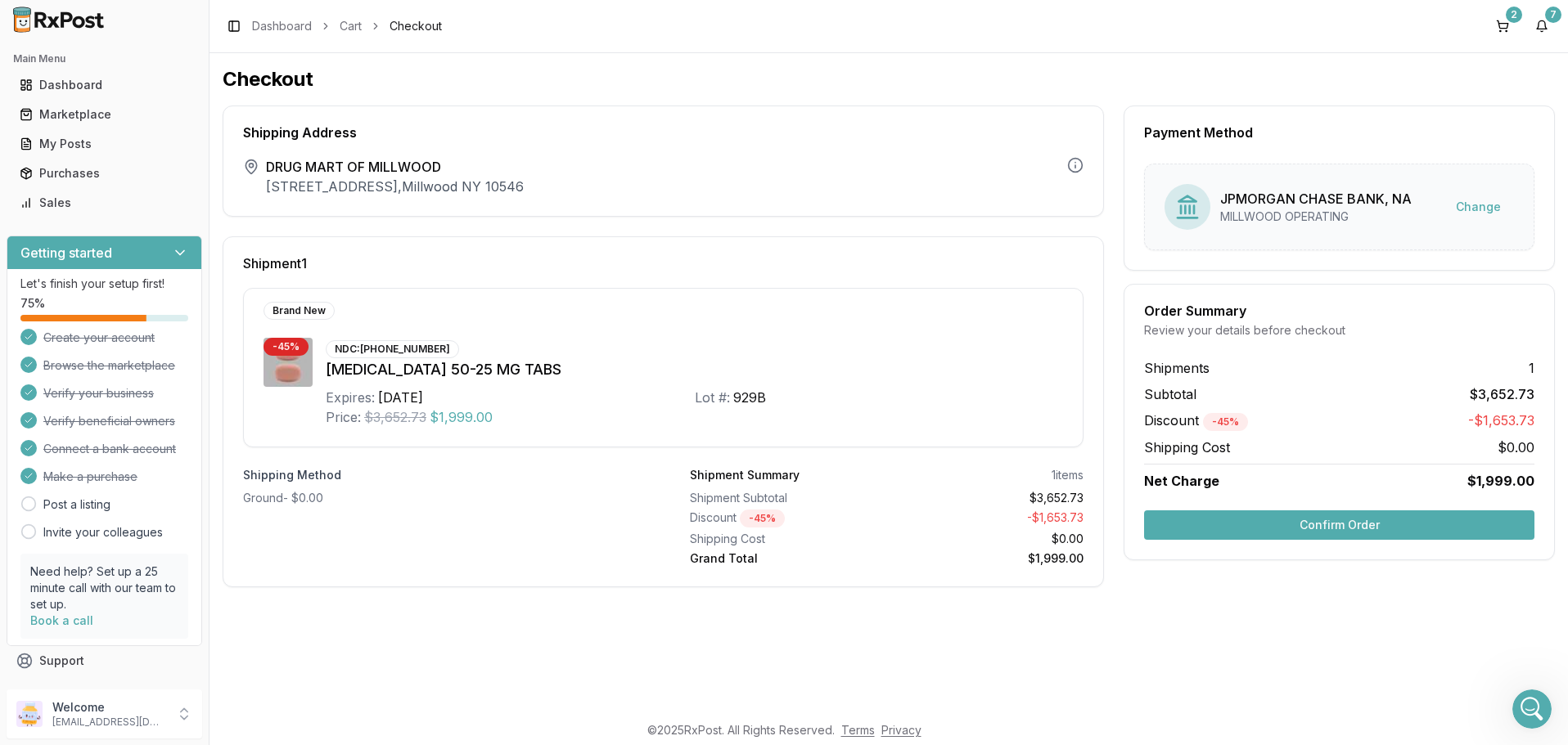
click at [1318, 523] on button "Confirm Order" at bounding box center [1339, 526] width 390 height 30
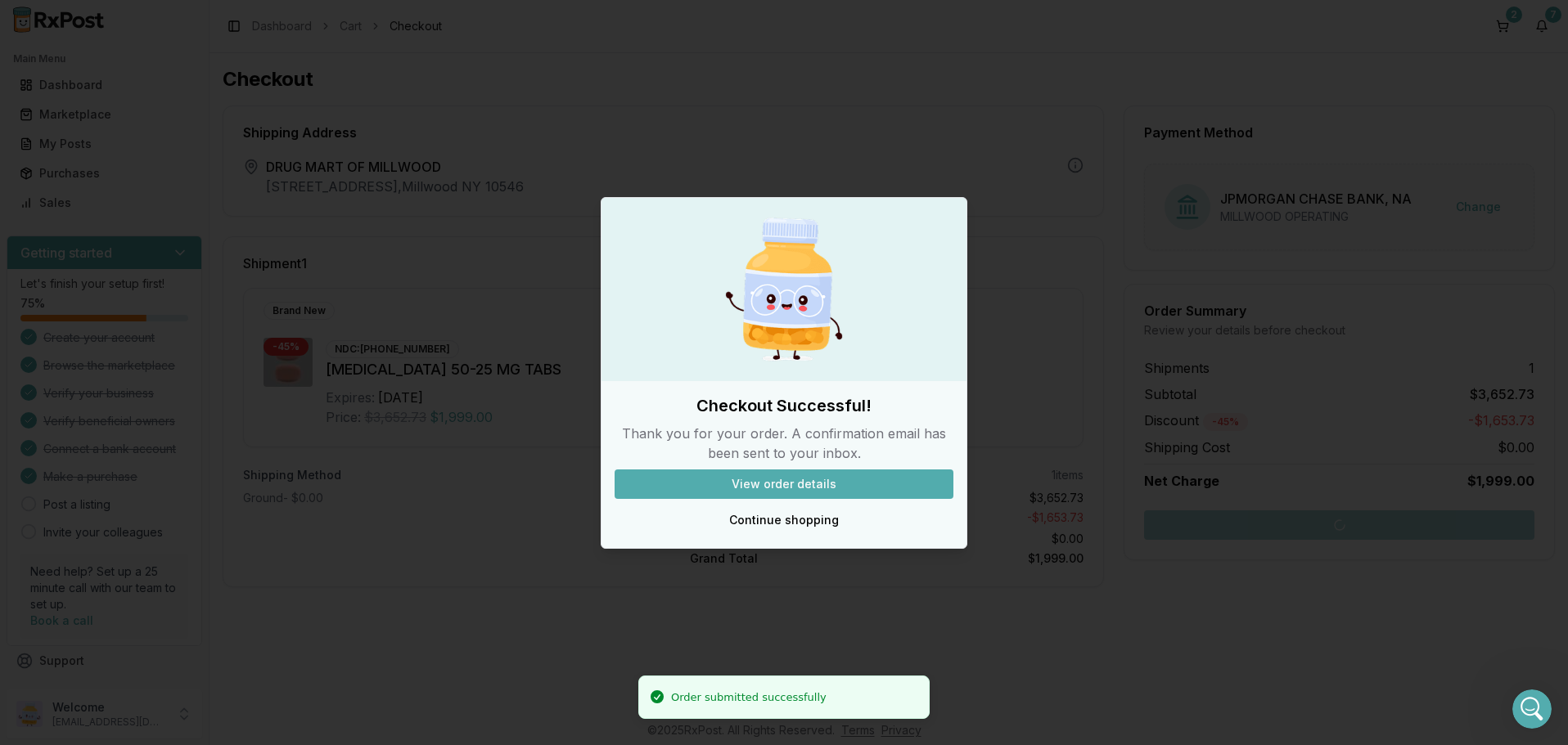
click at [792, 482] on button "View order details" at bounding box center [784, 484] width 339 height 30
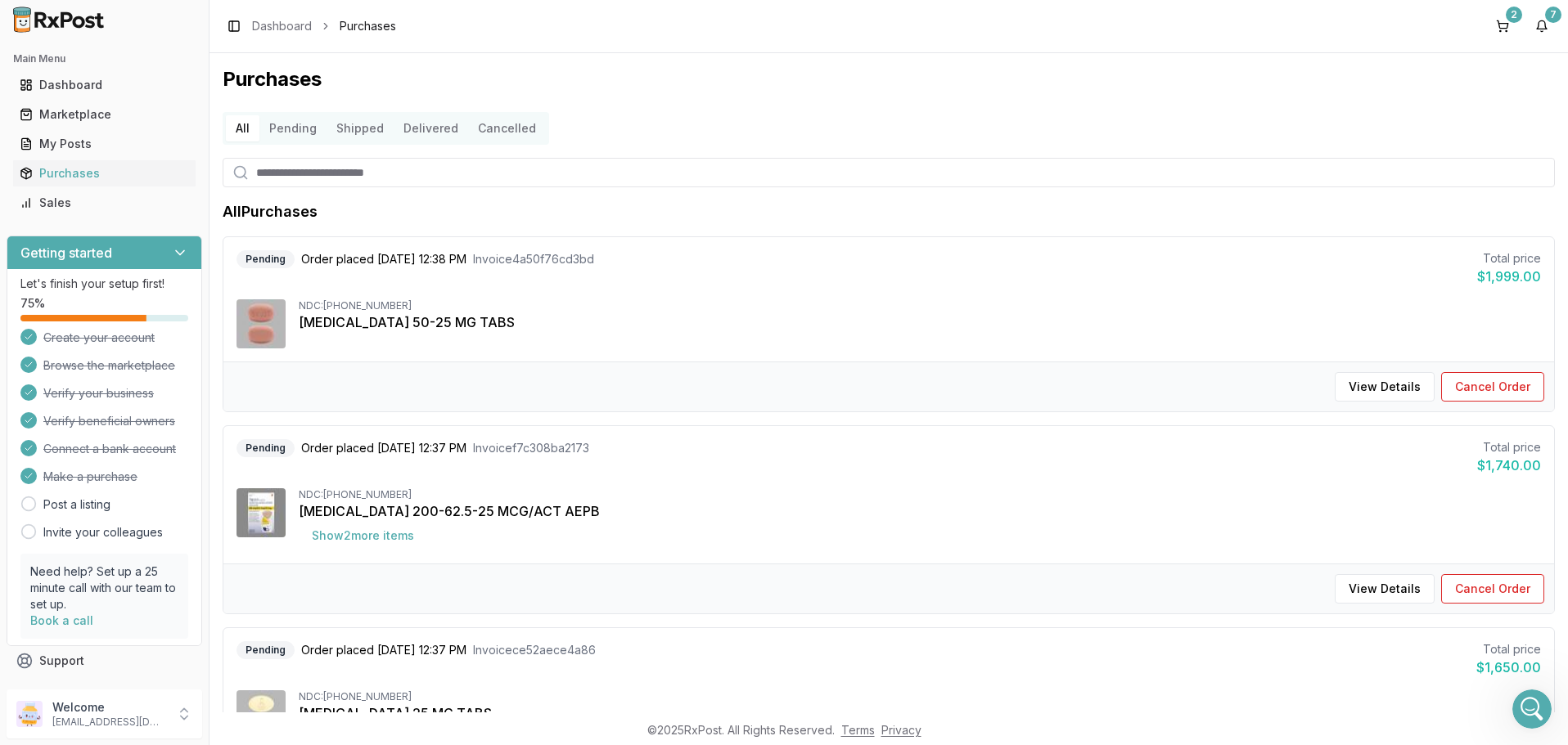
click at [354, 173] on input "search" at bounding box center [889, 173] width 1333 height 30
type input "****"
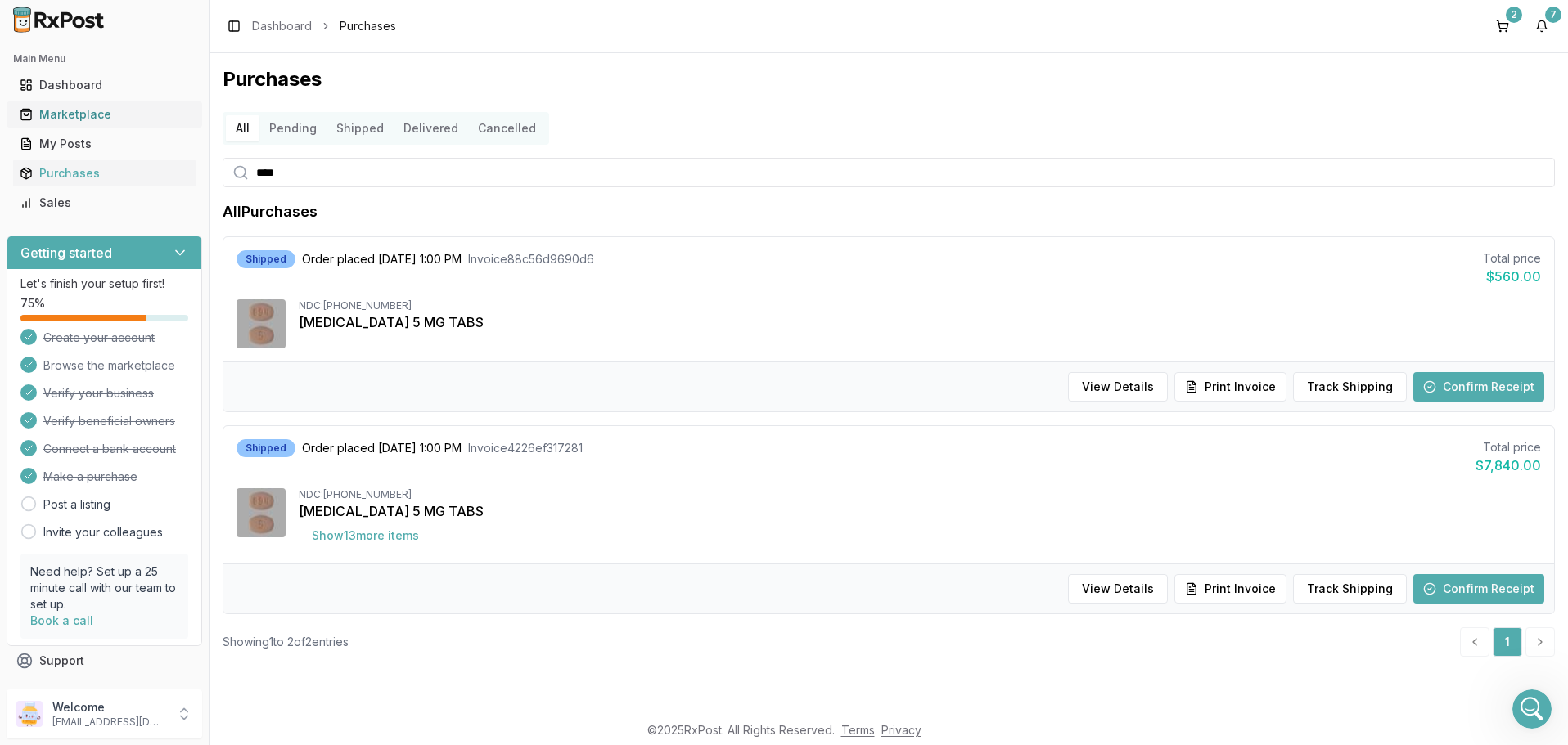
click at [73, 113] on div "Marketplace" at bounding box center [104, 114] width 170 height 17
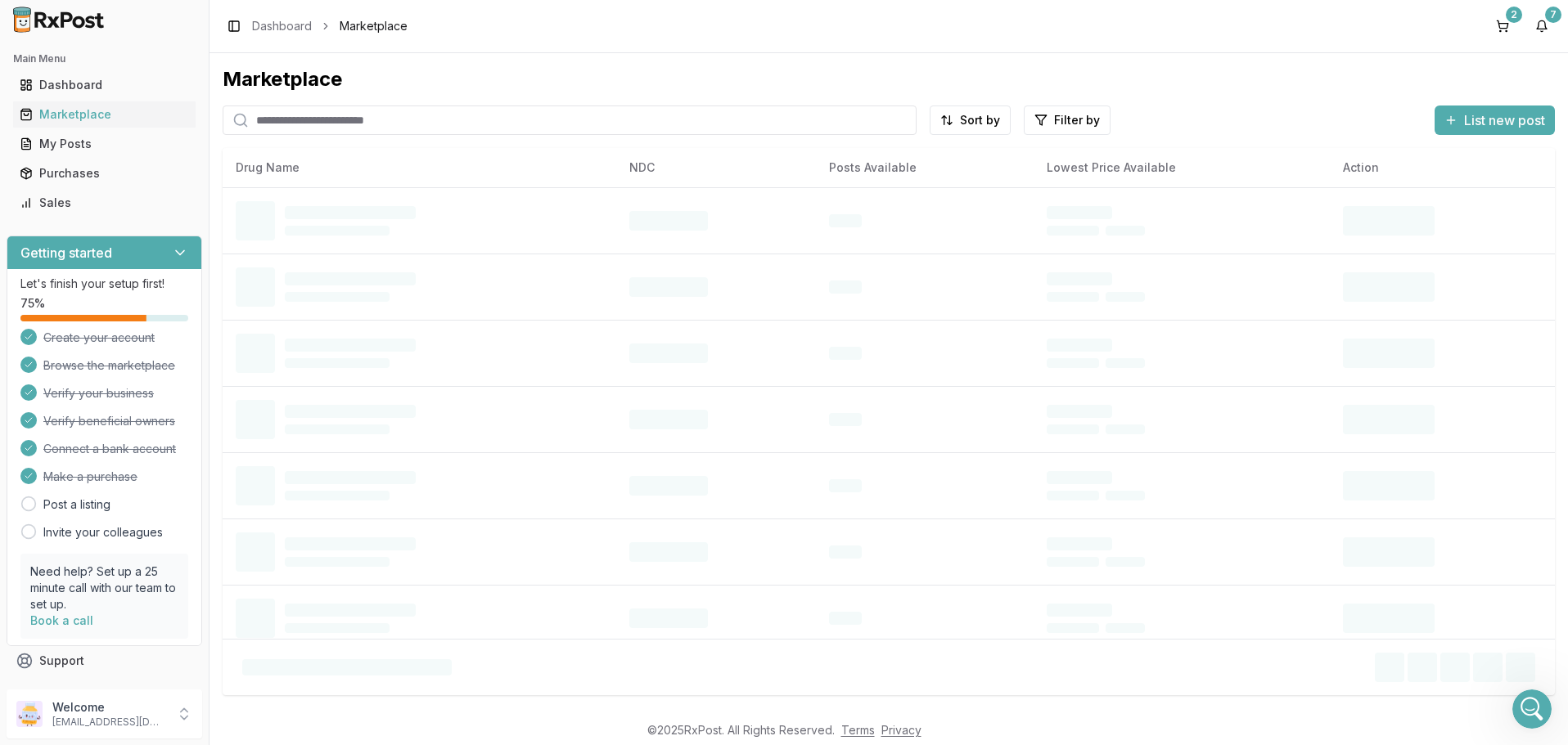
click at [359, 123] on input "search" at bounding box center [570, 120] width 694 height 30
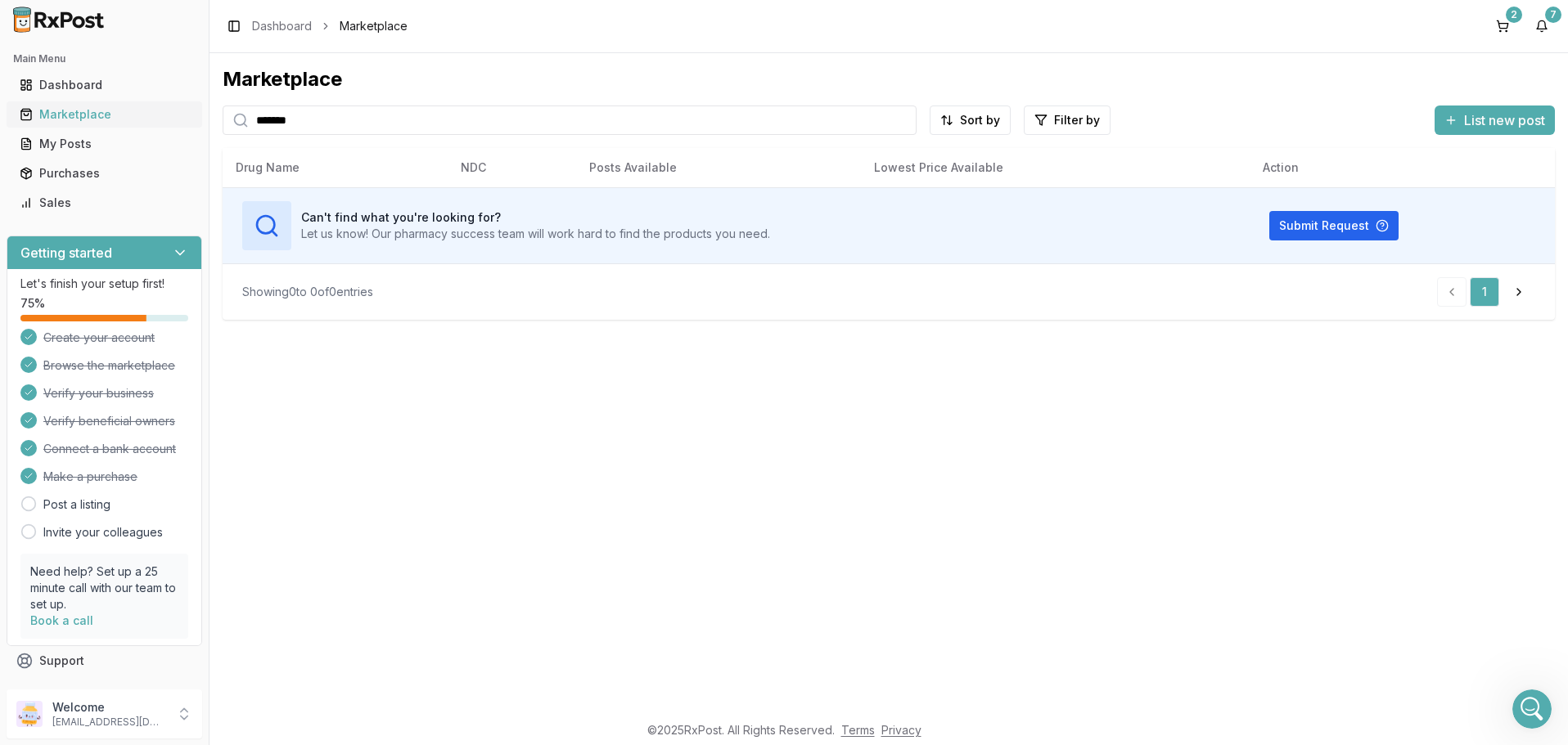
click at [84, 117] on div "Marketplace" at bounding box center [104, 114] width 170 height 17
click at [77, 108] on div "Marketplace" at bounding box center [104, 114] width 170 height 17
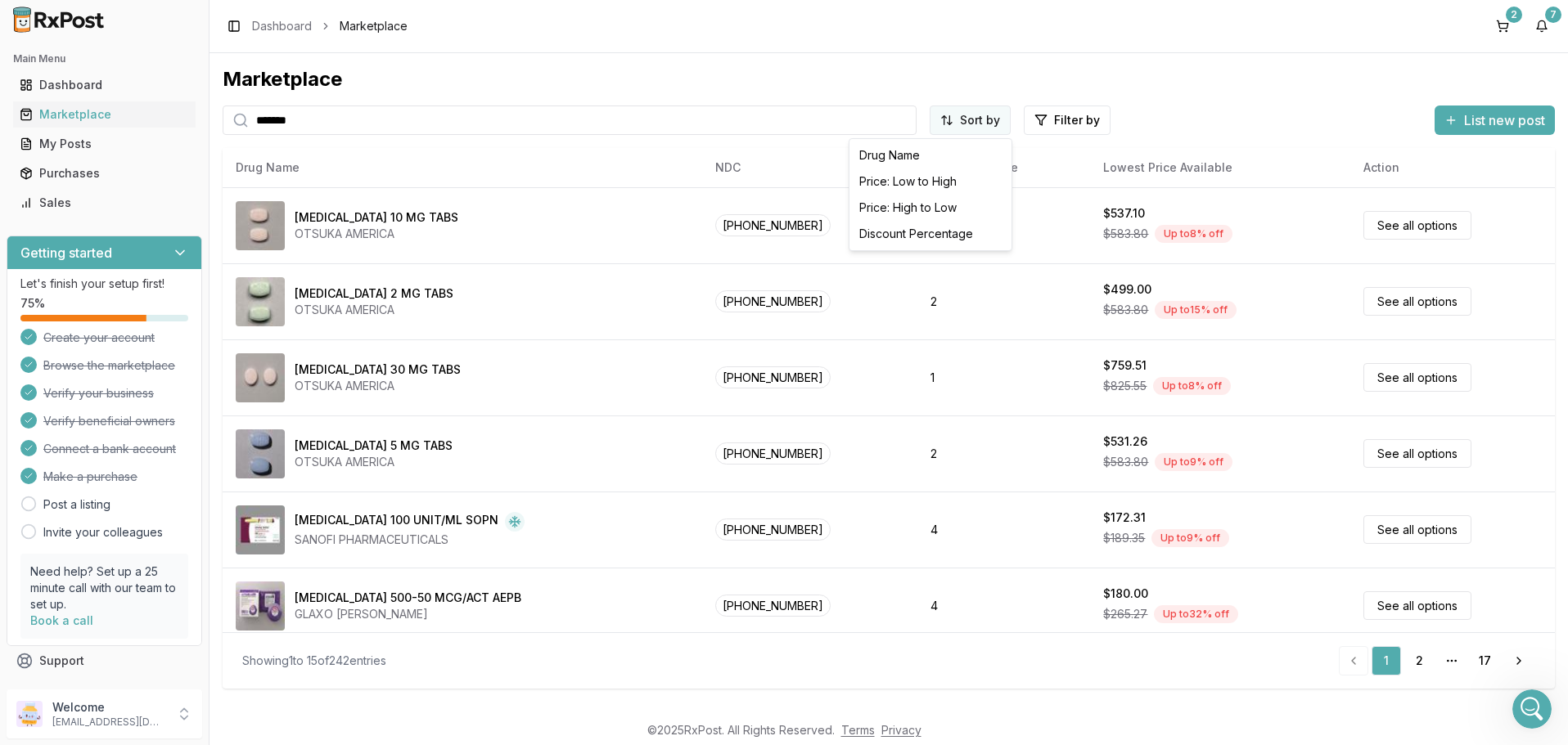
click at [972, 127] on html "Main Menu Dashboard Marketplace My Posts Purchases Sales Getting started Let's …" at bounding box center [784, 372] width 1568 height 745
click at [1073, 127] on html "Main Menu Dashboard Marketplace My Posts Purchases Sales Getting started Let's …" at bounding box center [784, 372] width 1568 height 745
click at [884, 158] on button "button" at bounding box center [882, 156] width 13 height 13
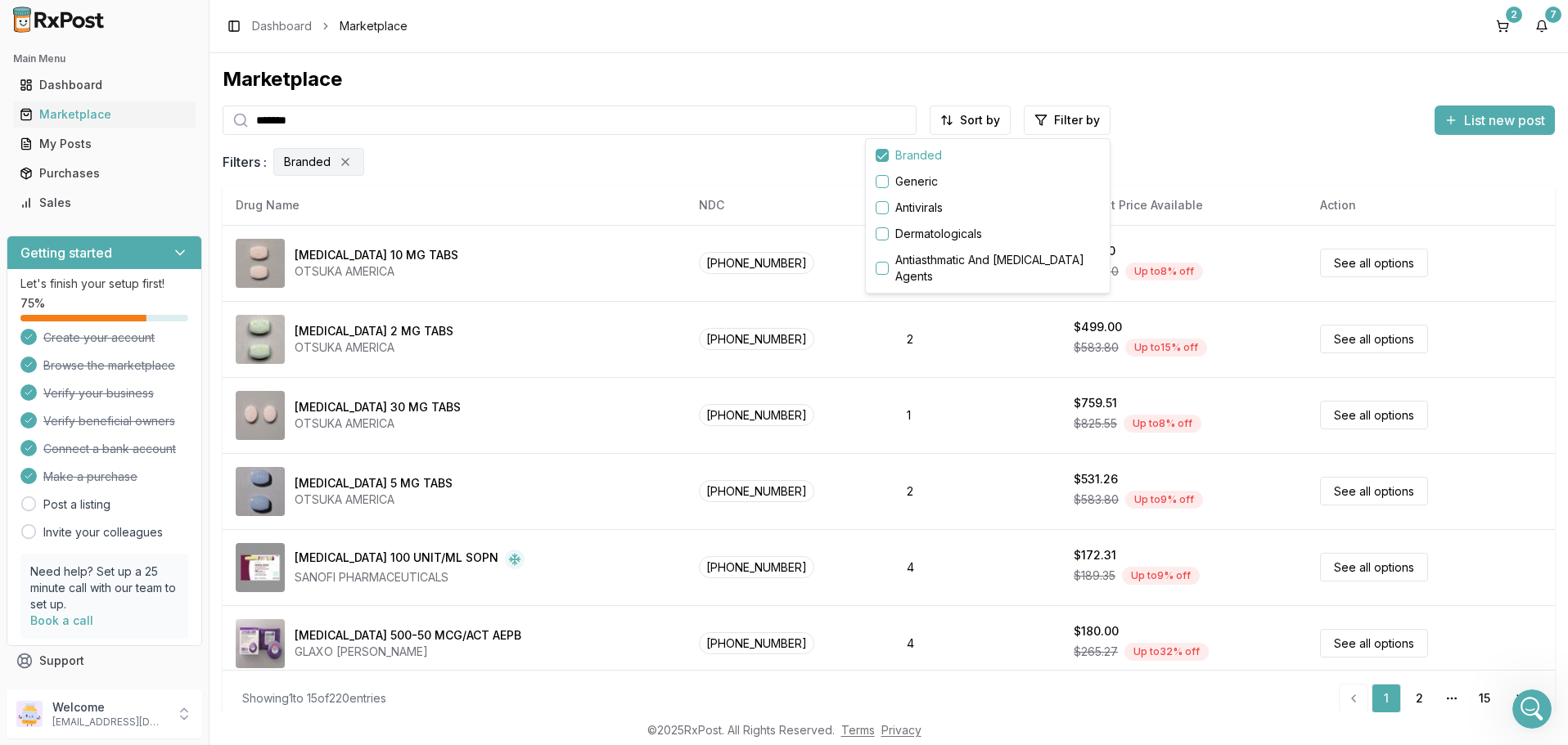
click at [966, 121] on html "Main Menu Dashboard Marketplace My Posts Purchases Sales Getting started Let's …" at bounding box center [784, 372] width 1568 height 745
click at [906, 230] on div "Discount Percentage" at bounding box center [931, 234] width 156 height 26
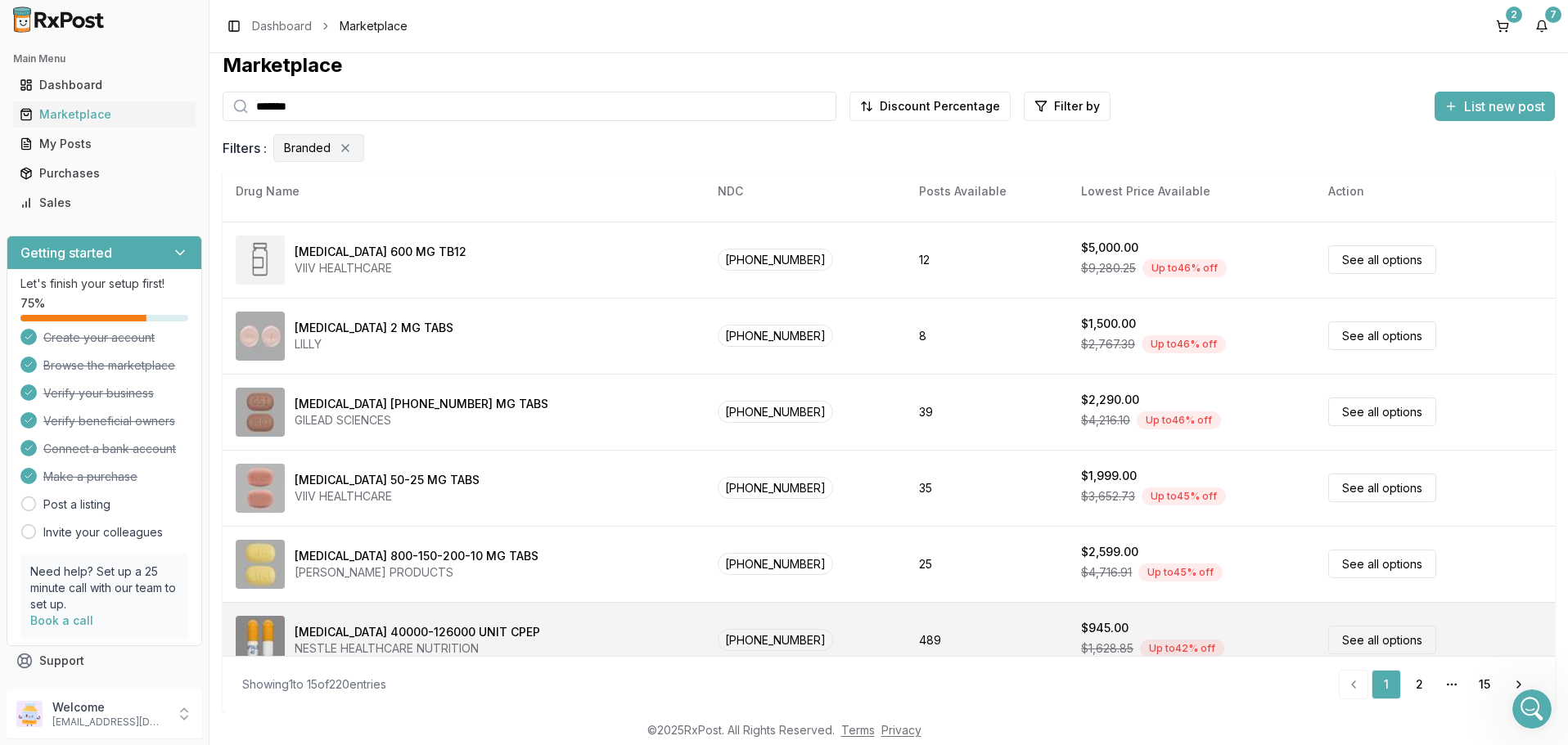
scroll to position [772, 0]
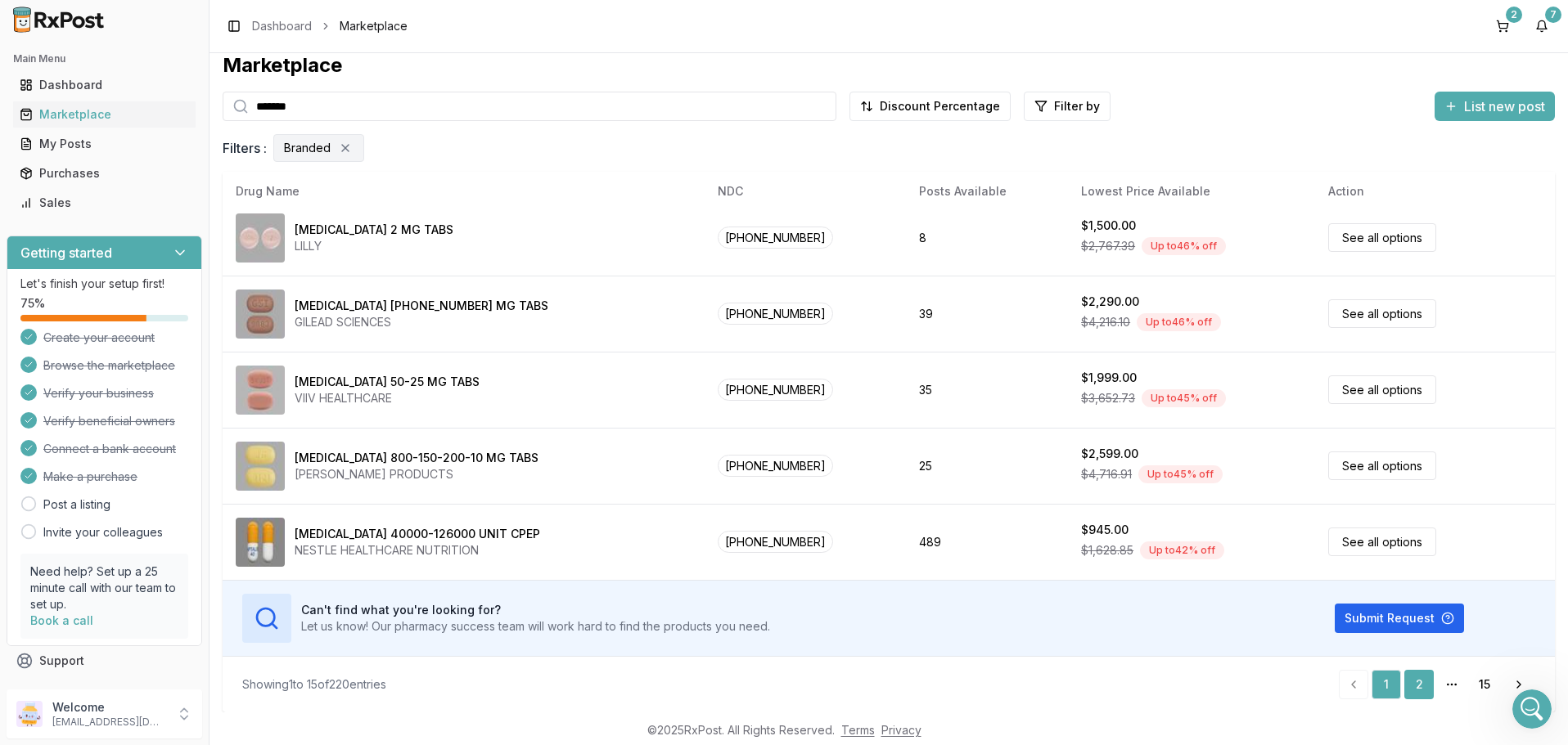
click at [1421, 685] on link "2" at bounding box center [1420, 685] width 30 height 30
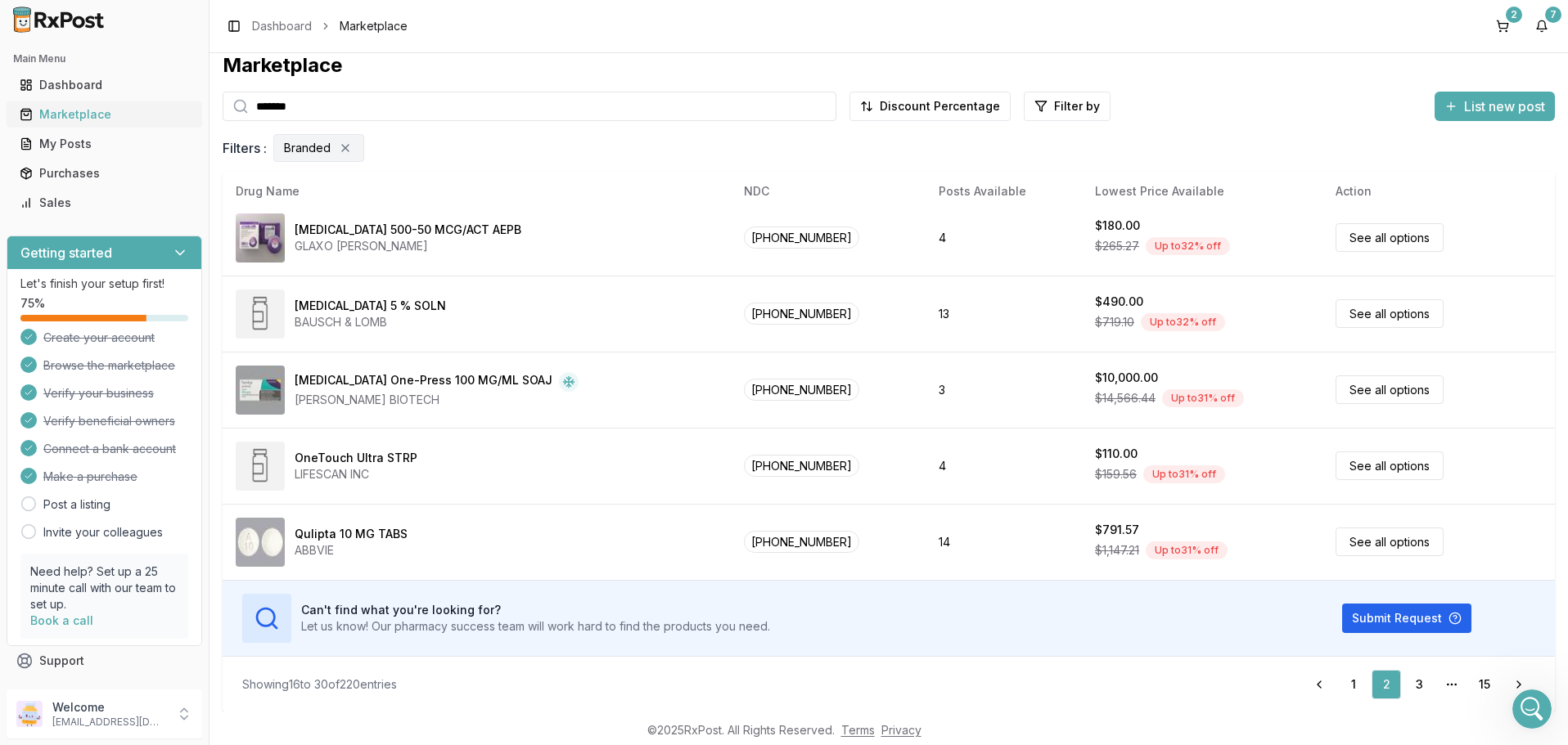
click at [63, 114] on div "Marketplace" at bounding box center [104, 114] width 170 height 17
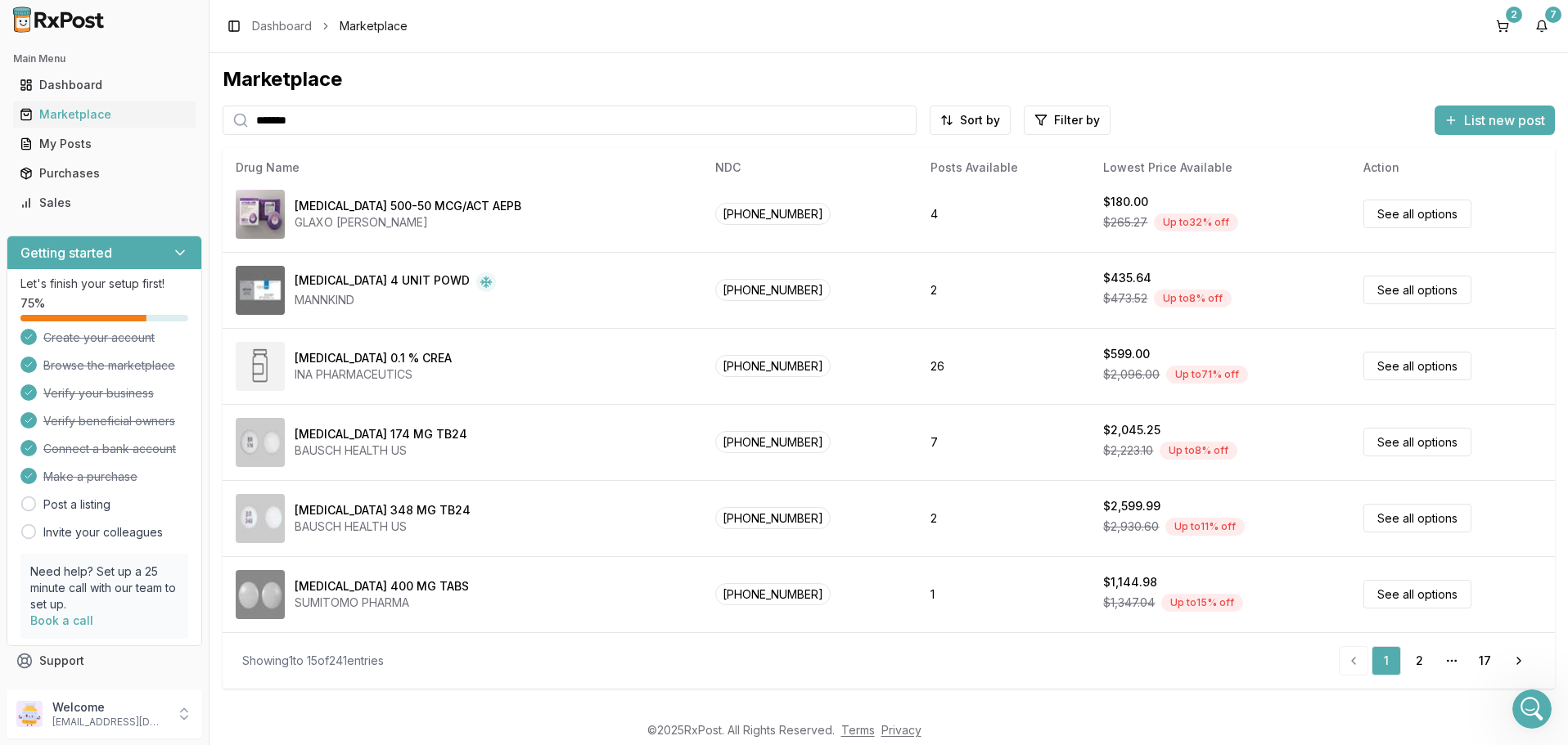
click at [375, 114] on input "*******" at bounding box center [570, 120] width 694 height 30
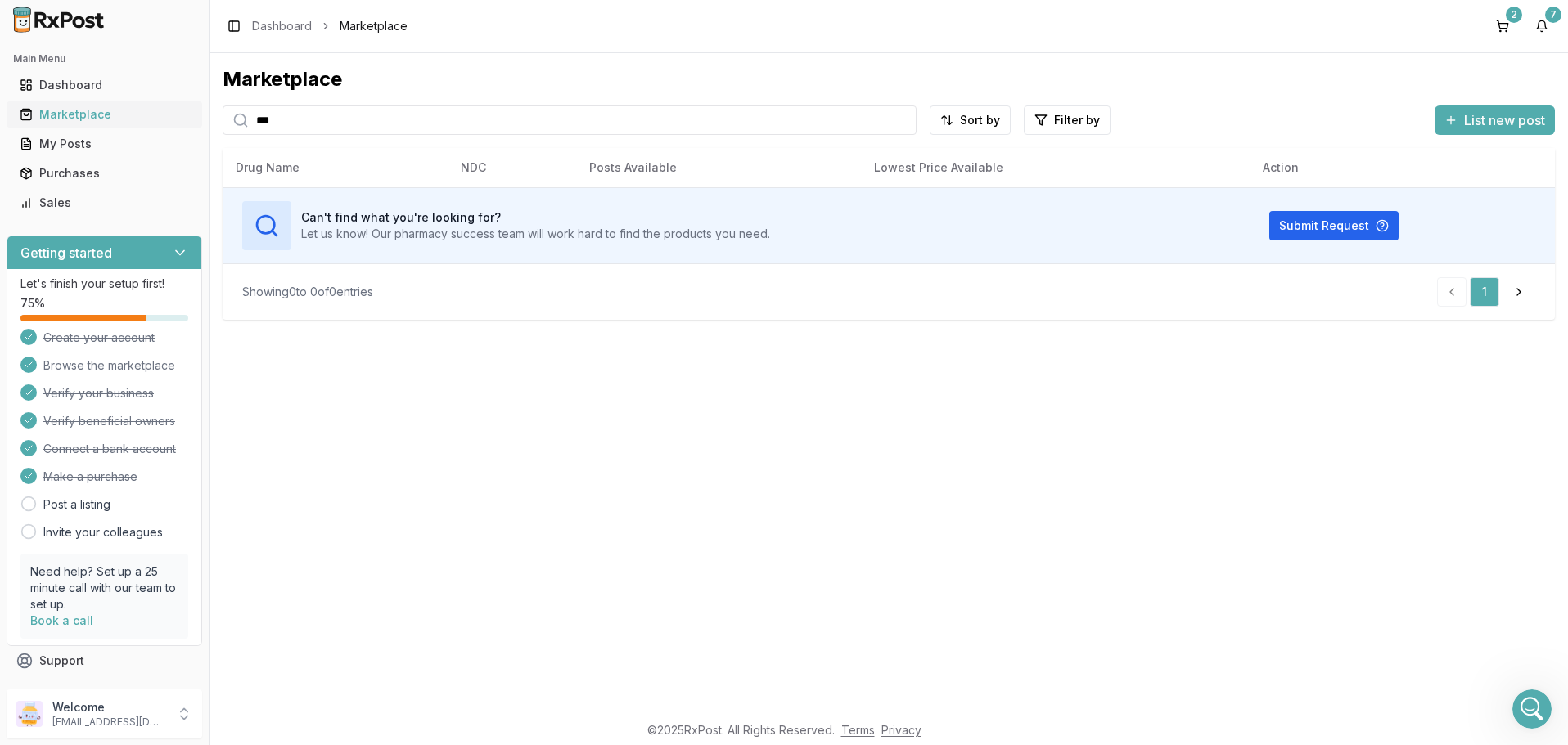
click at [87, 118] on div "Marketplace" at bounding box center [104, 114] width 170 height 17
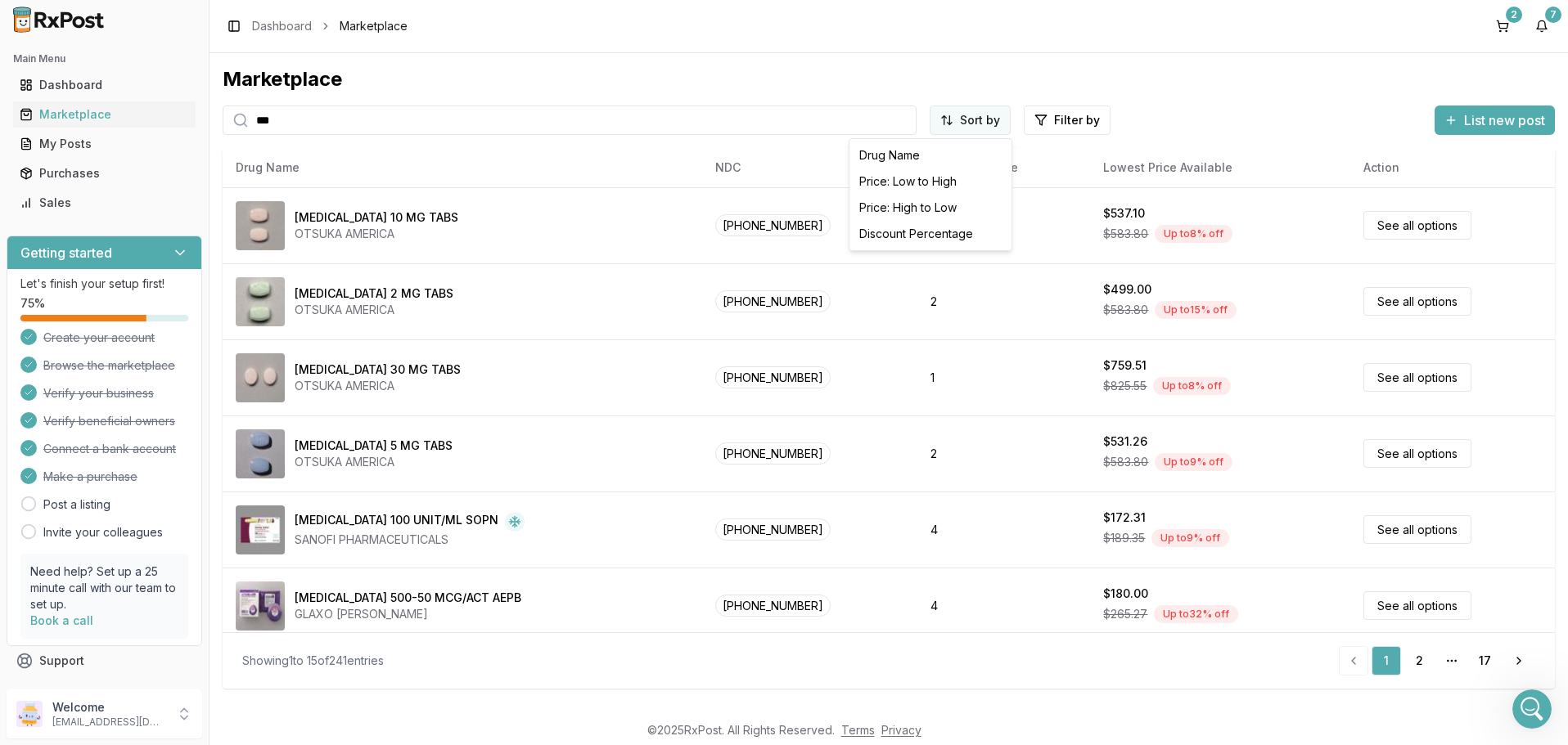
click at [991, 123] on html "Main Menu Dashboard Marketplace My Posts Purchases Sales Getting started Let's …" at bounding box center [784, 372] width 1568 height 745
click at [924, 228] on div "Discount Percentage" at bounding box center [931, 234] width 156 height 26
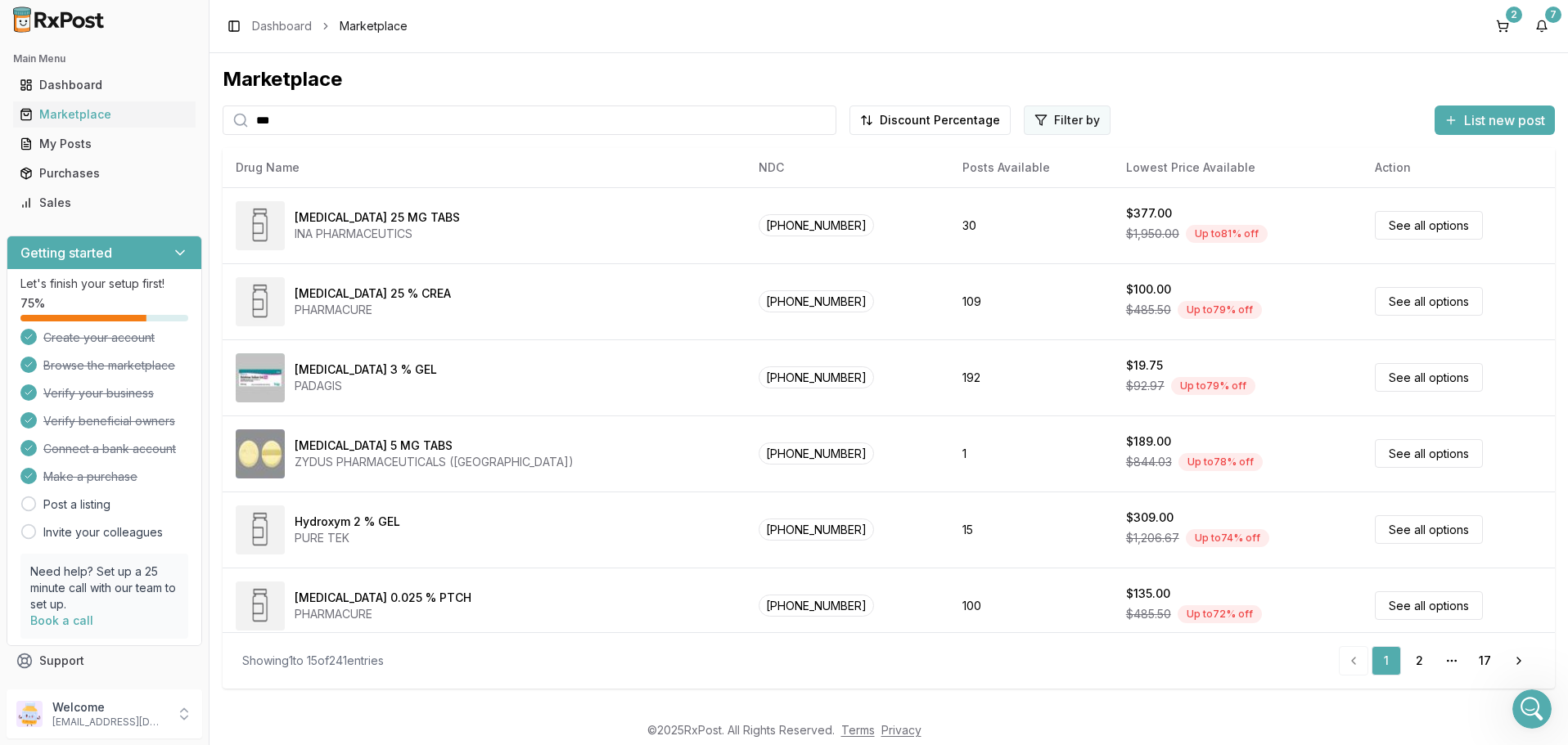
click at [1077, 123] on html "Main Menu Dashboard Marketplace My Posts Purchases Sales Getting started Let's …" at bounding box center [784, 372] width 1568 height 745
click at [884, 153] on button "button" at bounding box center [882, 156] width 13 height 13
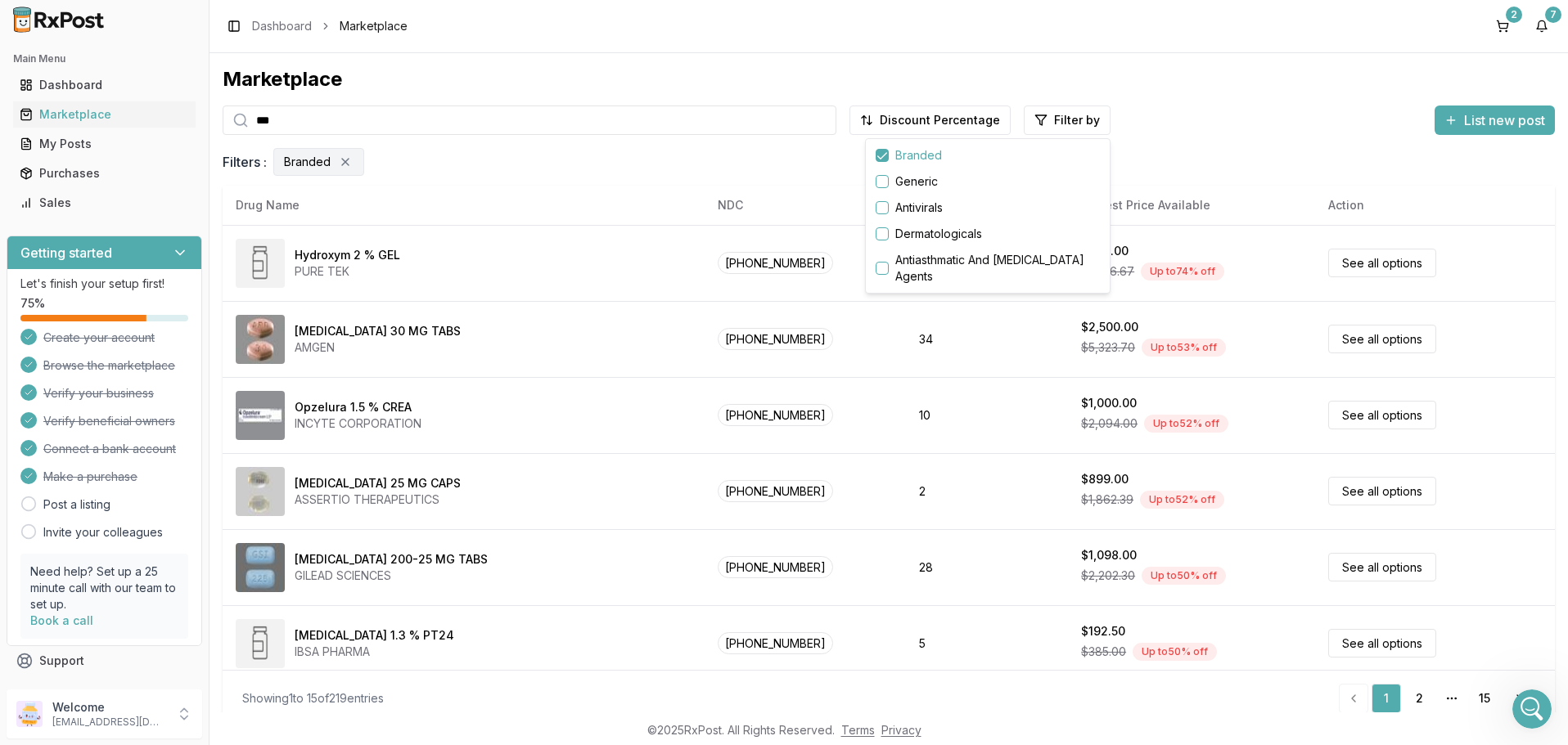
click at [605, 394] on html "Main Menu Dashboard Marketplace My Posts Purchases Sales Getting started Let's …" at bounding box center [784, 372] width 1568 height 745
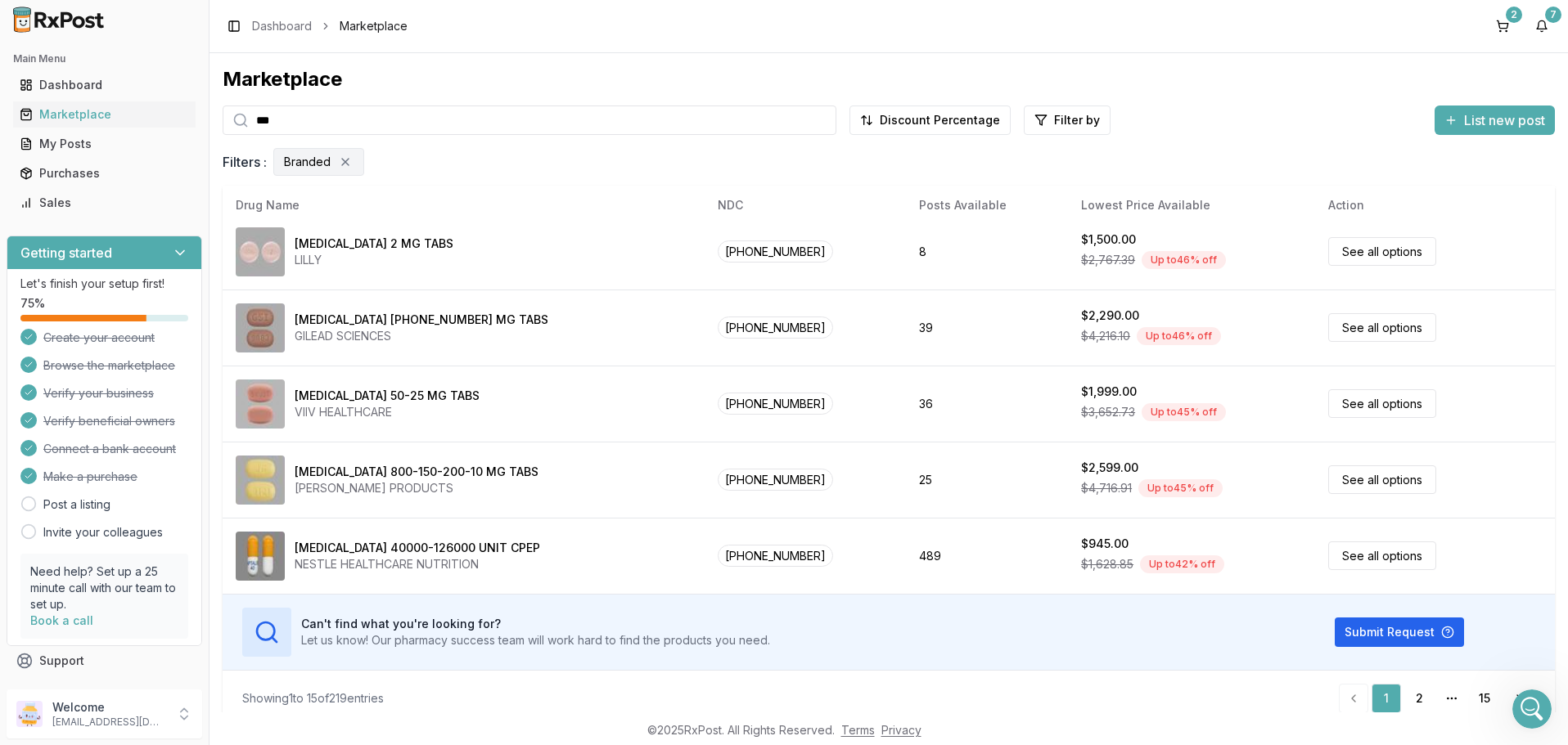
scroll to position [14, 0]
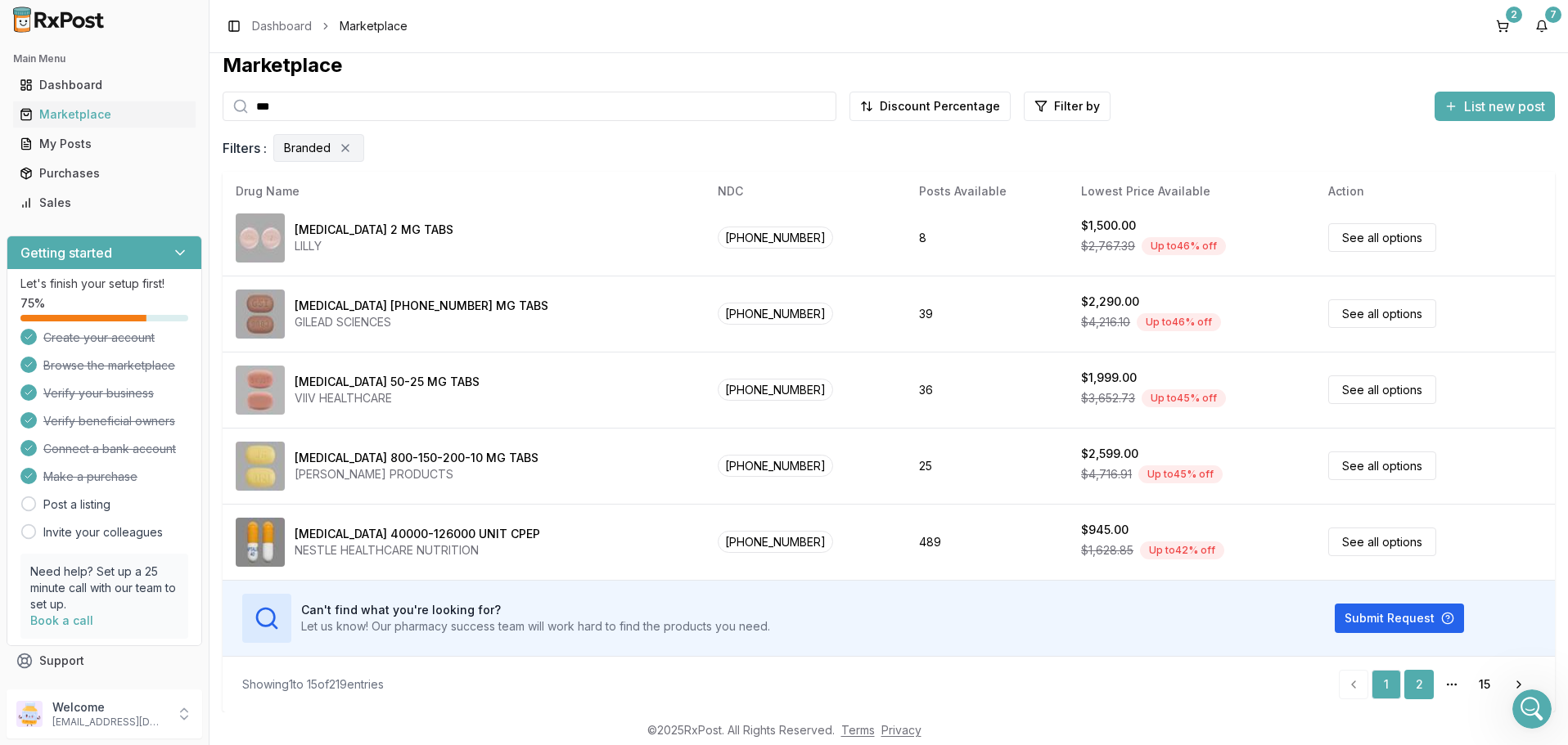
click at [1417, 680] on link "2" at bounding box center [1420, 685] width 30 height 30
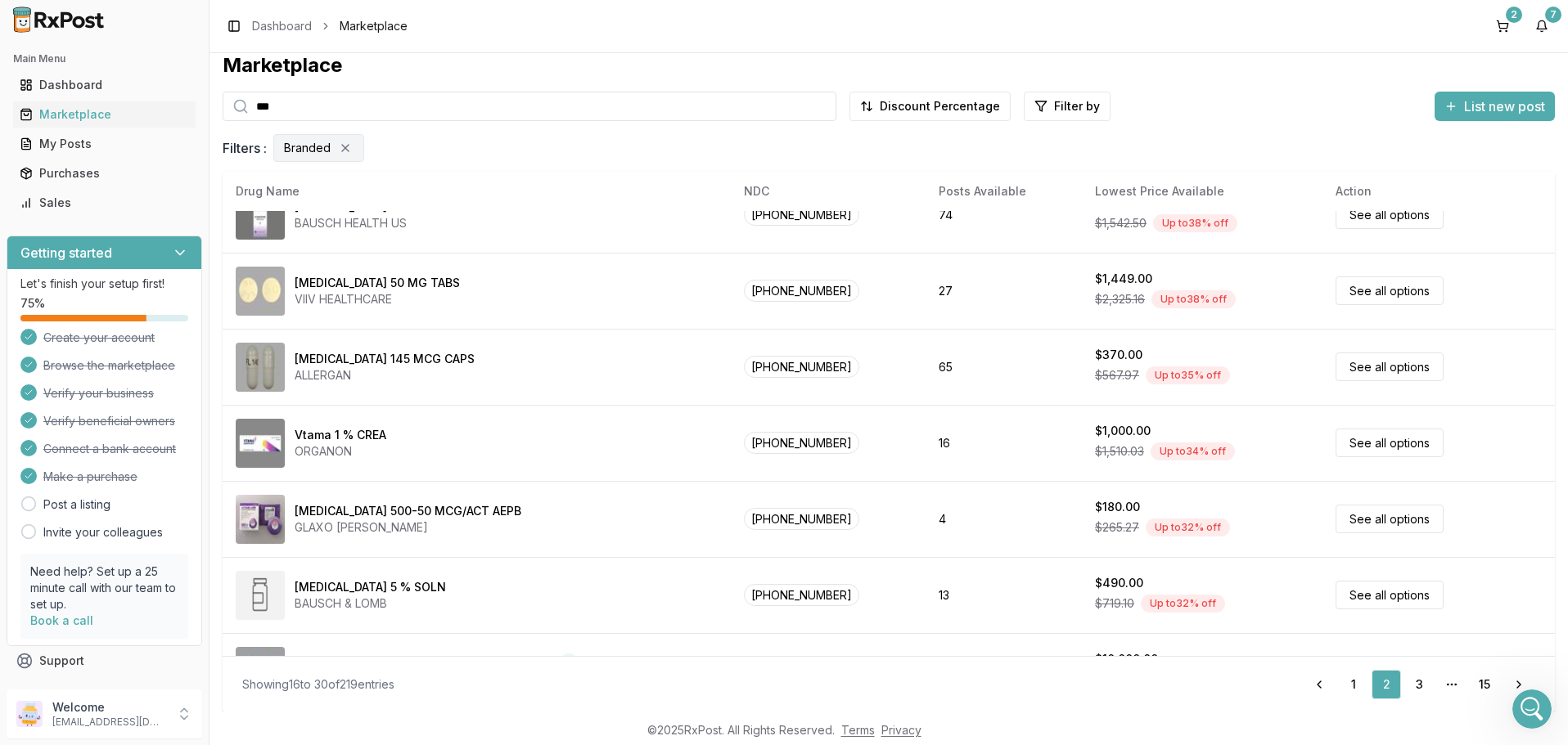
scroll to position [772, 0]
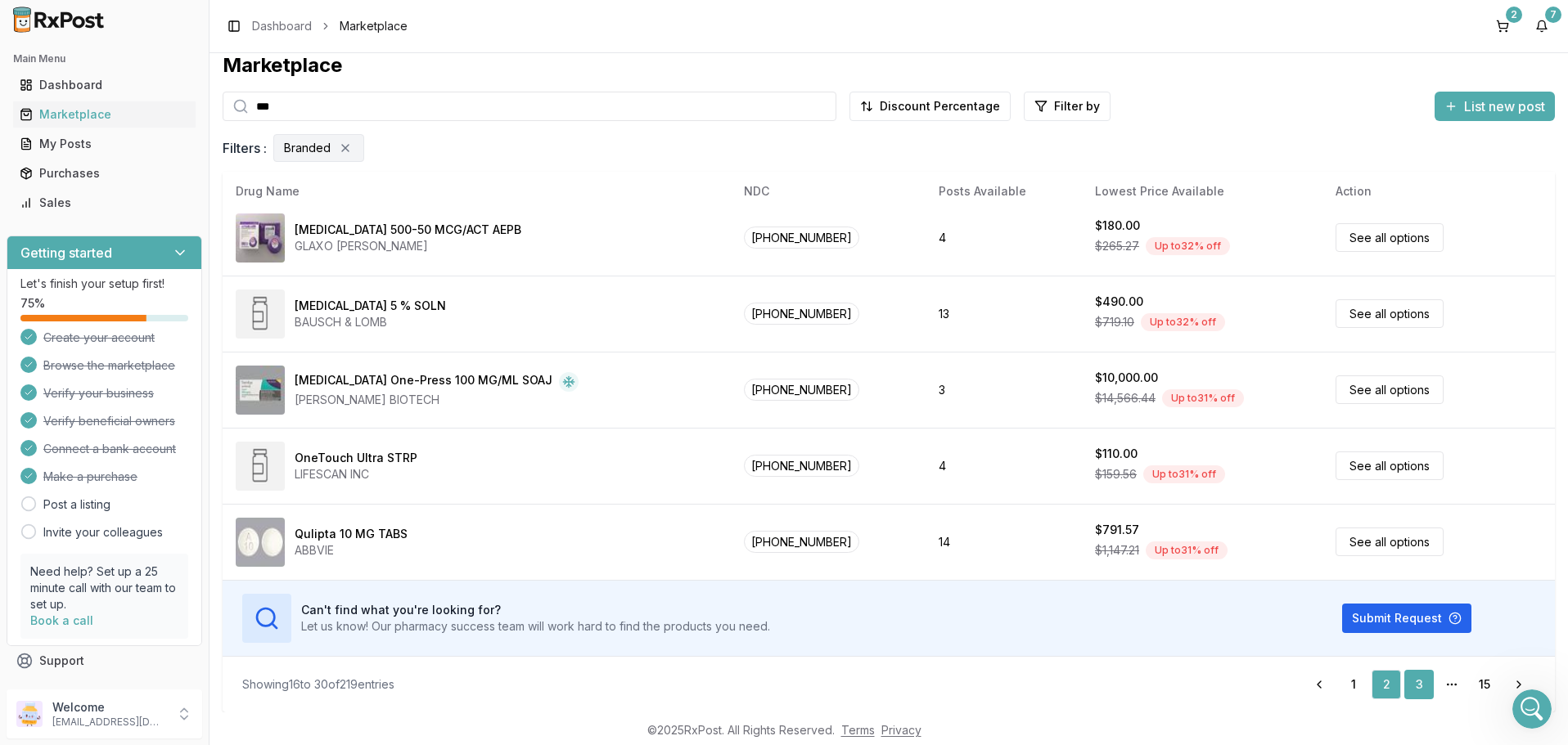
click at [1419, 686] on link "3" at bounding box center [1420, 685] width 30 height 30
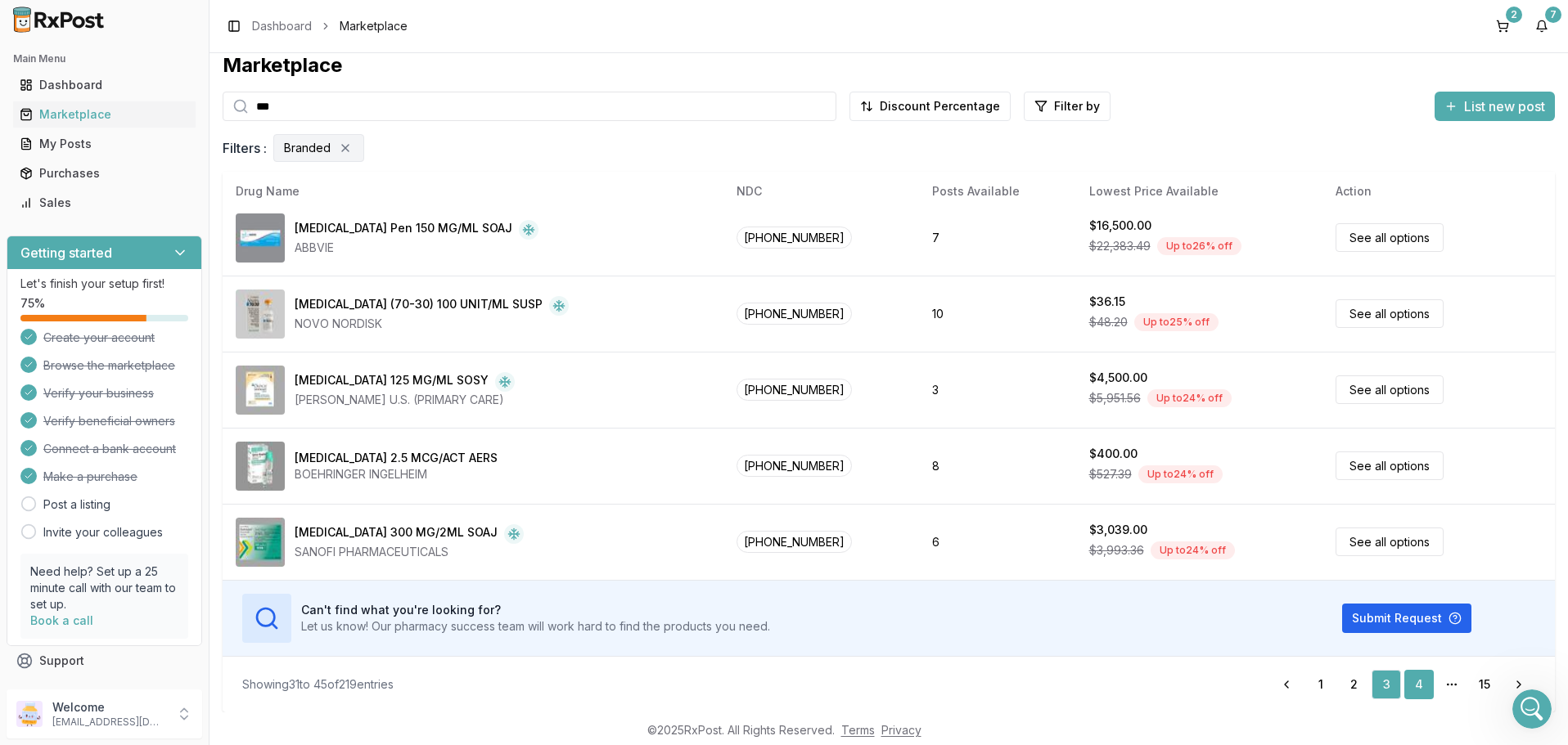
click at [1415, 688] on link "4" at bounding box center [1420, 685] width 30 height 30
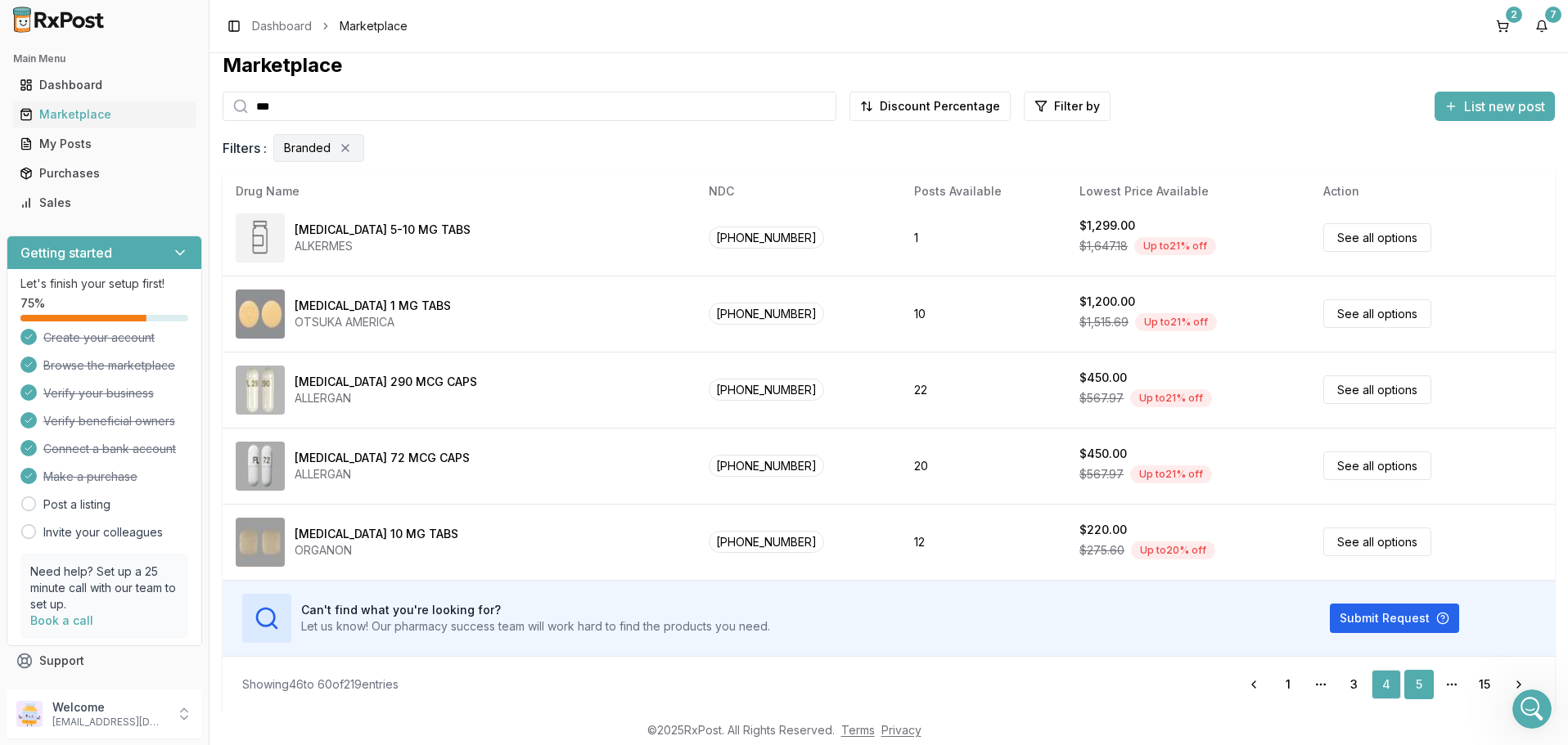
click at [1418, 681] on link "5" at bounding box center [1420, 685] width 30 height 30
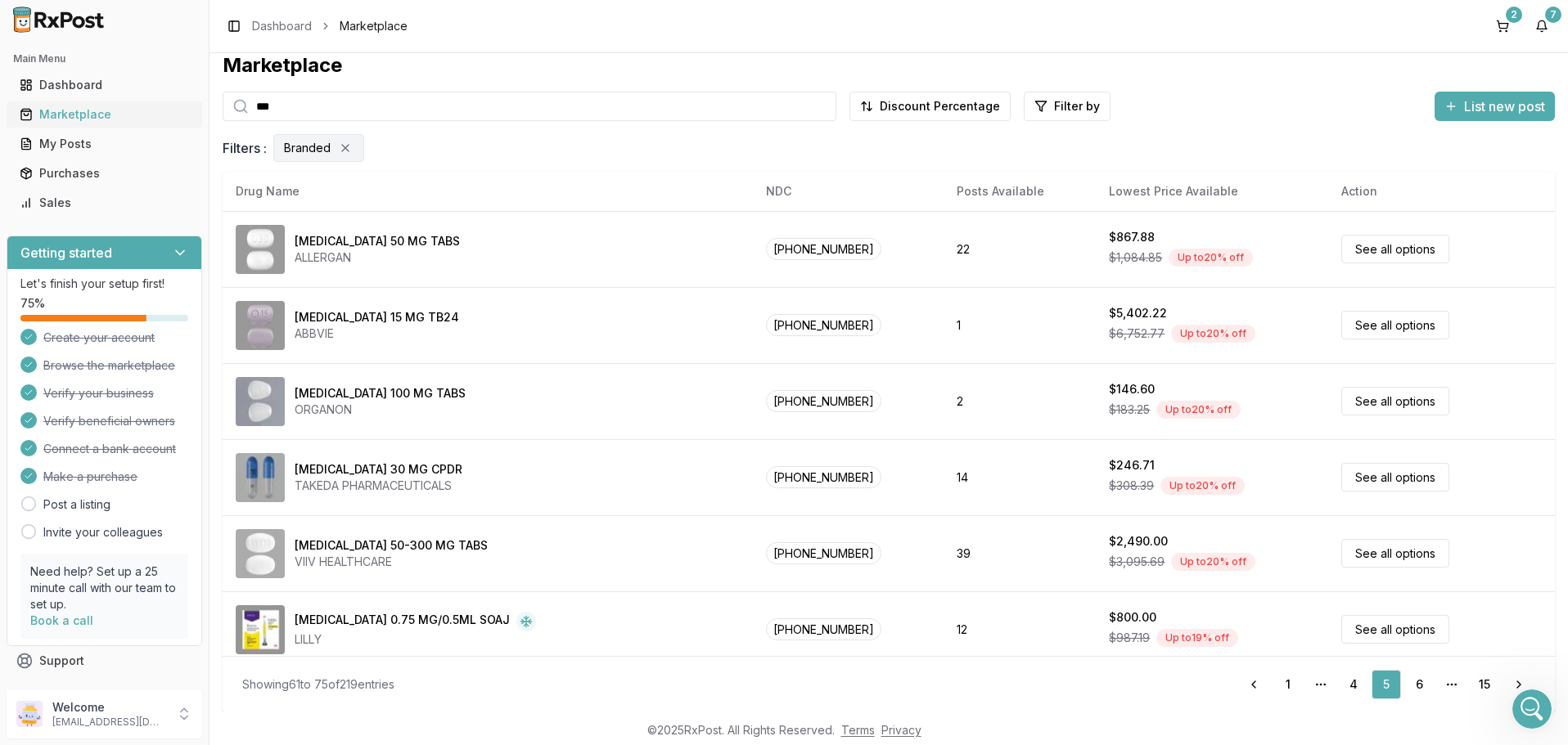
click at [68, 112] on div "Marketplace" at bounding box center [104, 114] width 170 height 17
click at [84, 116] on div "Marketplace" at bounding box center [104, 114] width 170 height 17
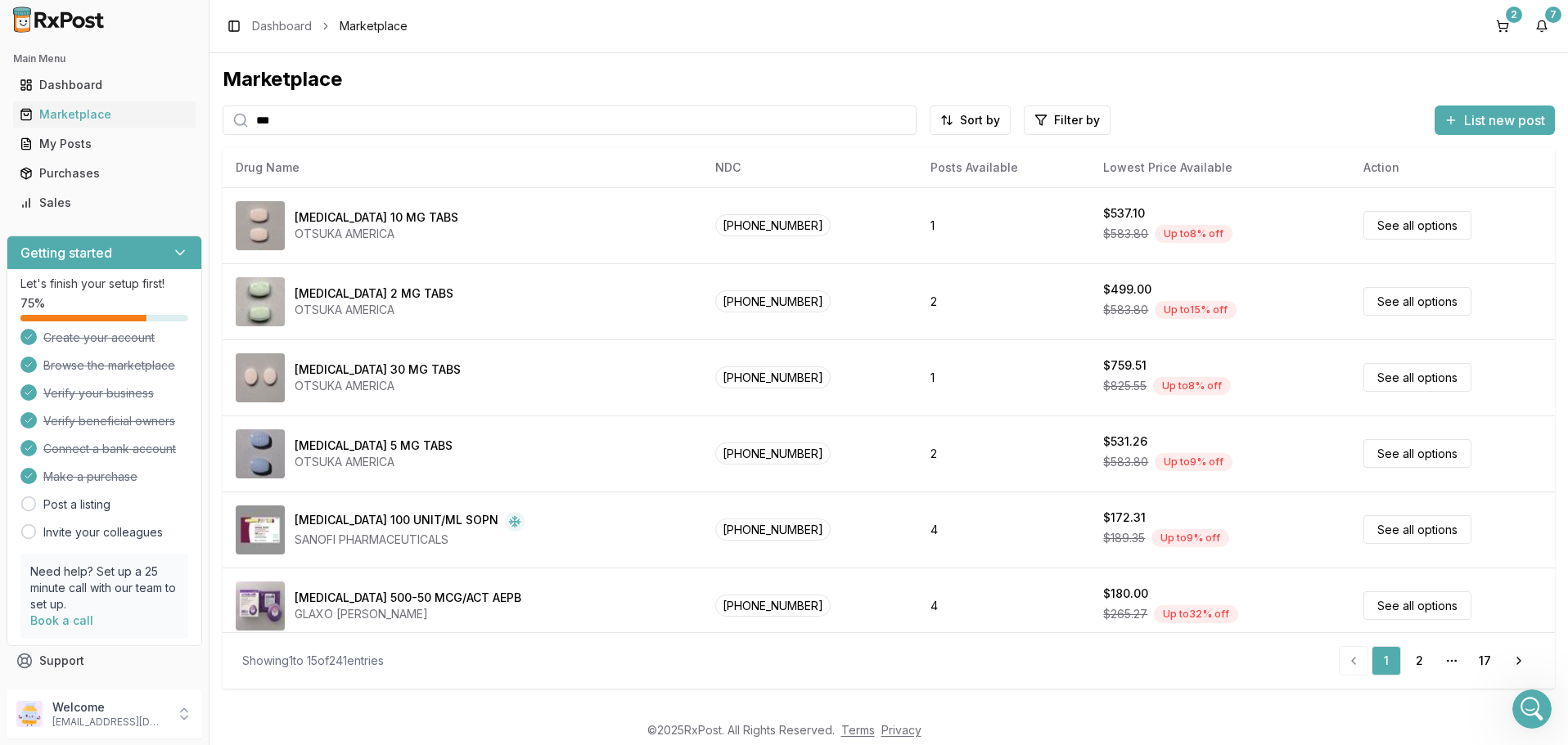
drag, startPoint x: 359, startPoint y: 121, endPoint x: 114, endPoint y: 95, distance: 246.4
click at [223, 105] on input "***" at bounding box center [570, 120] width 694 height 30
paste input "**********"
type input "**********"
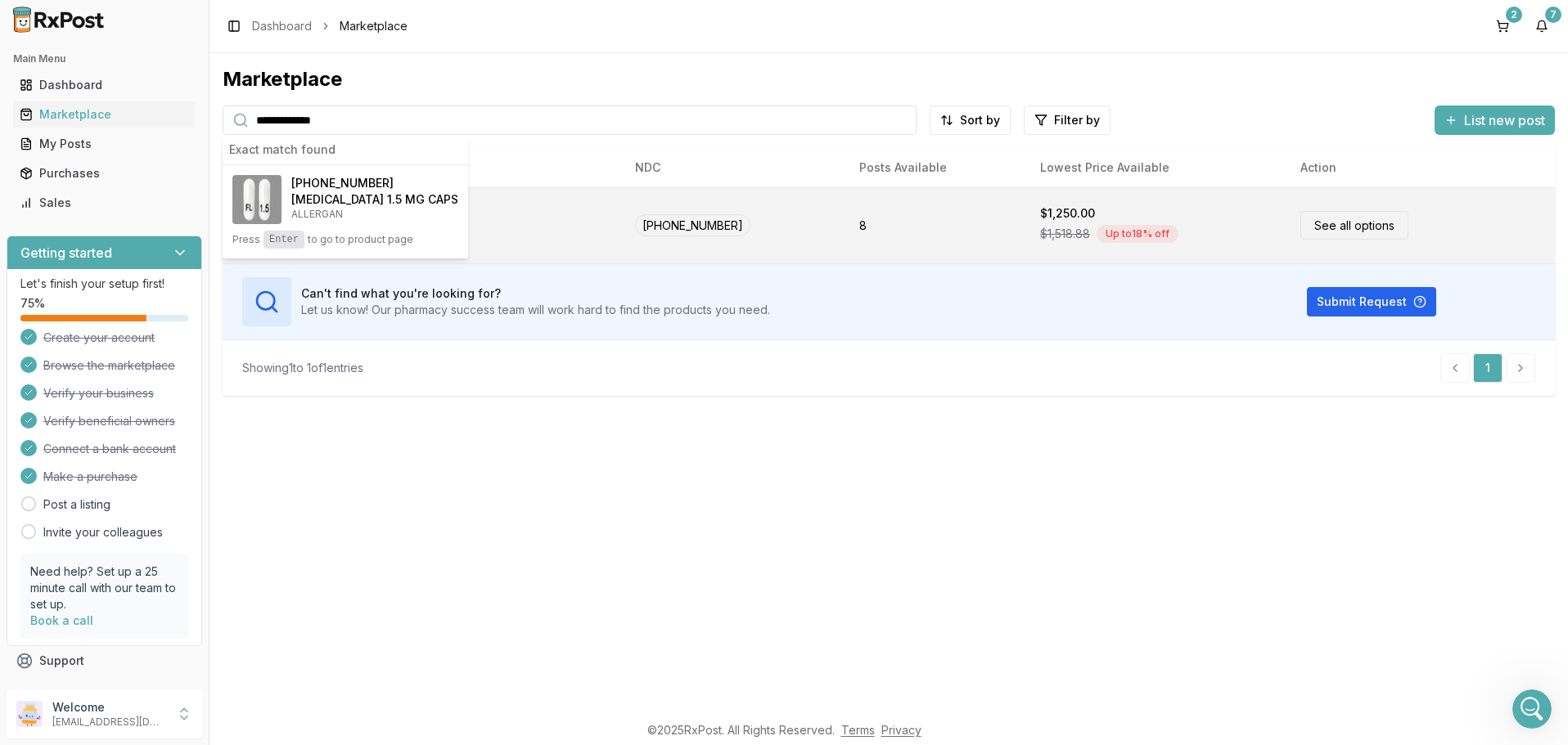
click at [1327, 222] on link "See all options" at bounding box center [1354, 225] width 108 height 29
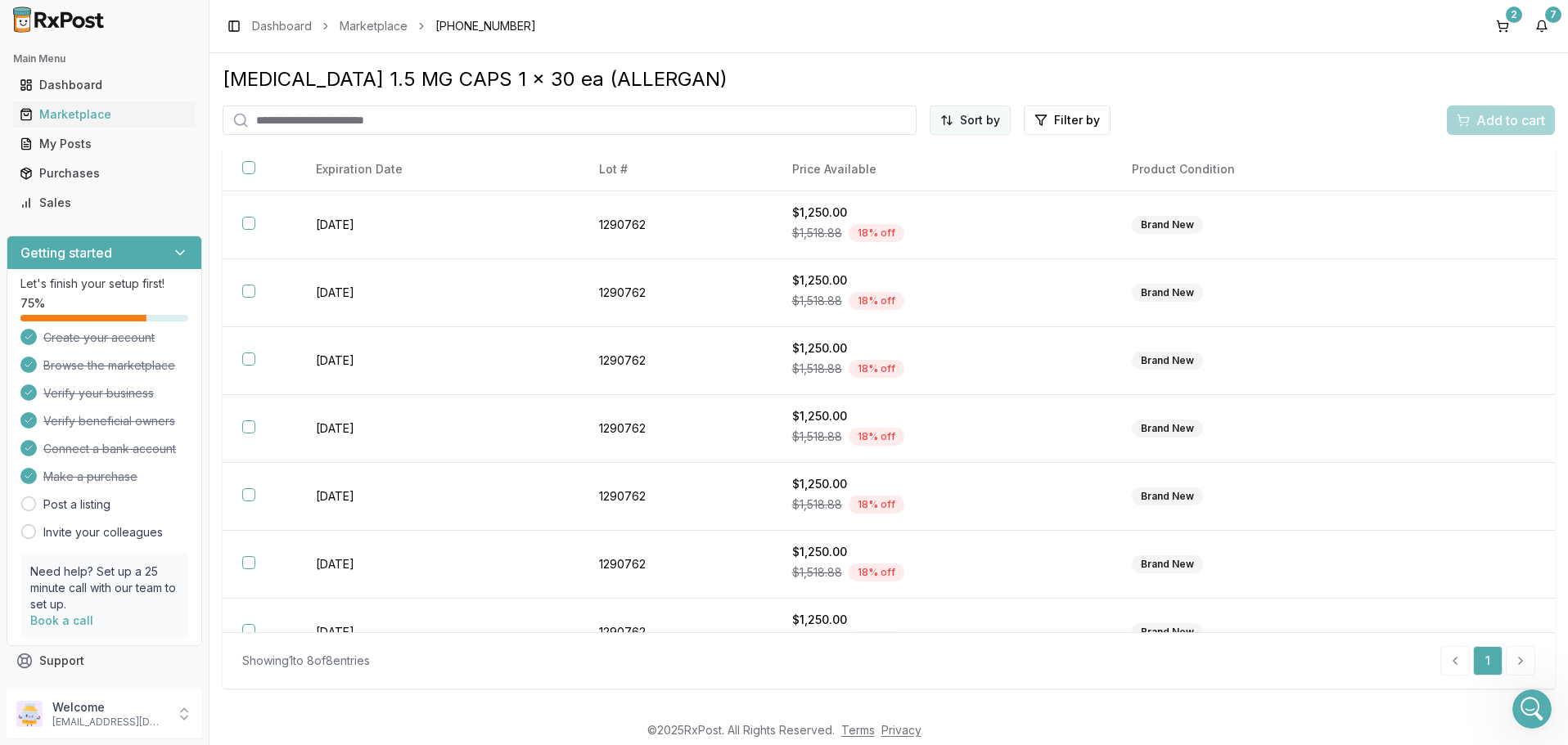
click at [971, 124] on html "Main Menu Dashboard Marketplace My Posts Purchases Sales Getting started Let's …" at bounding box center [784, 372] width 1568 height 745
click at [933, 175] on div "Price (Low to High)" at bounding box center [931, 182] width 156 height 26
click at [71, 118] on div "Marketplace" at bounding box center [104, 114] width 170 height 17
